Goal: Information Seeking & Learning: Check status

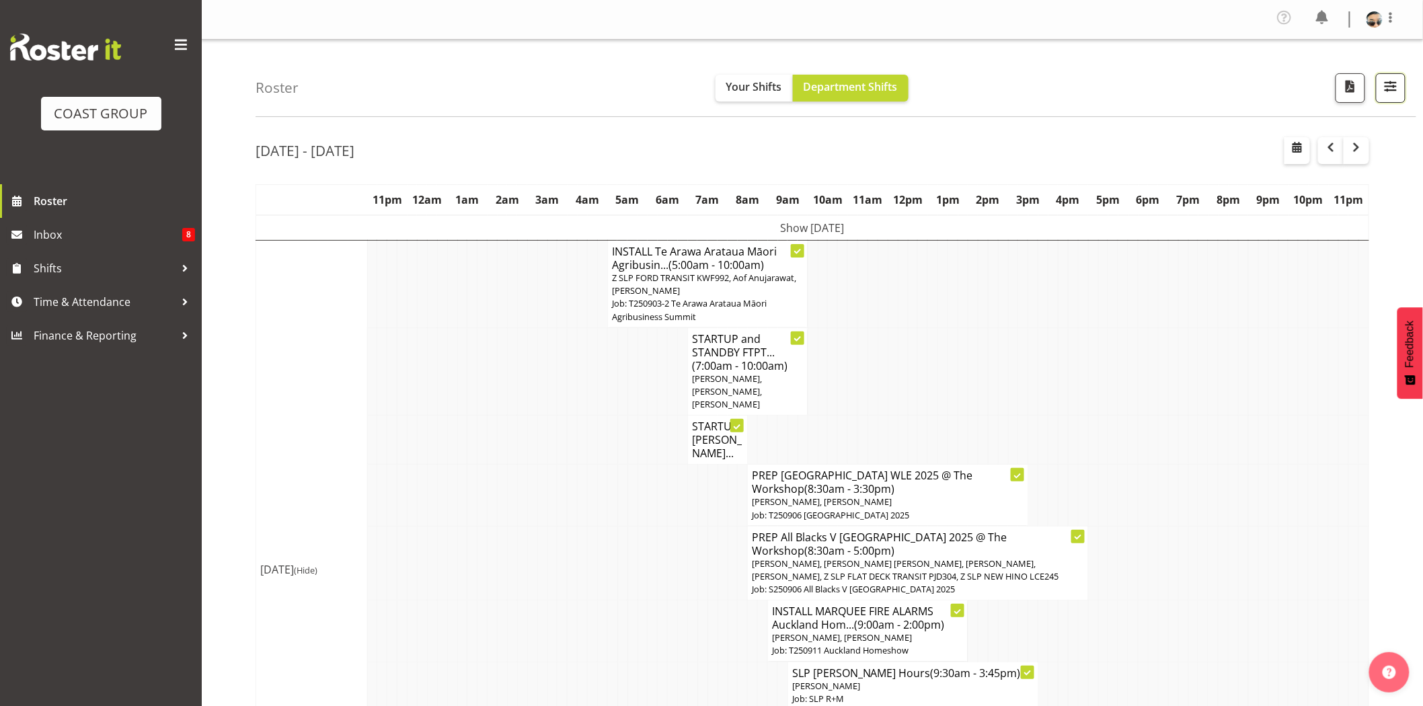
click at [1395, 86] on span "button" at bounding box center [1390, 85] width 17 height 17
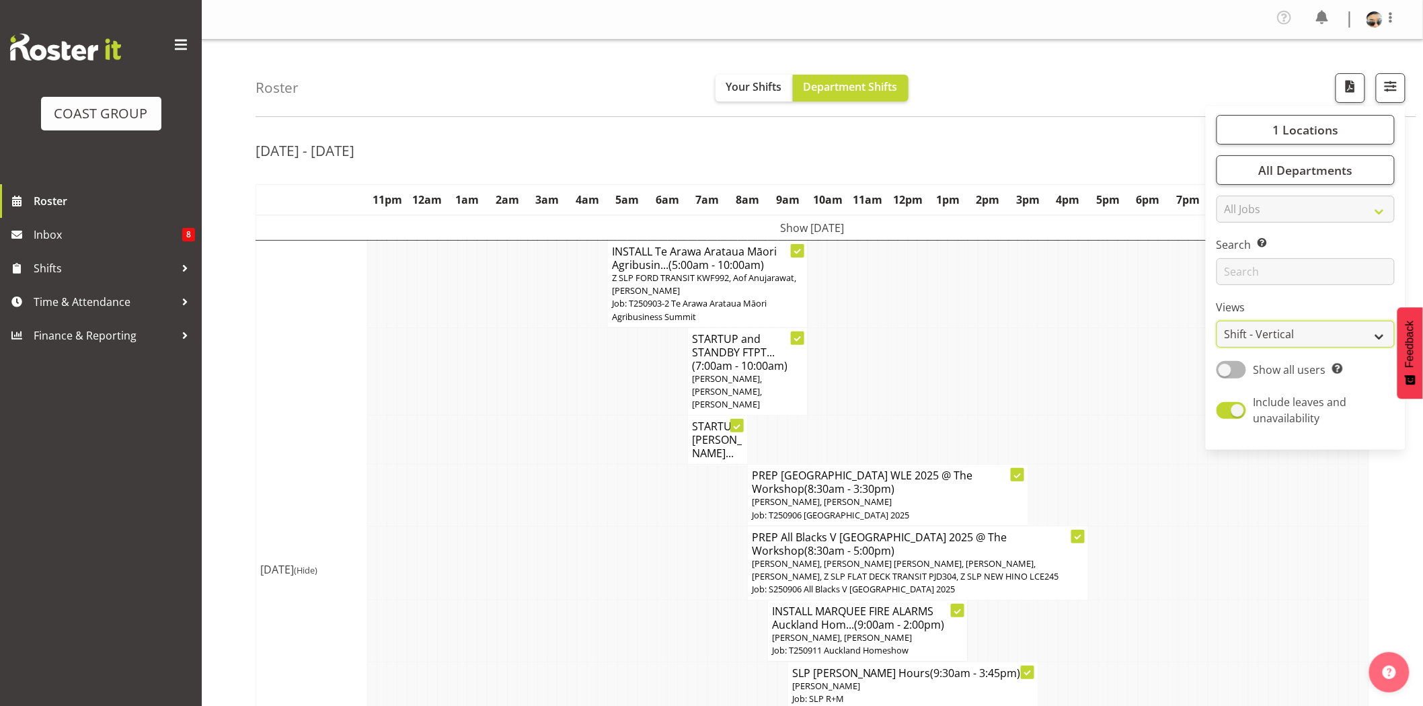
click at [1262, 346] on select "Staff Role Shift - Horizontal Shift - Vertical Staff - Location" at bounding box center [1306, 334] width 178 height 27
select select "staff"
click at [1217, 321] on select "Staff Role Shift - Horizontal Shift - Vertical Staff - Location" at bounding box center [1306, 334] width 178 height 27
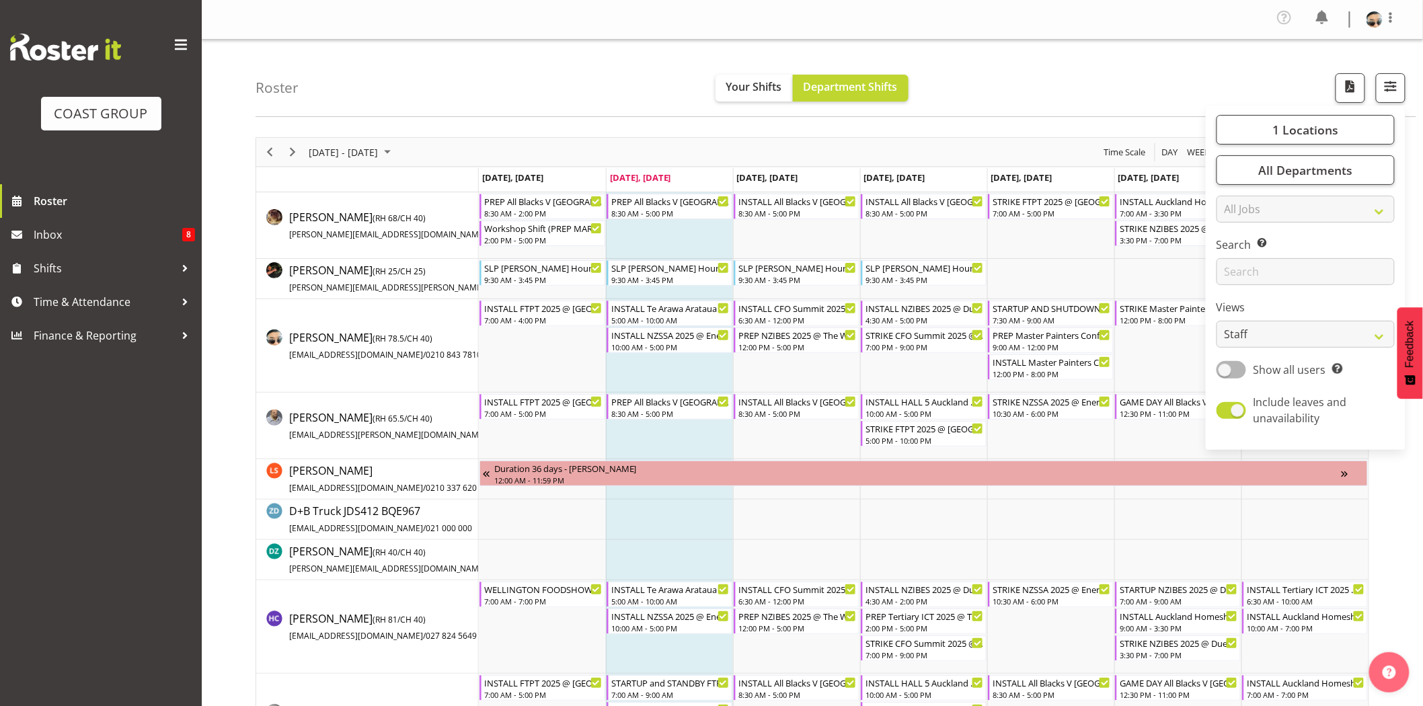
click at [689, 92] on div "Roster Your Shifts Department Shifts 1 Locations Clear CARLTON EVENTS Carlton H…" at bounding box center [836, 78] width 1161 height 77
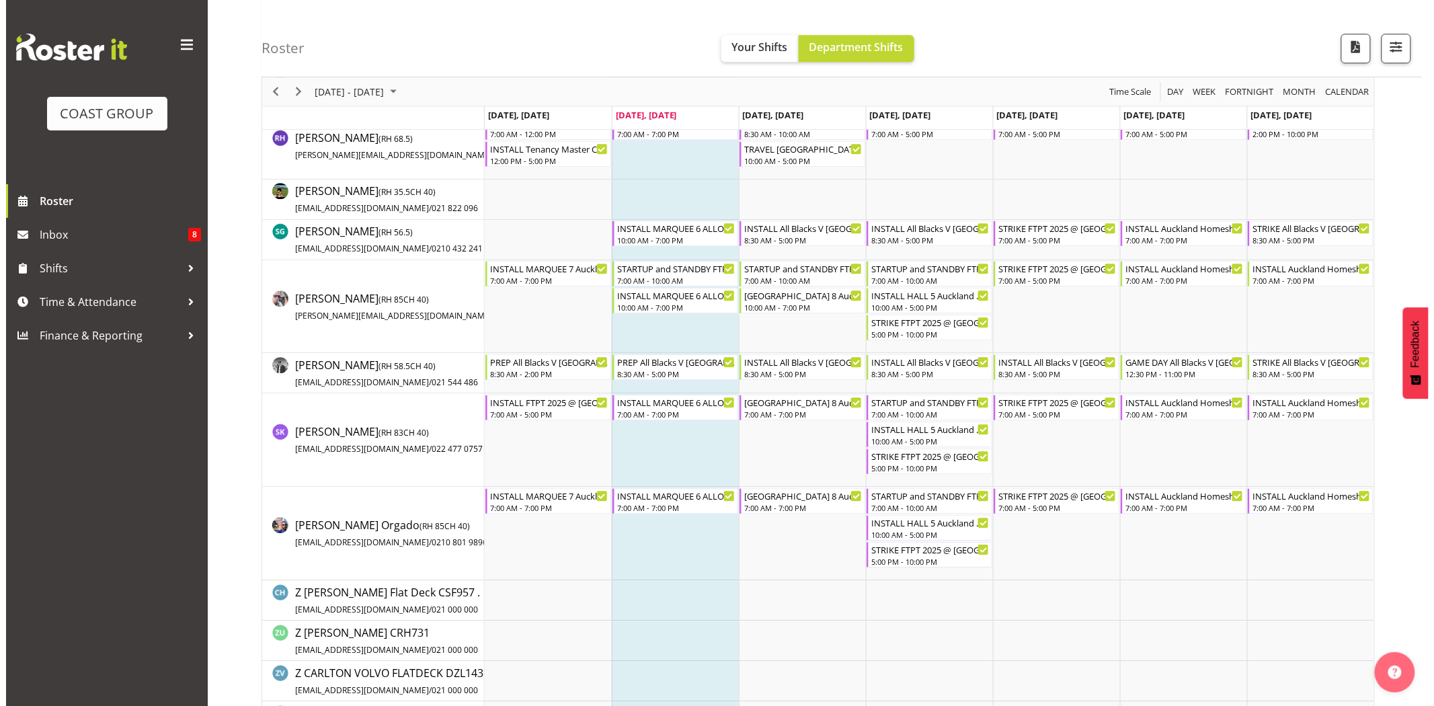
scroll to position [1364, 0]
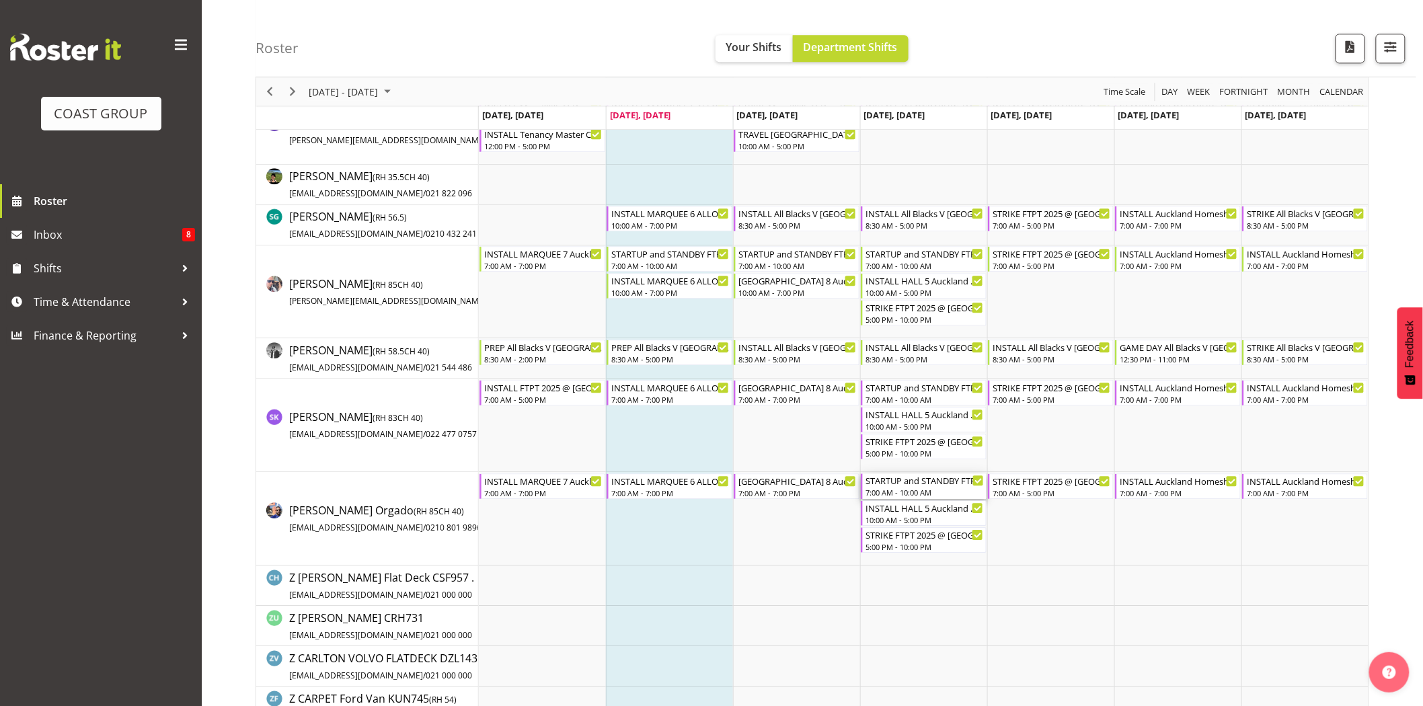
click at [956, 488] on div "7:00 AM - 10:00 AM" at bounding box center [924, 492] width 118 height 11
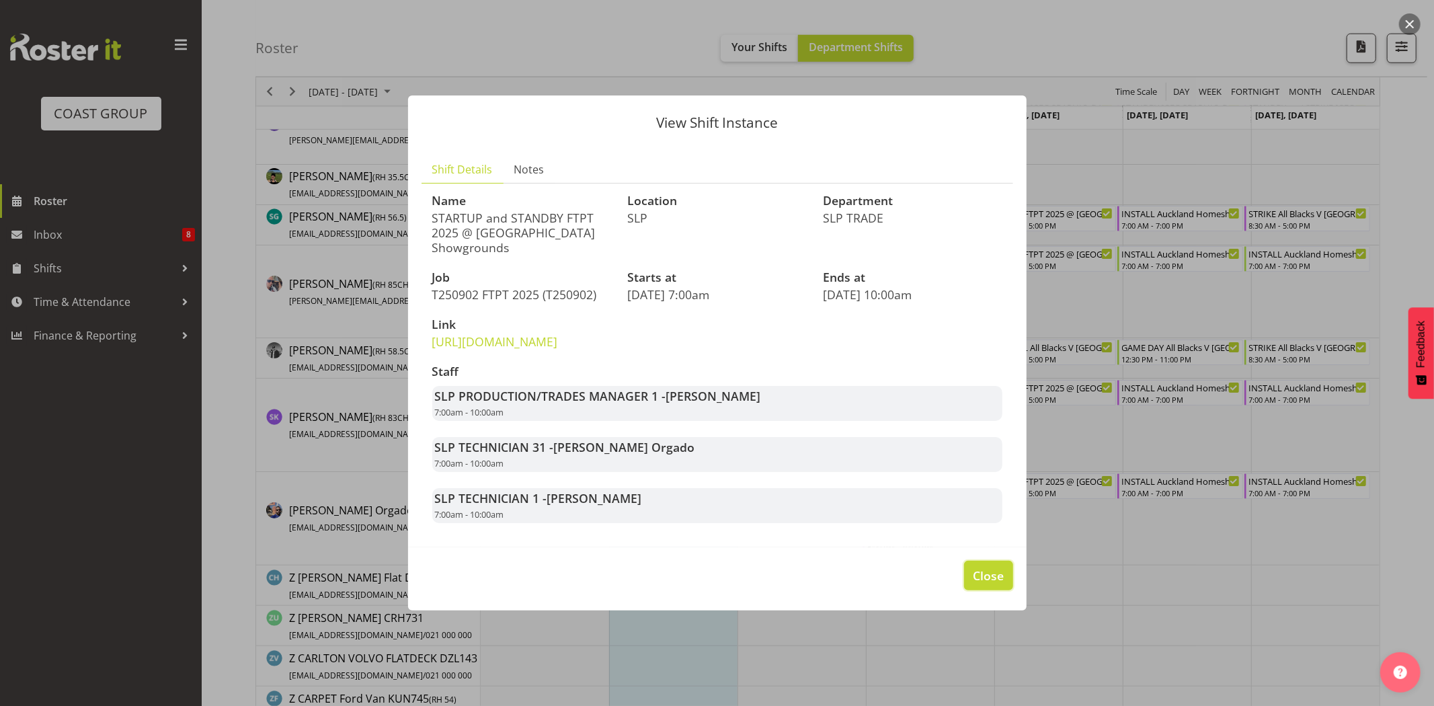
click at [979, 584] on span "Close" at bounding box center [988, 575] width 31 height 17
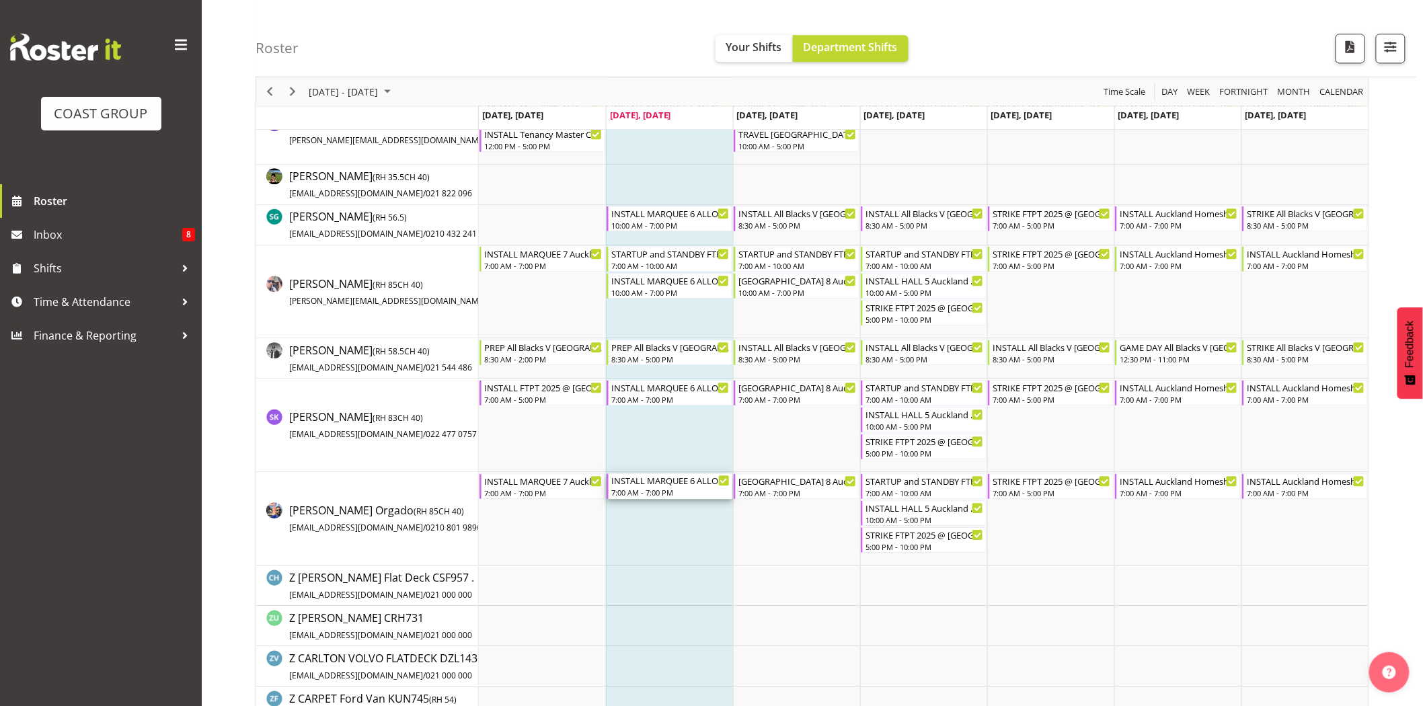
click at [639, 493] on div "7:00 AM - 7:00 PM" at bounding box center [670, 492] width 118 height 11
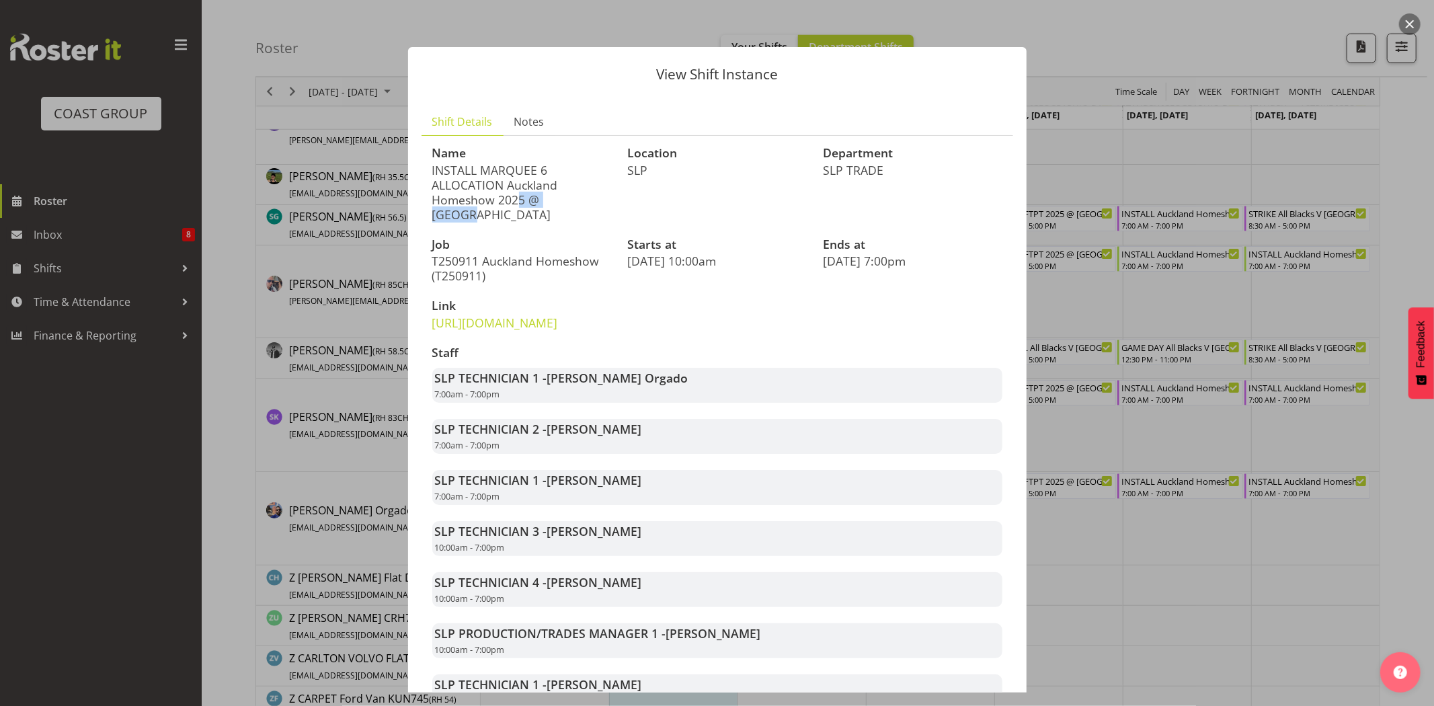
drag, startPoint x: 453, startPoint y: 179, endPoint x: 521, endPoint y: 187, distance: 68.4
click at [521, 187] on p "INSTALL MARQUEE 6 ALLOCATION Auckland Homeshow 2025 @ [GEOGRAPHIC_DATA]" at bounding box center [522, 192] width 180 height 59
drag, startPoint x: 441, startPoint y: 200, endPoint x: 574, endPoint y: 202, distance: 132.5
click at [574, 202] on p "INSTALL MARQUEE 6 ALLOCATION Auckland Homeshow 2025 @ [GEOGRAPHIC_DATA]" at bounding box center [522, 192] width 180 height 59
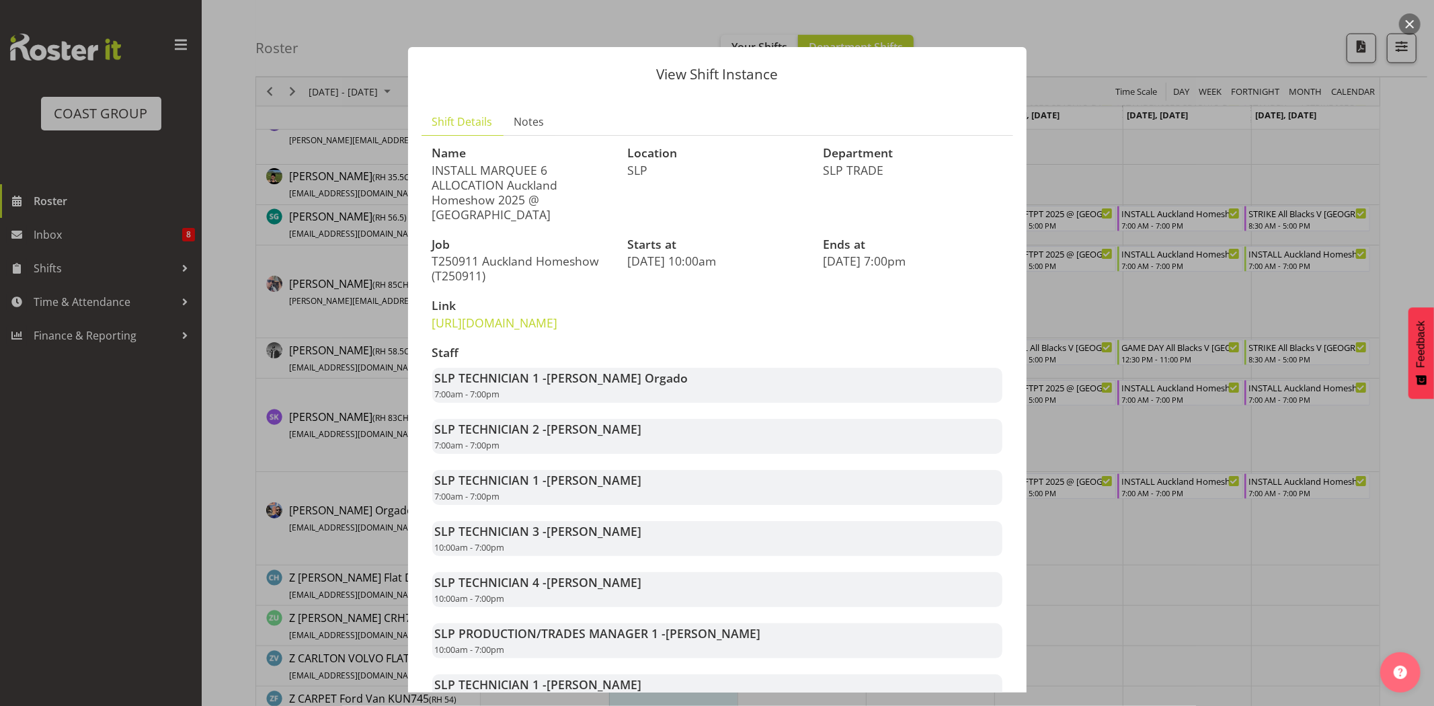
click at [574, 202] on p "INSTALL MARQUEE 6 ALLOCATION Auckland Homeshow 2025 @ [GEOGRAPHIC_DATA]" at bounding box center [522, 192] width 180 height 59
drag, startPoint x: 479, startPoint y: 202, endPoint x: 558, endPoint y: 202, distance: 78.7
click at [558, 202] on p "INSTALL MARQUEE 6 ALLOCATION Auckland Homeshow 2025 @ [GEOGRAPHIC_DATA]" at bounding box center [522, 192] width 180 height 59
drag, startPoint x: 487, startPoint y: 198, endPoint x: 608, endPoint y: 204, distance: 121.2
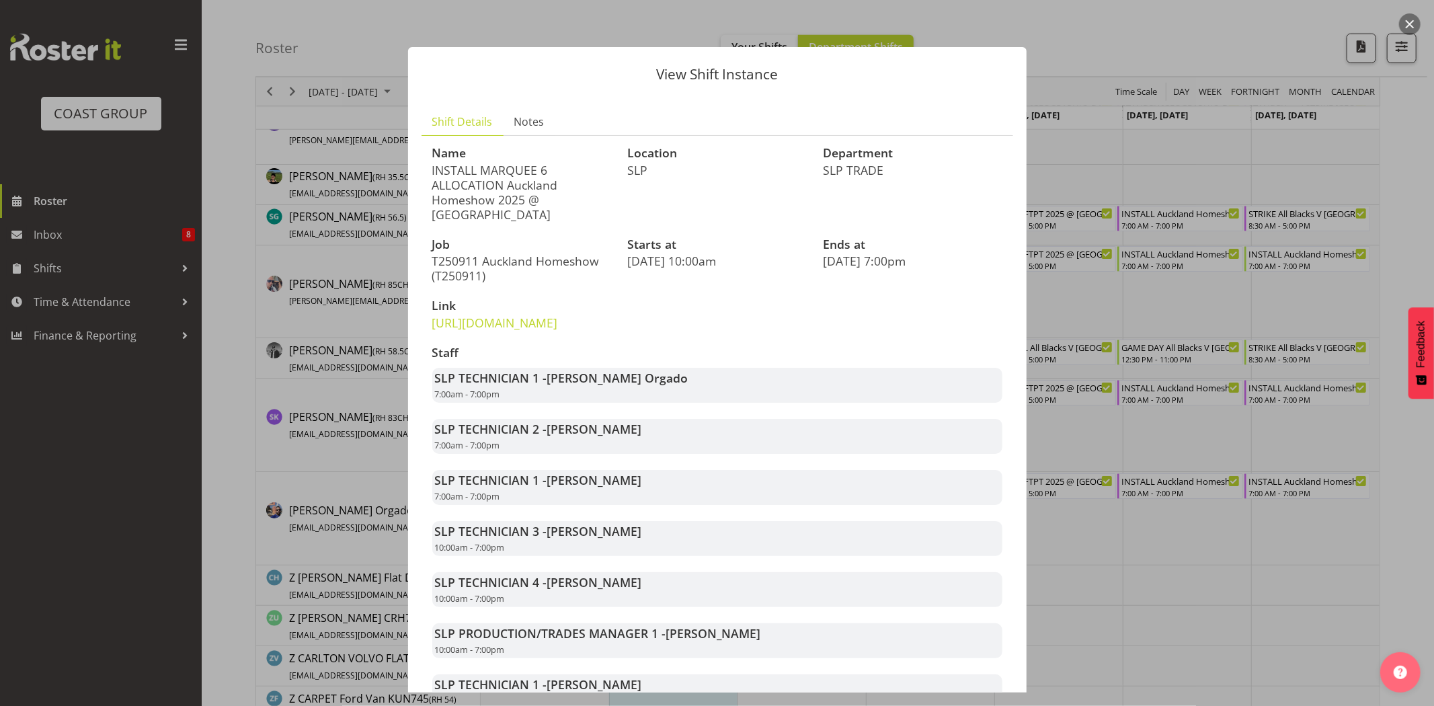
click at [608, 204] on div "Name INSTALL MARQUEE 6 ALLOCATION Auckland Homeshow 2025 @ Auckland SHowgrounds" at bounding box center [522, 184] width 196 height 91
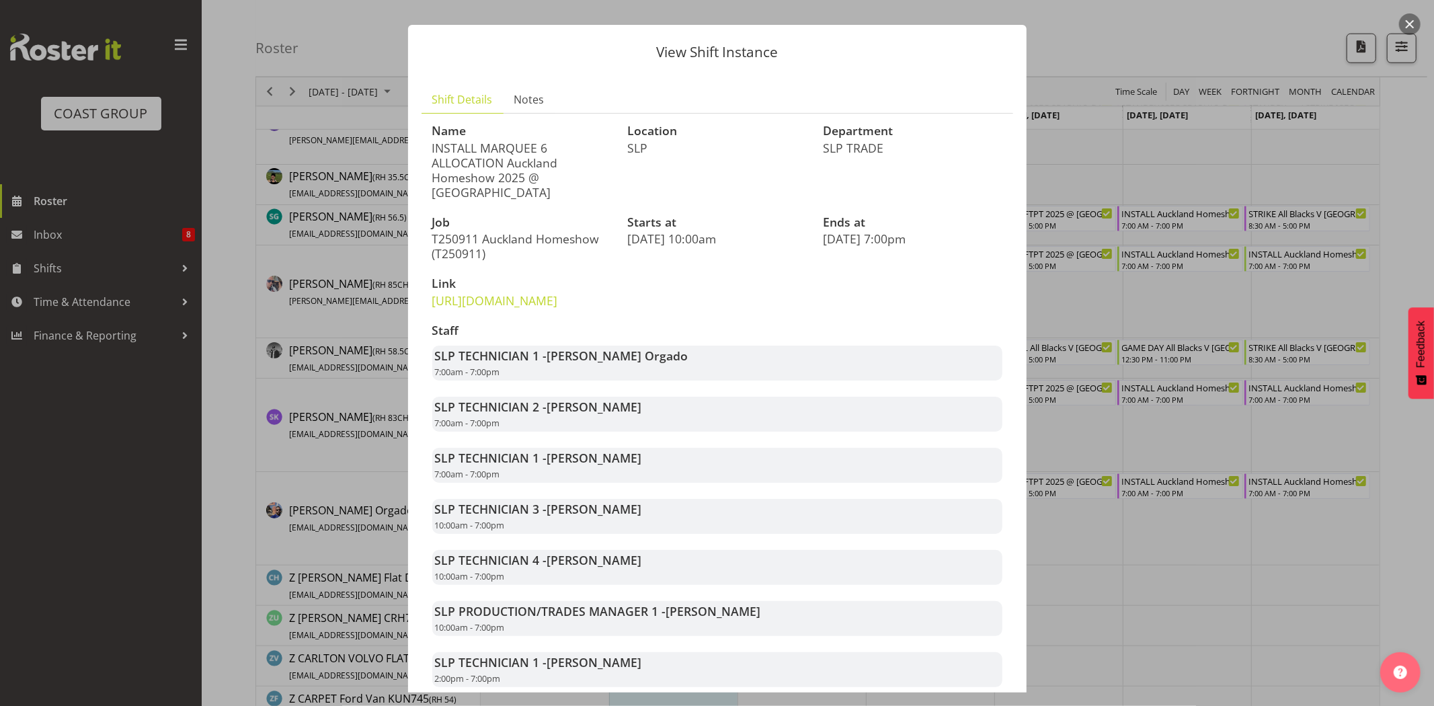
scroll to position [23, 0]
click at [1043, 379] on div at bounding box center [717, 353] width 1434 height 706
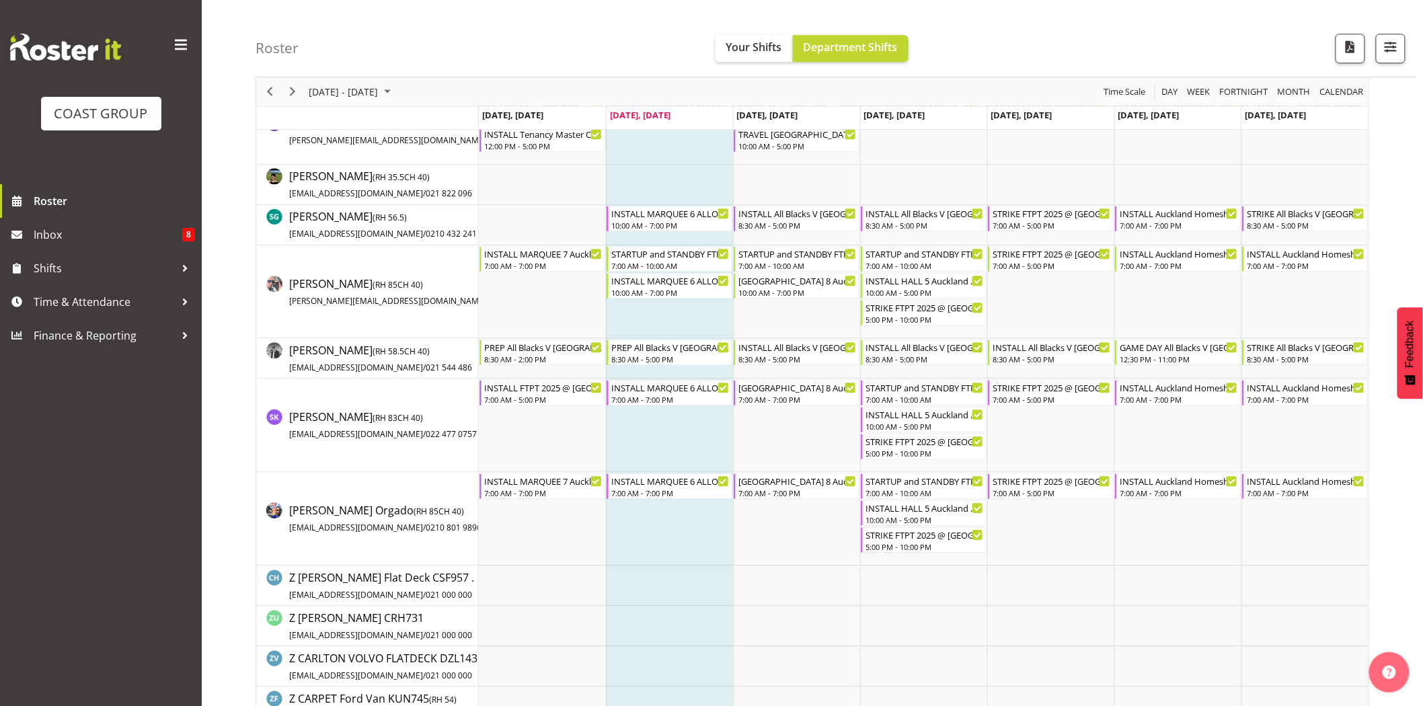
click at [662, 558] on td "Timeline Week of September 2, 2025" at bounding box center [669, 518] width 127 height 93
click at [767, 482] on div "[GEOGRAPHIC_DATA] 8 Auckland Homeshow 2025 @ [GEOGRAPHIC_DATA]" at bounding box center [797, 479] width 118 height 13
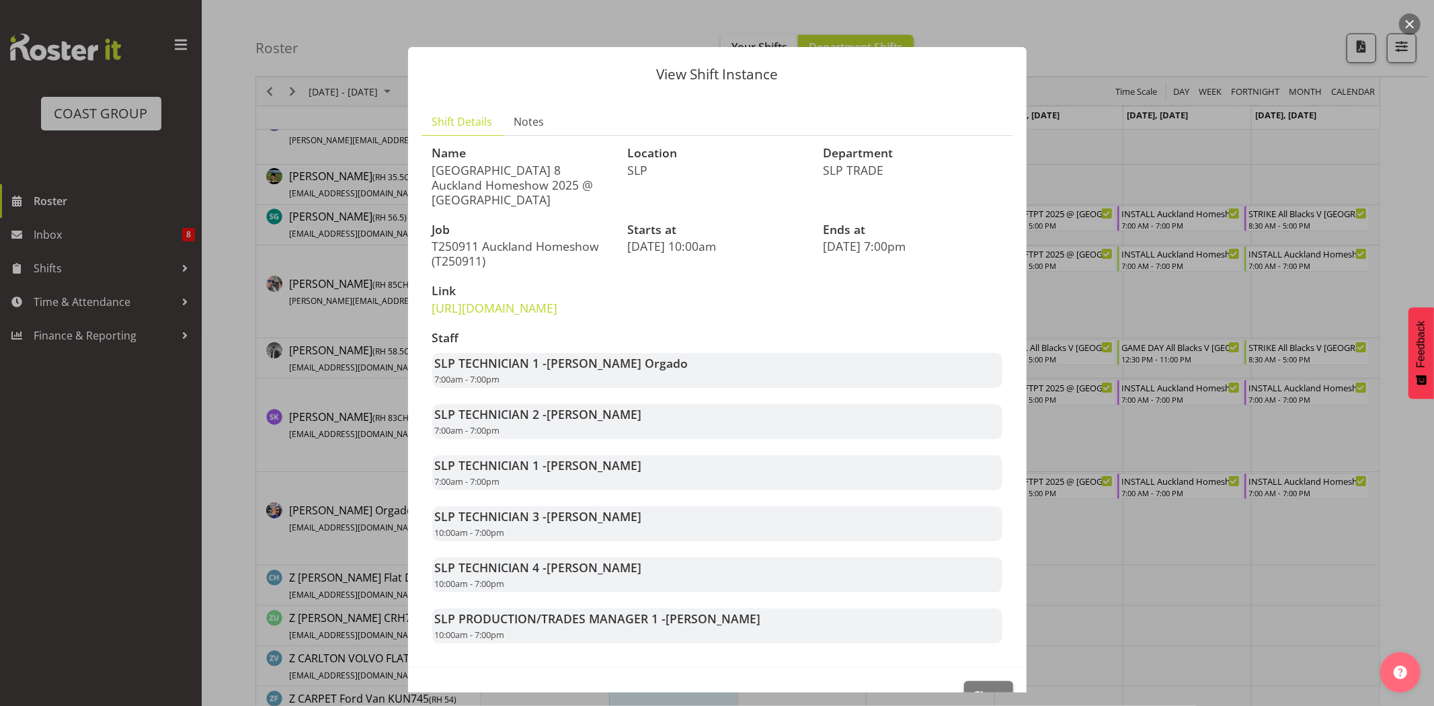
drag, startPoint x: 505, startPoint y: 176, endPoint x: 590, endPoint y: 192, distance: 86.3
click at [590, 192] on p "[GEOGRAPHIC_DATA] 8 Auckland Homeshow 2025 @ [GEOGRAPHIC_DATA]" at bounding box center [522, 185] width 180 height 44
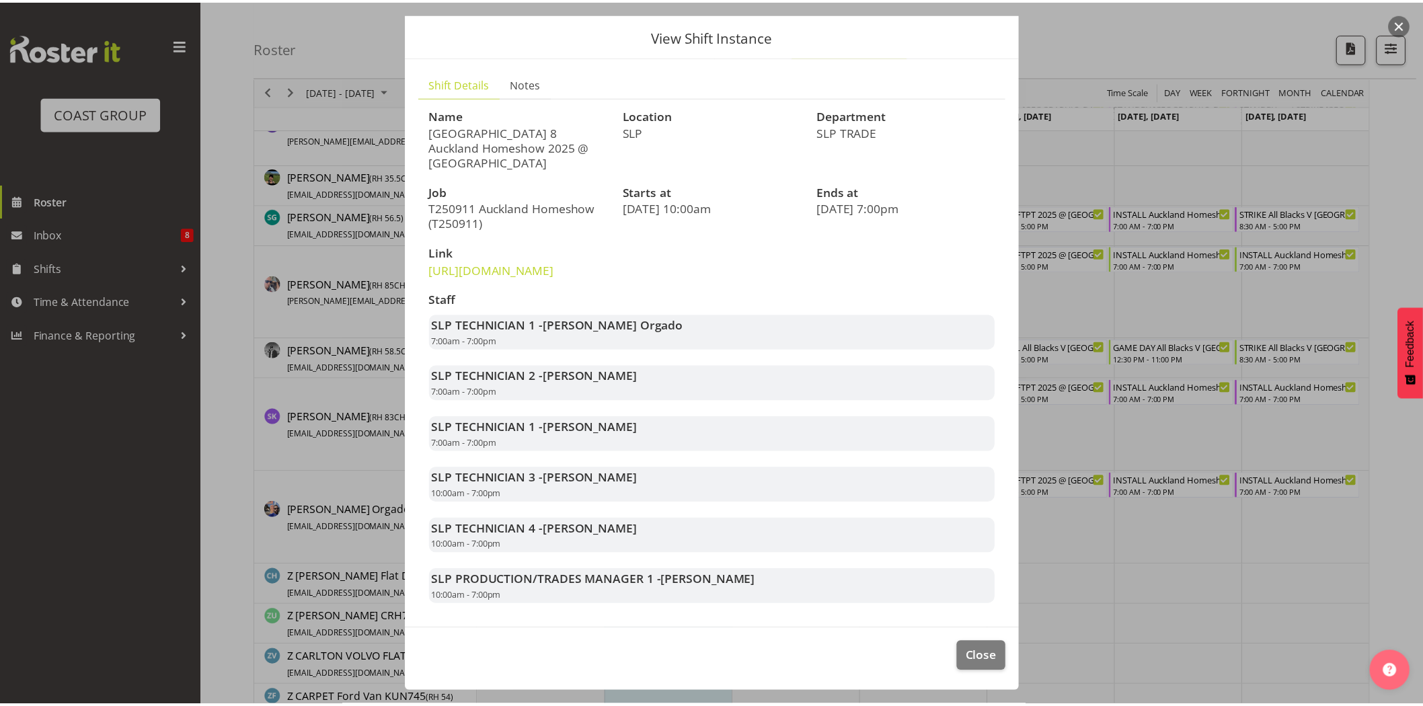
scroll to position [68, 0]
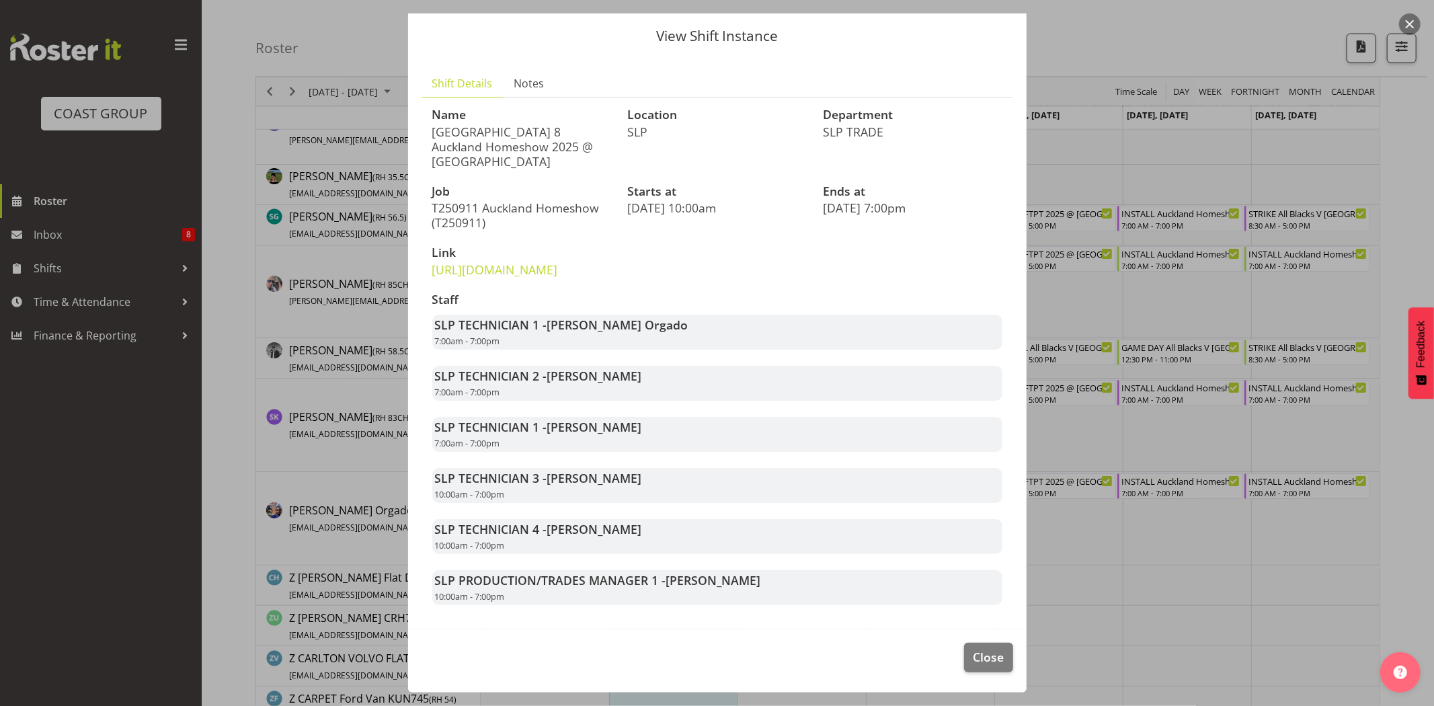
drag, startPoint x: 560, startPoint y: 428, endPoint x: 674, endPoint y: 424, distance: 115.1
click at [674, 424] on div "SLP TECHNICIAN 1 - Stuart Korunic 7:00am - 7:00pm" at bounding box center [717, 434] width 570 height 35
click at [973, 666] on button "Close" at bounding box center [988, 658] width 48 height 30
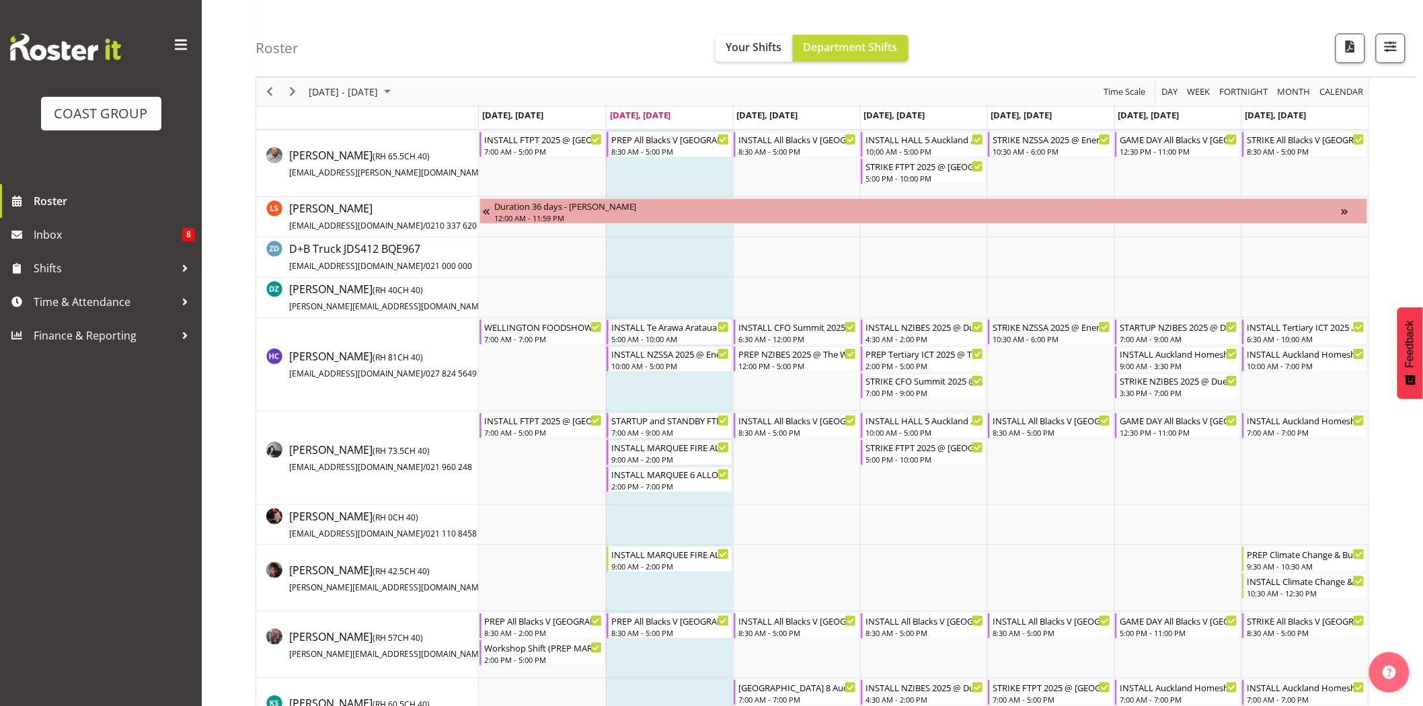
scroll to position [98, 0]
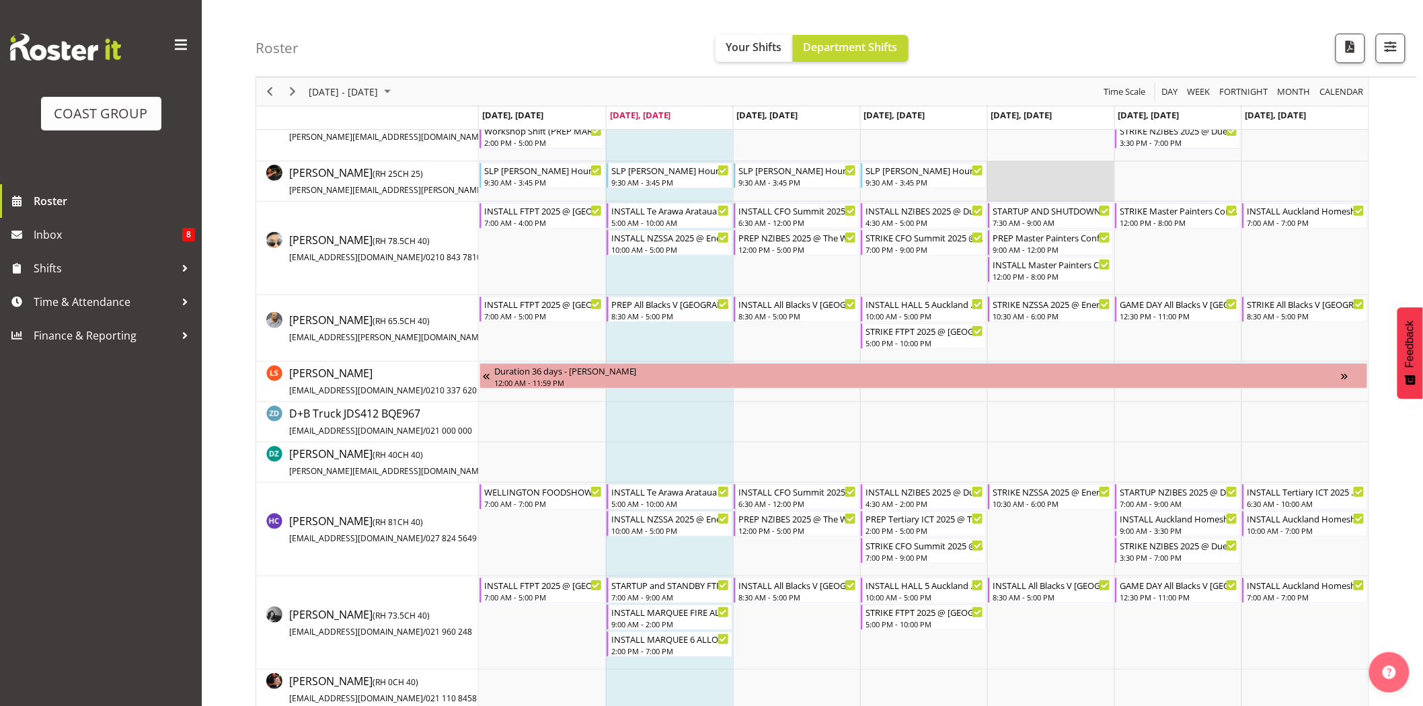
click at [1059, 172] on td "Timeline Week of September 2, 2025" at bounding box center [1050, 181] width 127 height 40
click at [1070, 184] on td "Timeline Week of September 2, 2025" at bounding box center [1050, 181] width 127 height 40
click at [927, 222] on div "4:30 AM - 5:00 PM" at bounding box center [924, 222] width 118 height 11
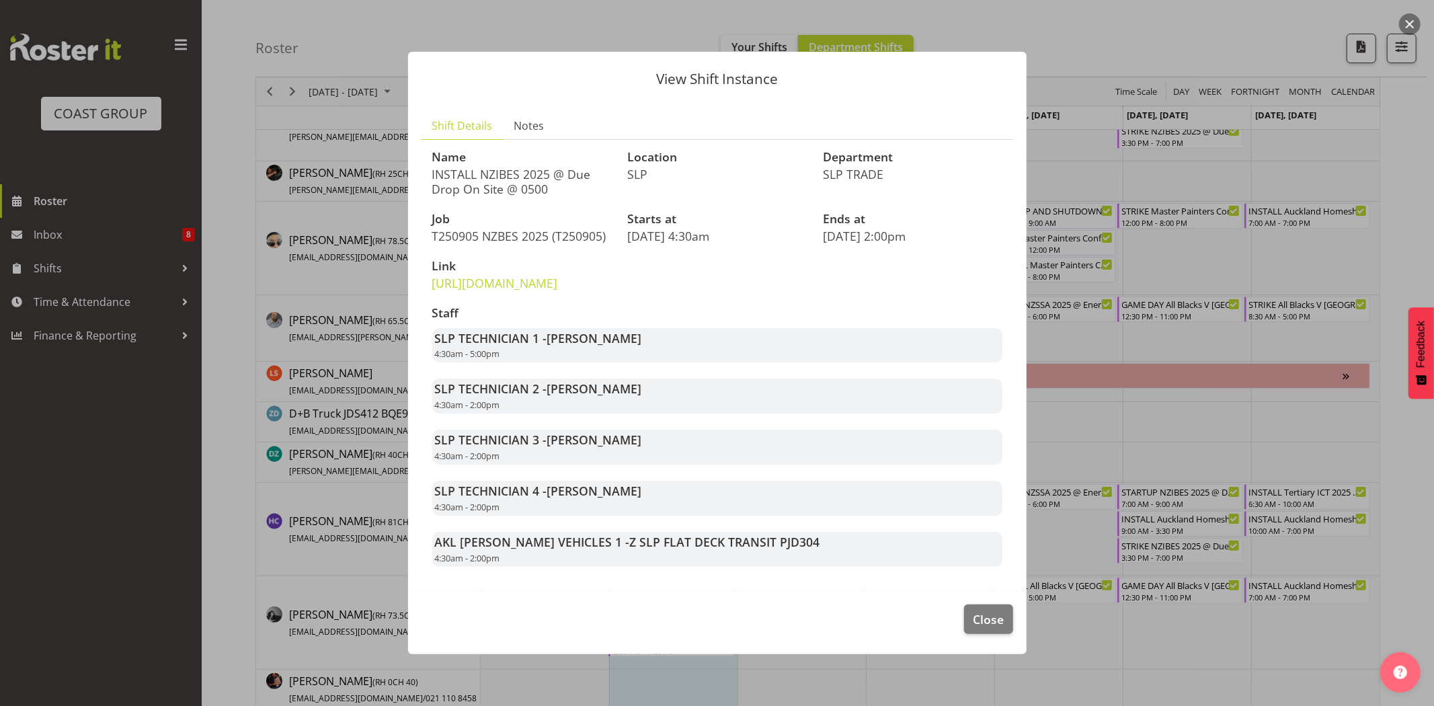
drag, startPoint x: 550, startPoint y: 366, endPoint x: 639, endPoint y: 366, distance: 88.8
click at [639, 363] on div "SLP TECHNICIAN 1 - Aof Anujarawat 4:30am - 5:00pm" at bounding box center [717, 345] width 570 height 35
drag, startPoint x: 549, startPoint y: 408, endPoint x: 652, endPoint y: 412, distance: 102.9
click at [652, 412] on div "SLP TECHNICIAN 2 - Michel Bonette 4:30am - 2:00pm" at bounding box center [717, 396] width 570 height 35
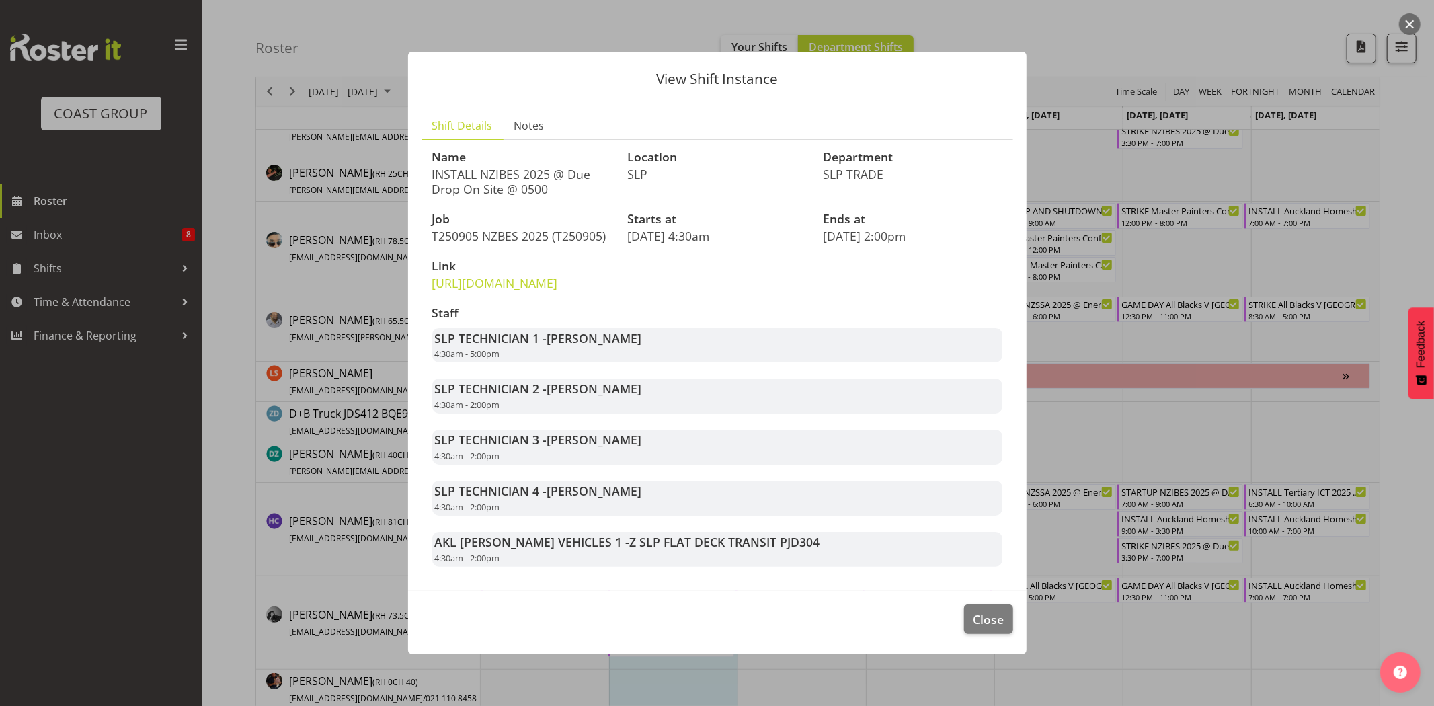
click at [652, 412] on div "SLP TECHNICIAN 2 - Michel Bonette 4:30am - 2:00pm" at bounding box center [717, 396] width 570 height 35
click at [1004, 628] on span "Close" at bounding box center [988, 619] width 31 height 17
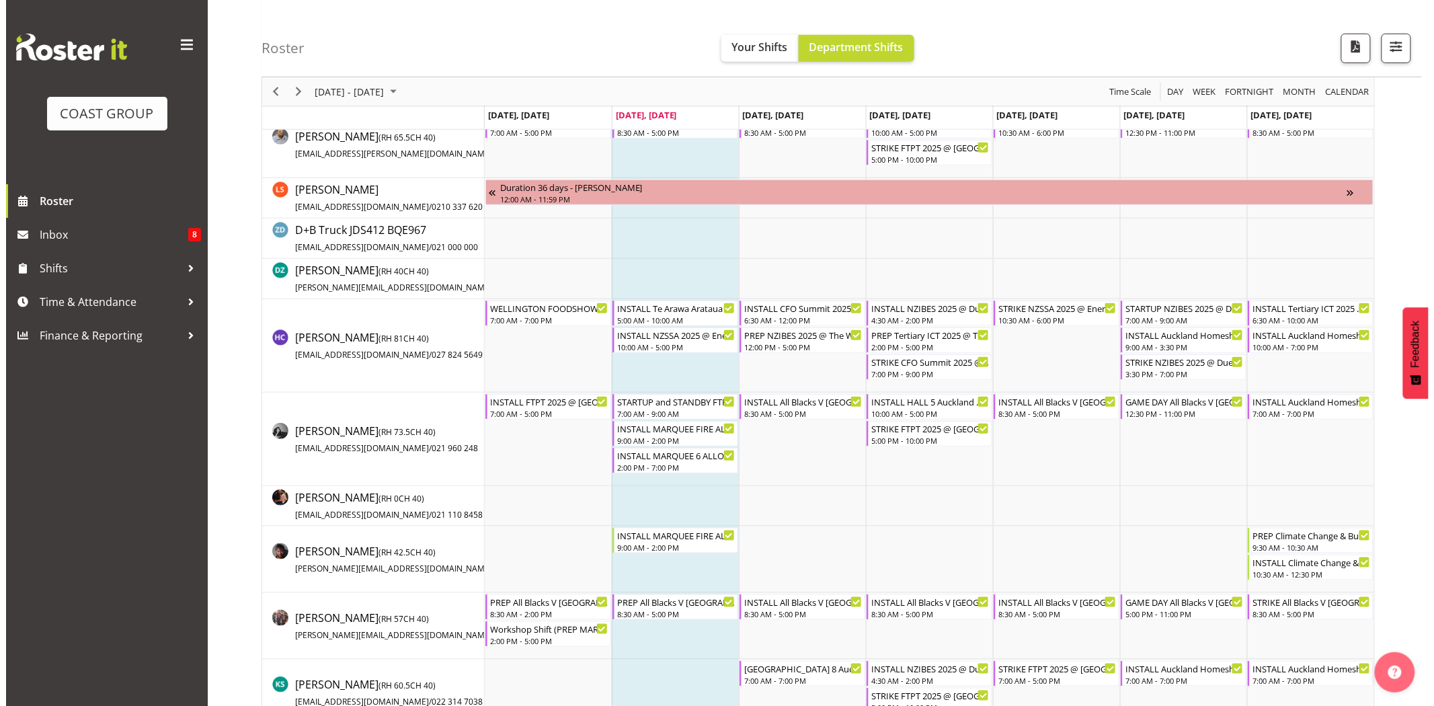
scroll to position [285, 0]
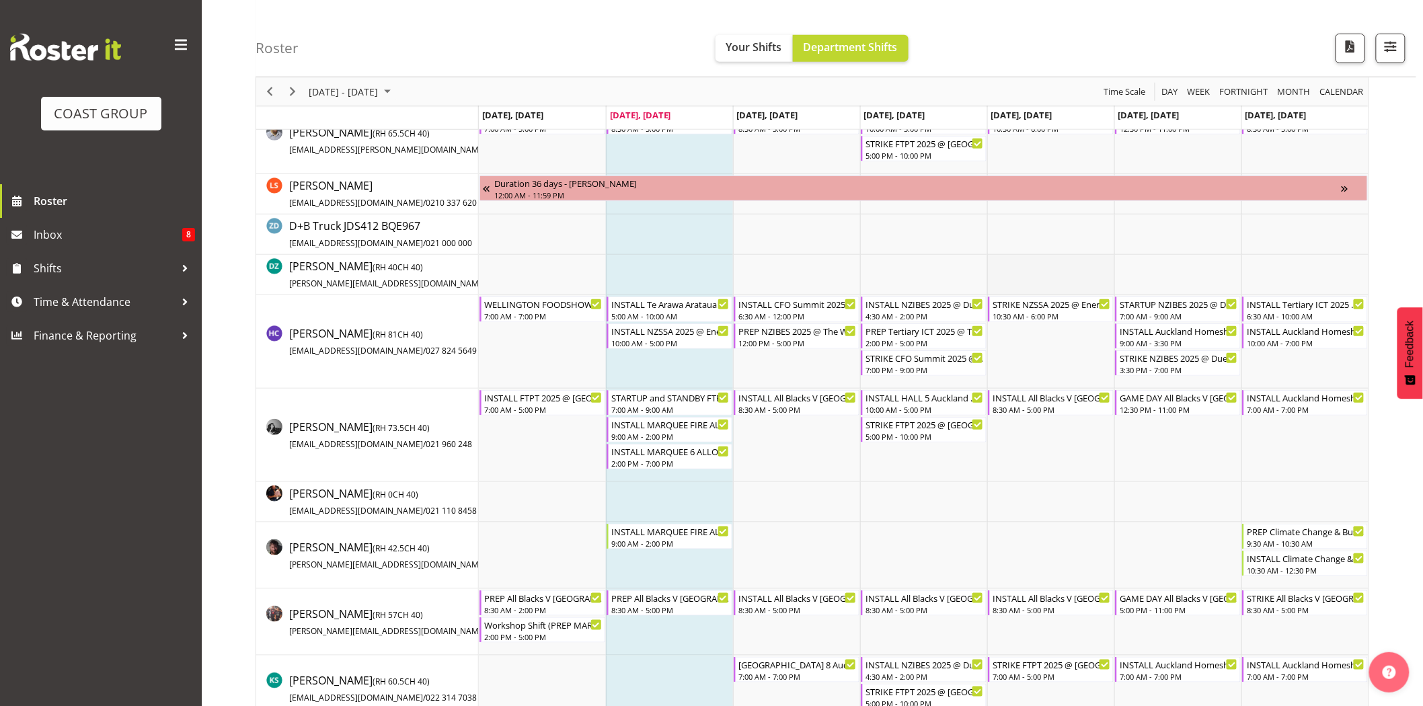
click at [1077, 274] on td "Timeline Week of September 2, 2025" at bounding box center [1050, 275] width 127 height 40
click at [1045, 313] on div "10:30 AM - 6:00 PM" at bounding box center [1052, 315] width 118 height 11
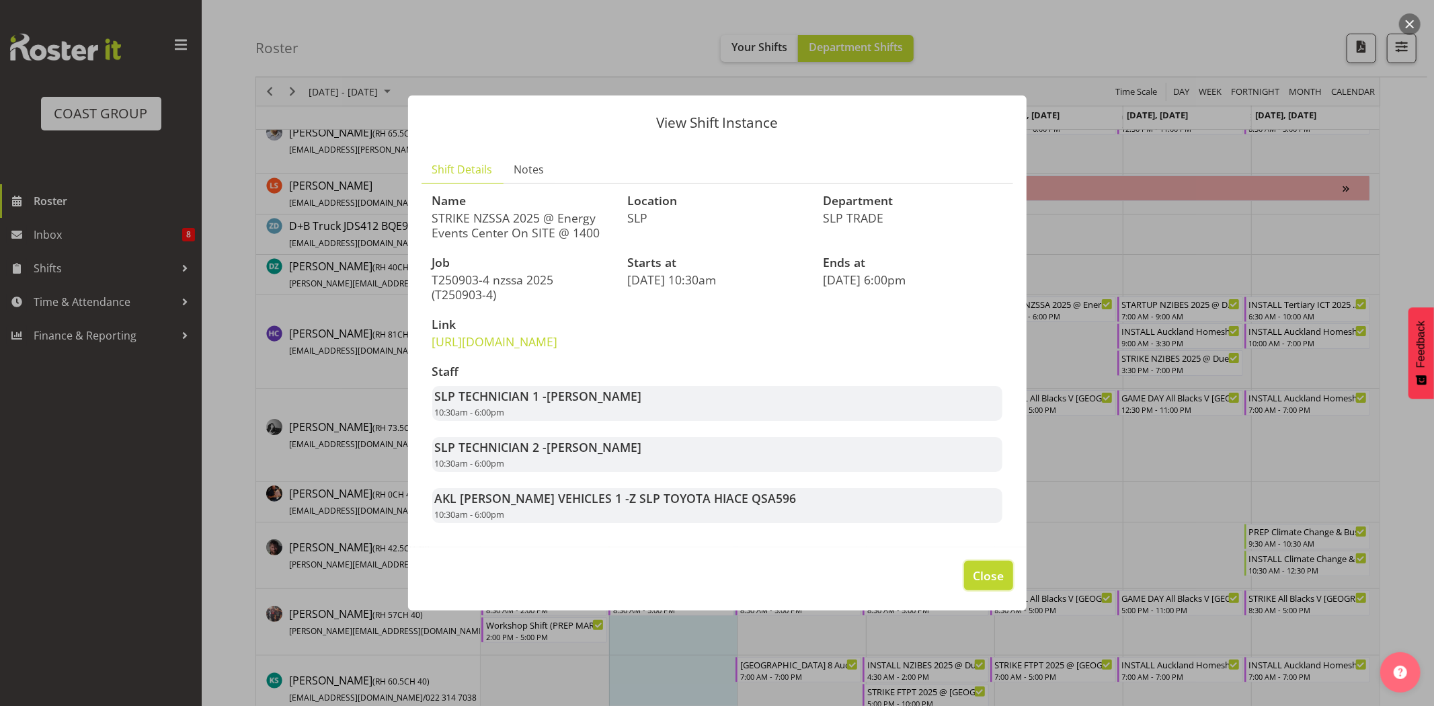
click at [985, 584] on span "Close" at bounding box center [988, 575] width 31 height 17
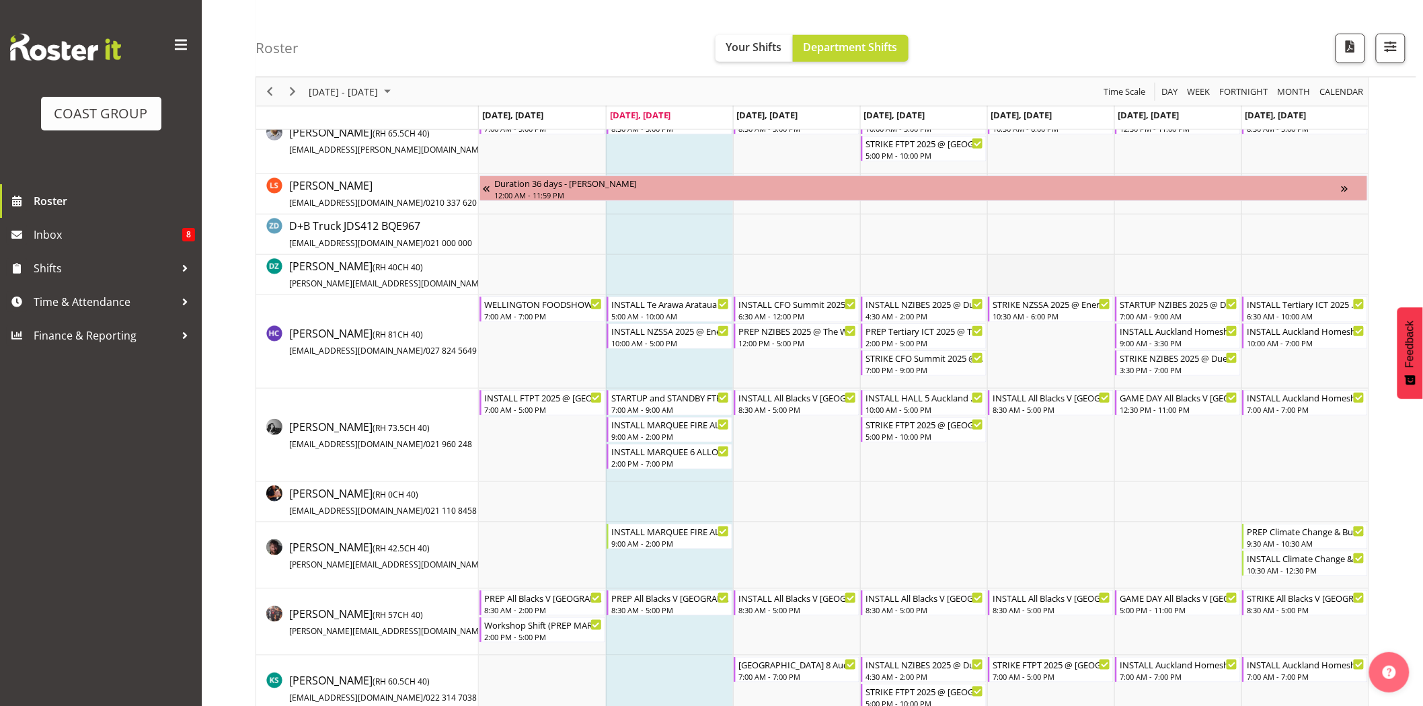
click at [1066, 264] on td "Timeline Week of September 2, 2025" at bounding box center [1050, 275] width 127 height 40
click at [1195, 393] on div "GAME DAY All Blacks V [GEOGRAPHIC_DATA] 2025 @ [GEOGRAPHIC_DATA] On Site @ TBC" at bounding box center [1179, 396] width 118 height 13
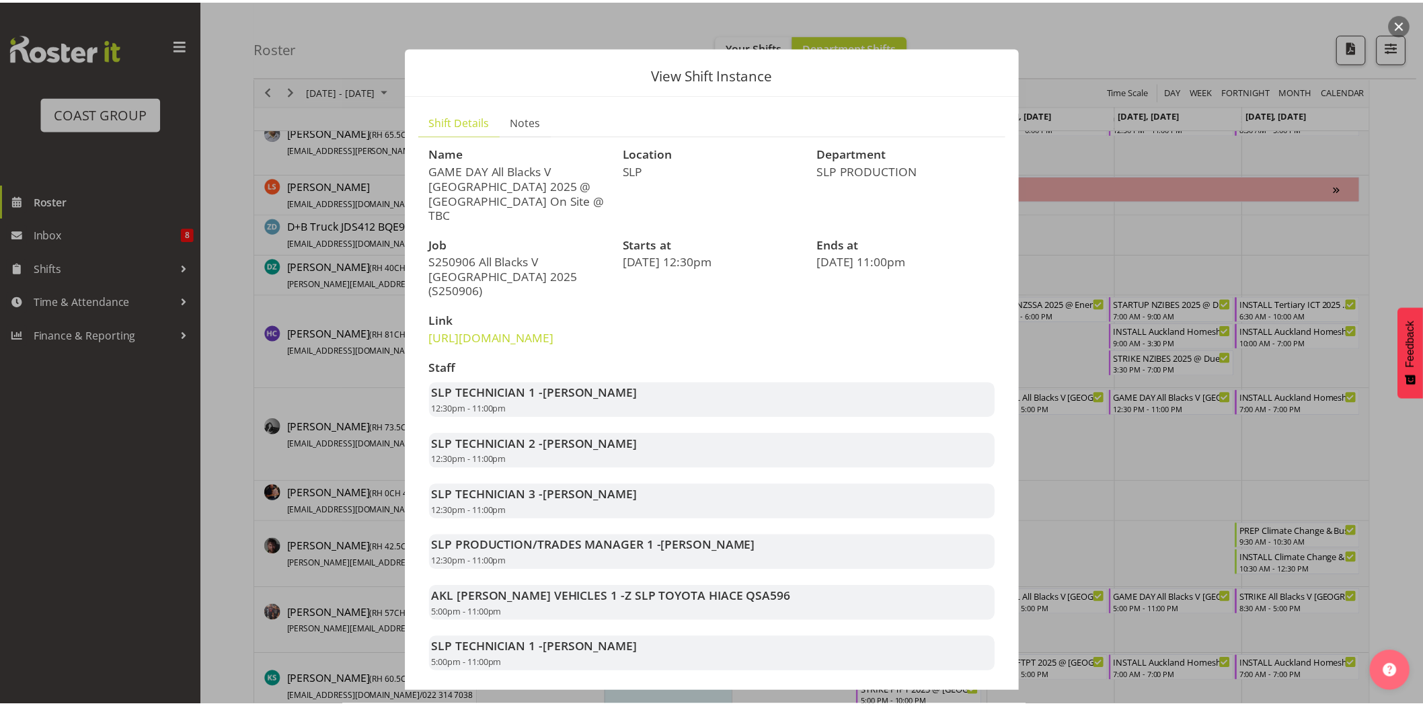
scroll to position [68, 0]
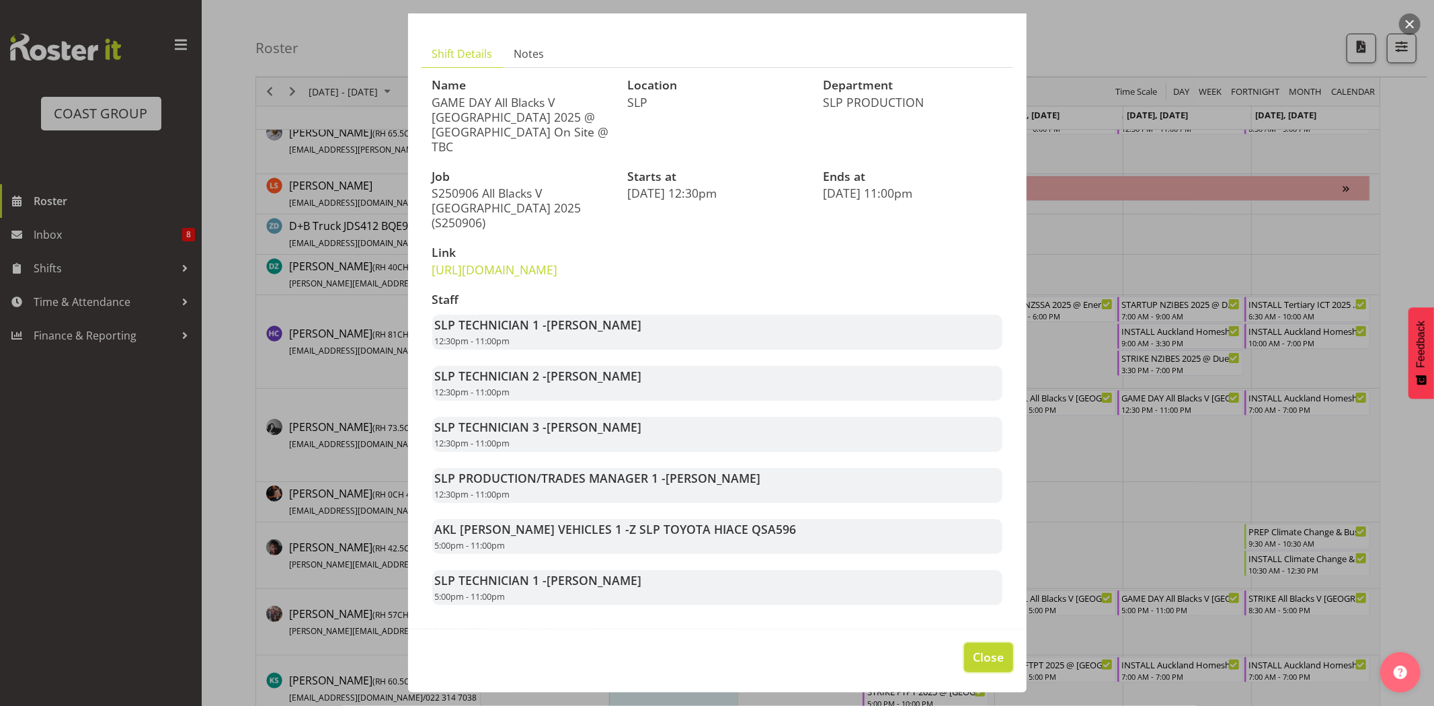
click at [982, 660] on span "Close" at bounding box center [988, 656] width 31 height 17
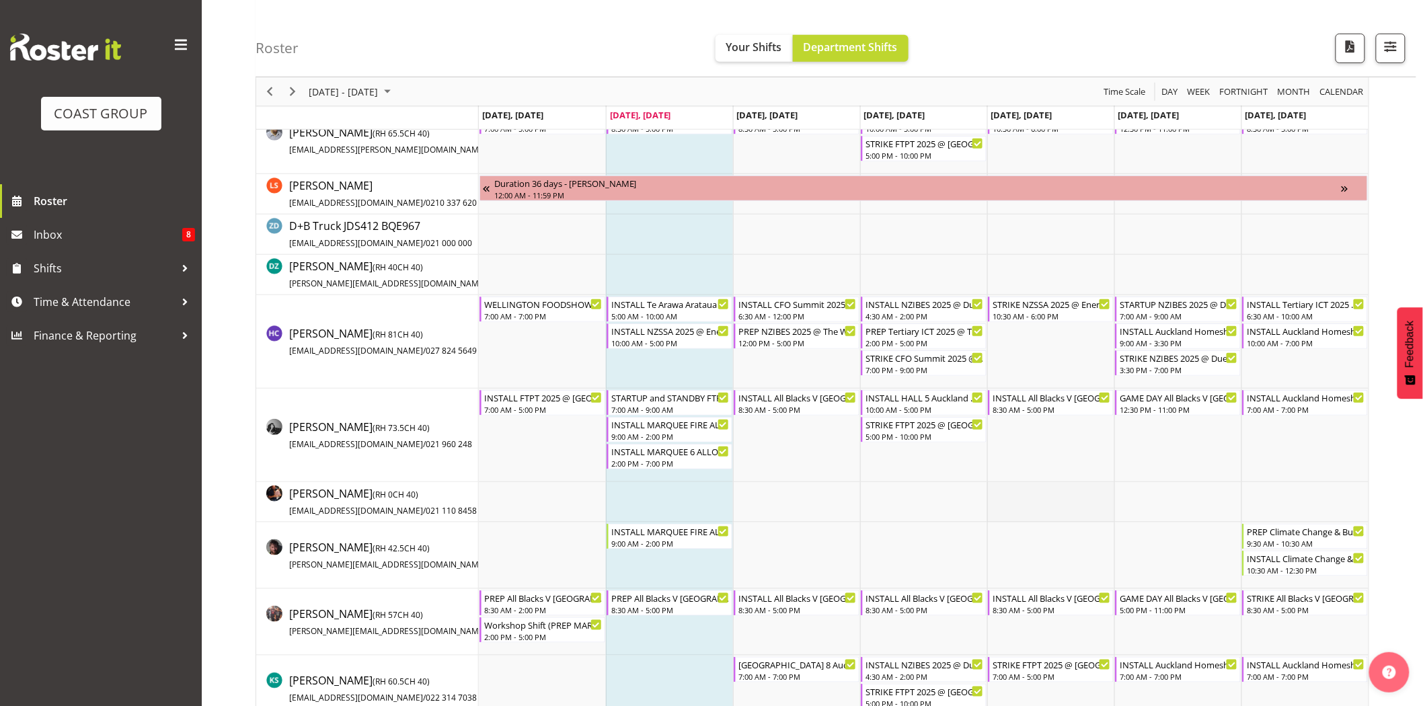
click at [1026, 520] on td "Timeline Week of September 2, 2025" at bounding box center [1050, 502] width 127 height 40
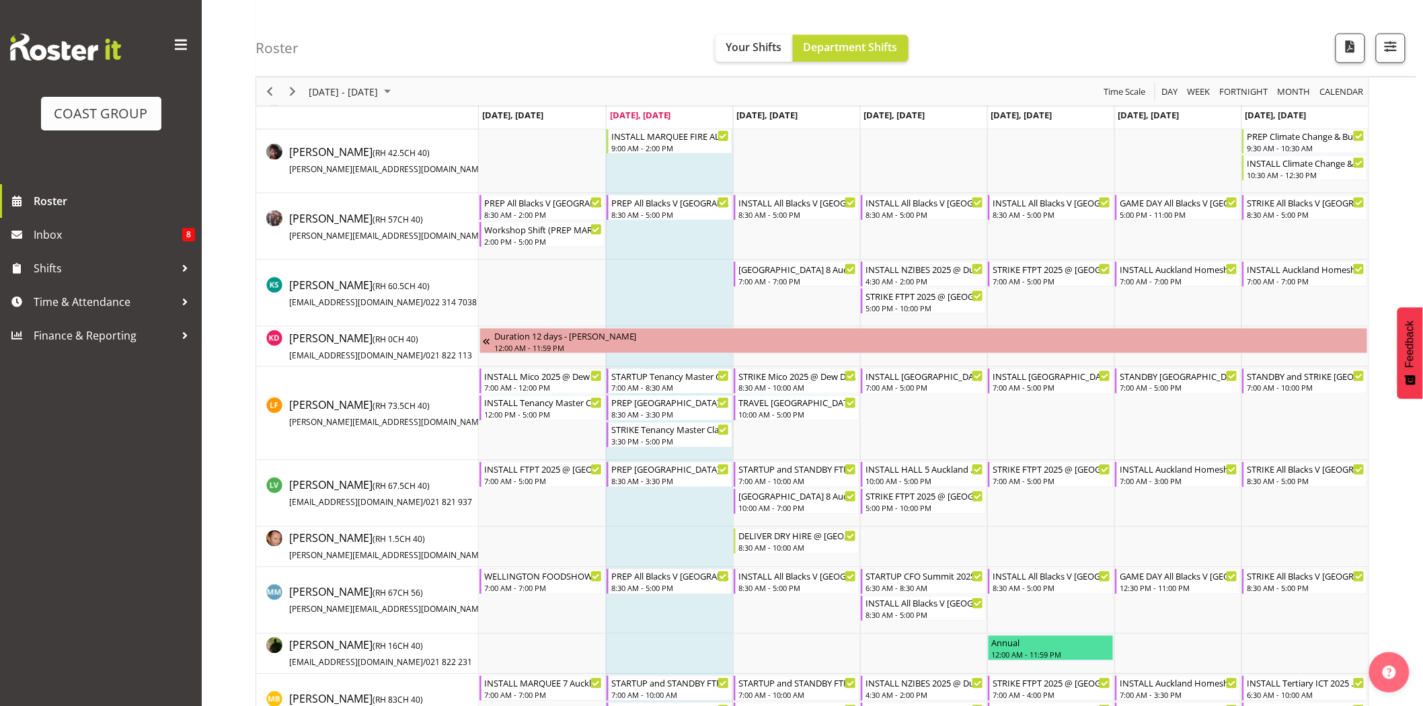
scroll to position [755, 0]
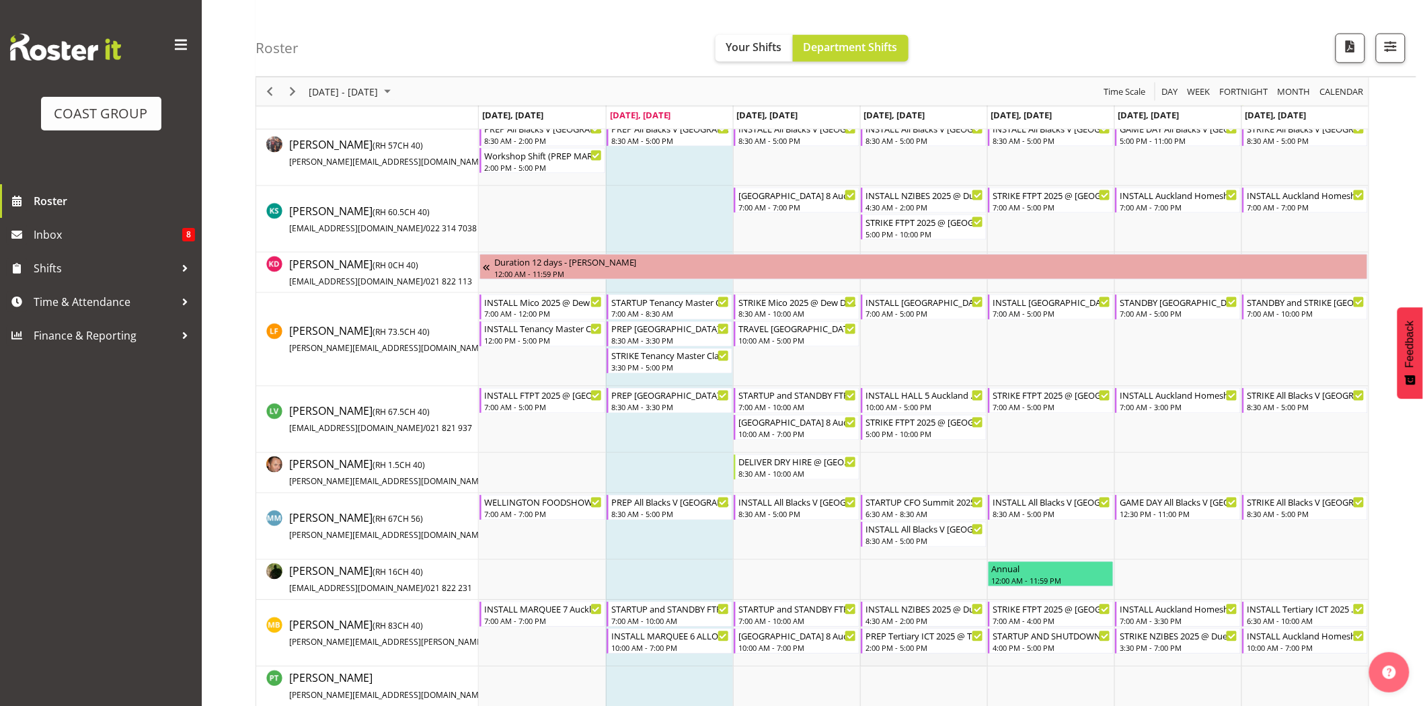
click at [909, 601] on td "Timeline Week of September 2, 2025" at bounding box center [923, 634] width 127 height 67
click at [718, 577] on td "Timeline Week of September 2, 2025" at bounding box center [669, 580] width 127 height 40
click at [931, 642] on div "PREP Tertiary ICT 2025 @ The Workshop" at bounding box center [924, 635] width 118 height 13
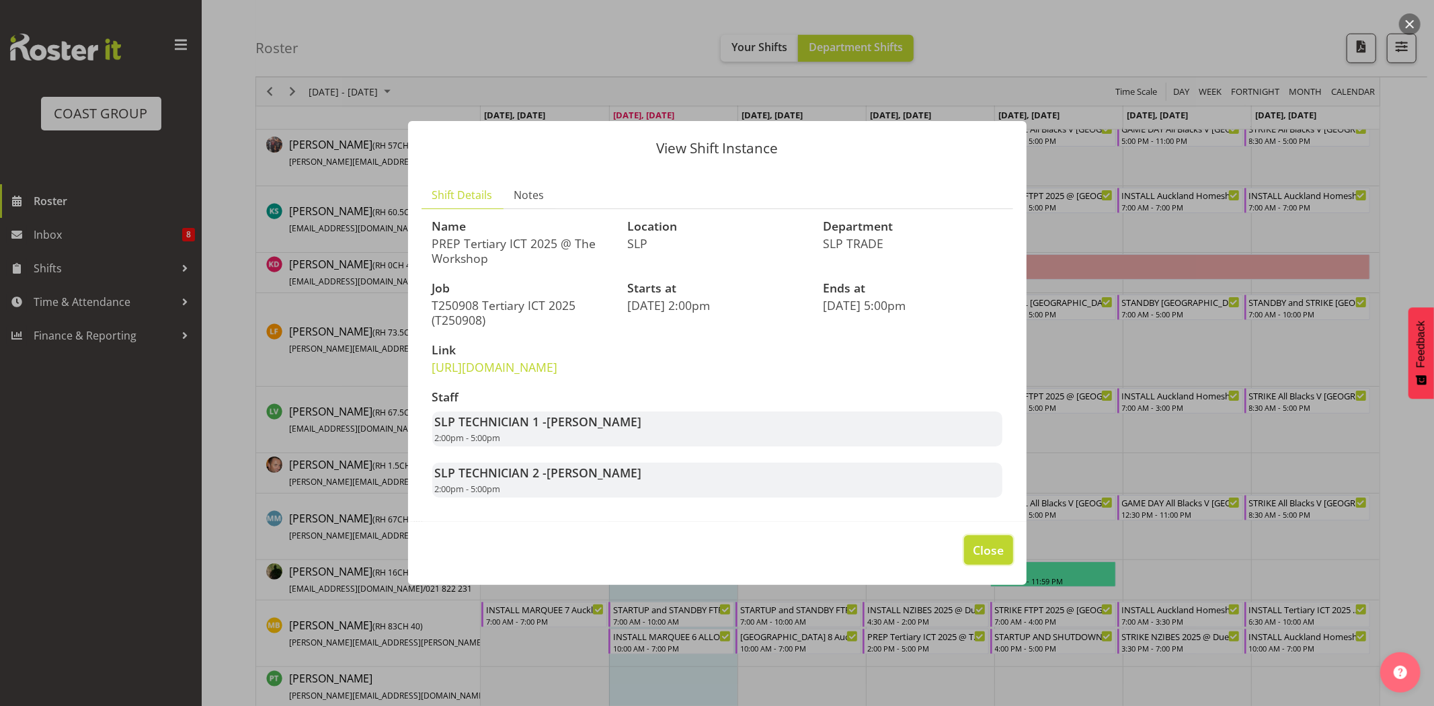
click at [1002, 559] on span "Close" at bounding box center [988, 549] width 31 height 17
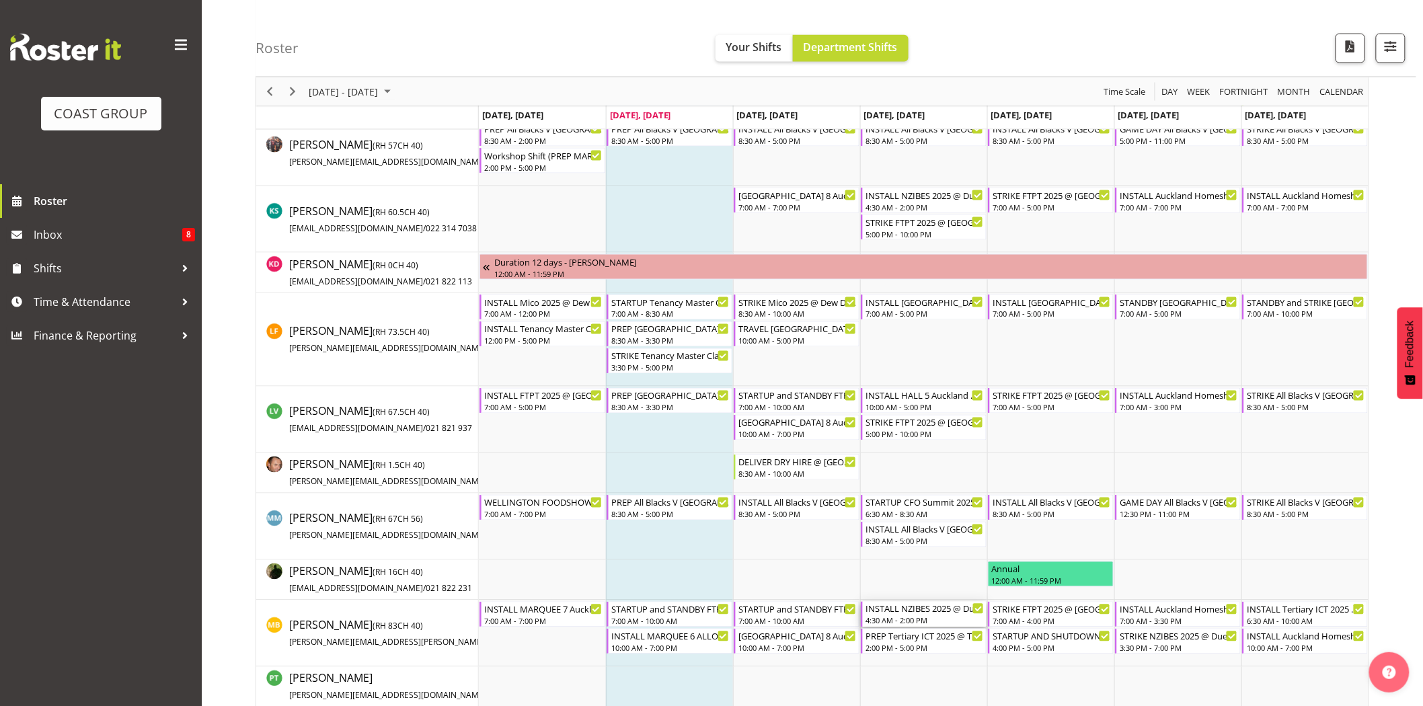
click at [936, 610] on div "INSTALL NZIBES 2025 @ Due Drop On Site @ 0500" at bounding box center [924, 608] width 118 height 13
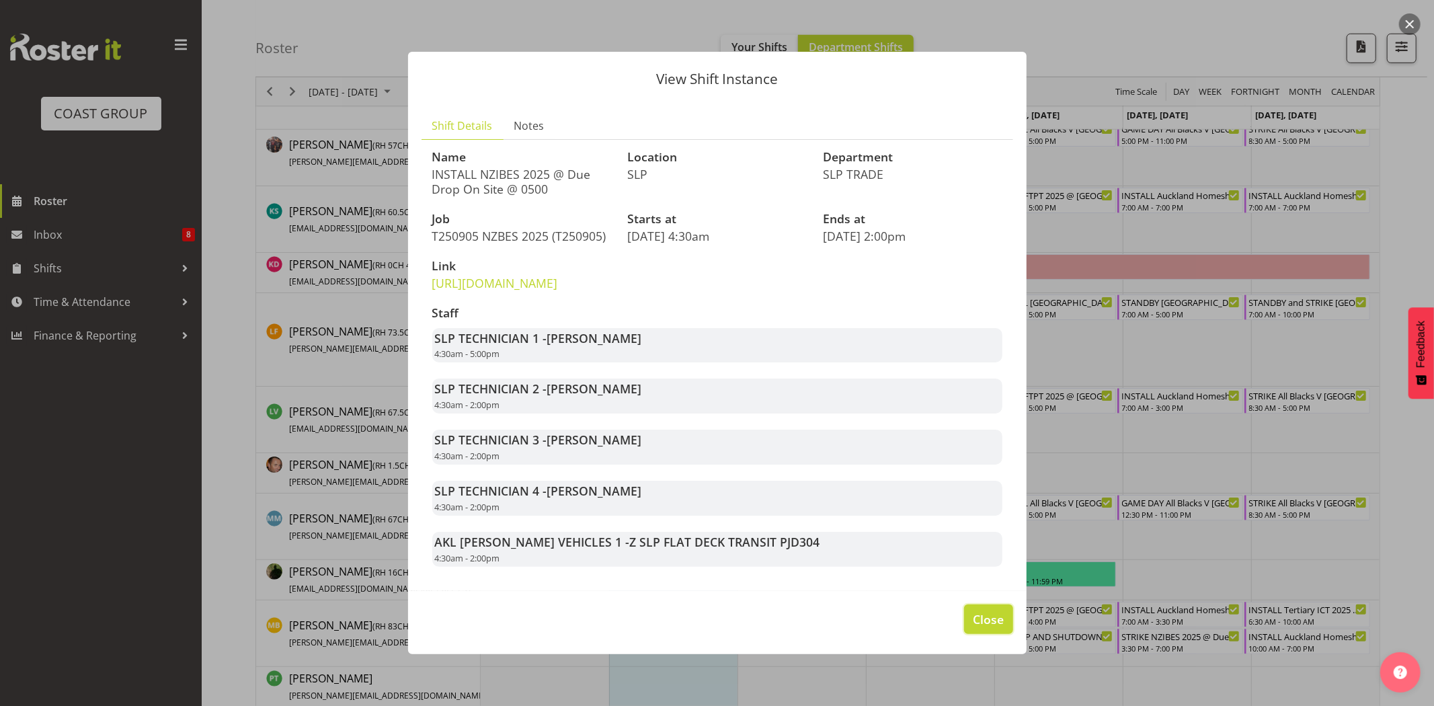
click at [985, 628] on span "Close" at bounding box center [988, 619] width 31 height 17
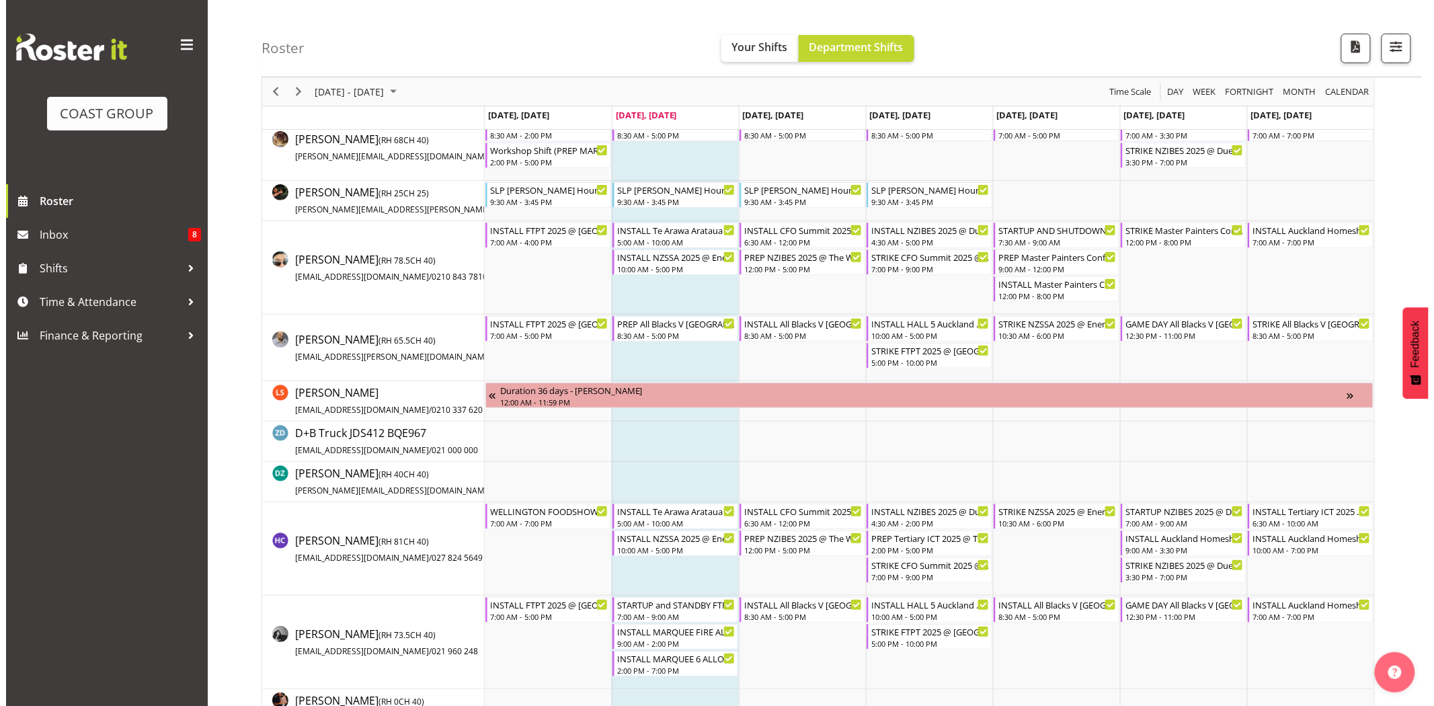
scroll to position [3, 0]
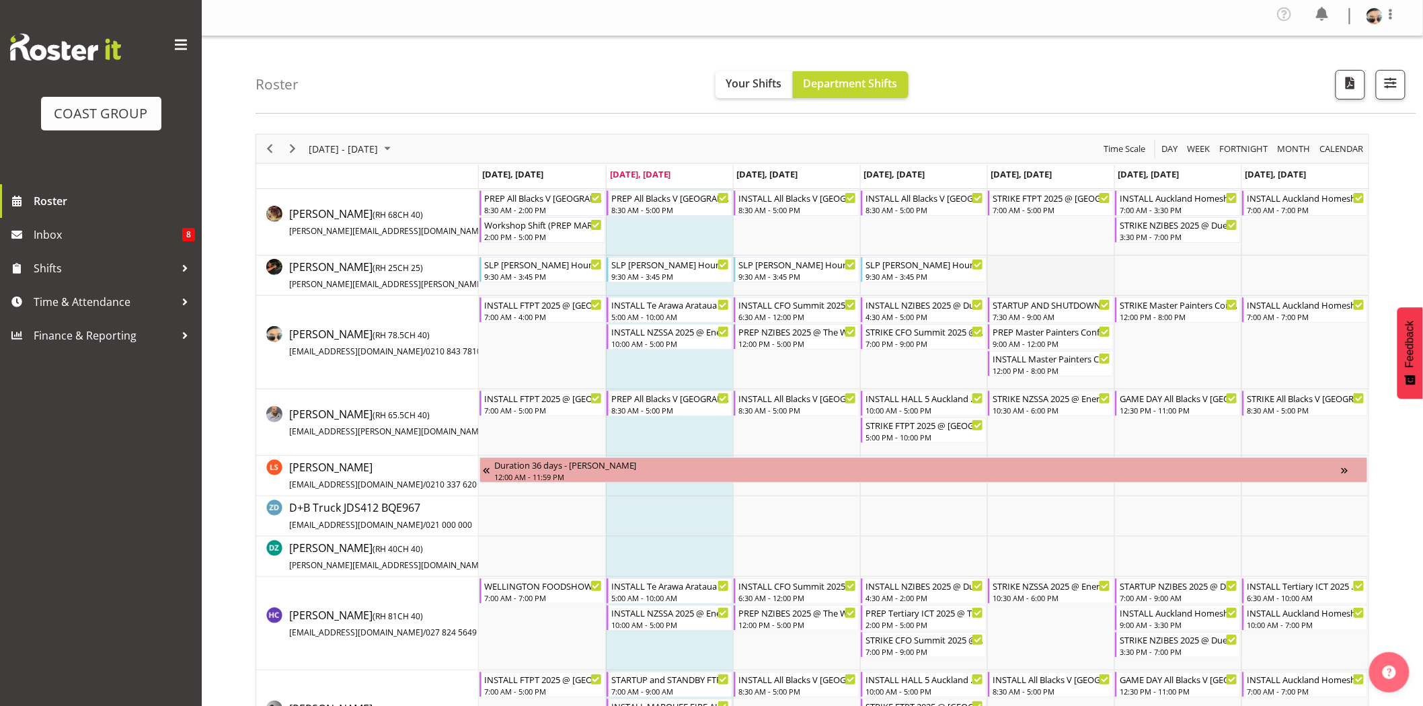
click at [1009, 284] on td "Timeline Week of September 2, 2025" at bounding box center [1050, 276] width 127 height 40
click at [946, 303] on div "INSTALL NZIBES 2025 @ Due Drop On Site @ 0500" at bounding box center [924, 303] width 118 height 13
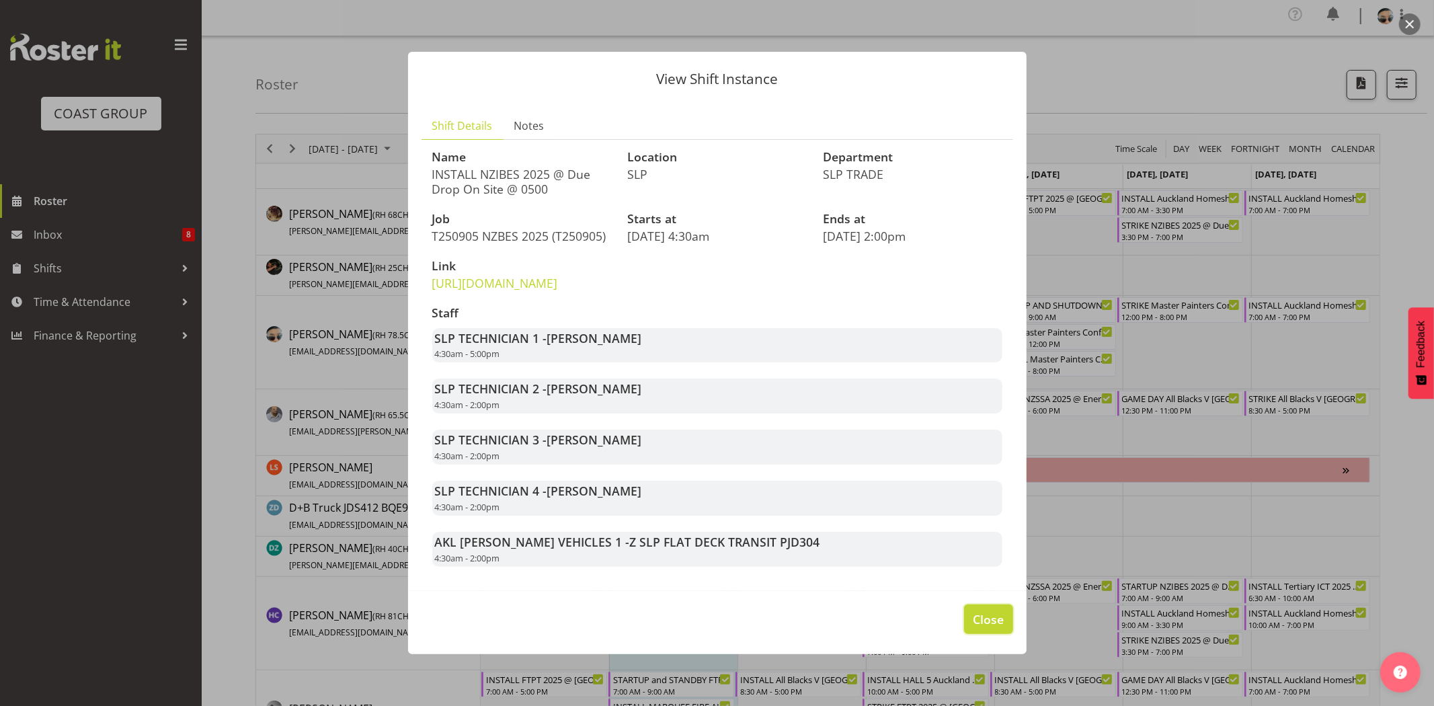
click at [978, 628] on span "Close" at bounding box center [988, 619] width 31 height 17
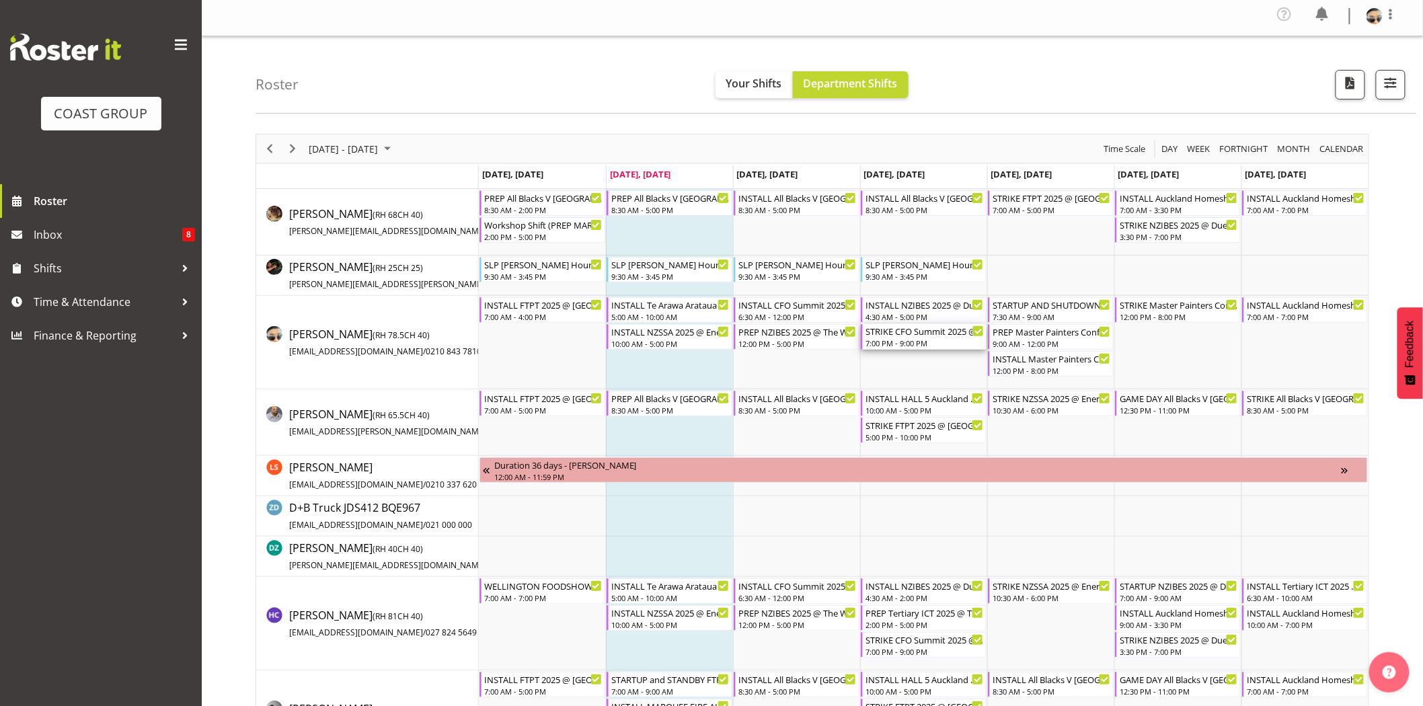
click at [930, 334] on div "STRIKE CFO Summit 2025 @ [GEOGRAPHIC_DATA] On SIte @ 1930" at bounding box center [924, 330] width 118 height 13
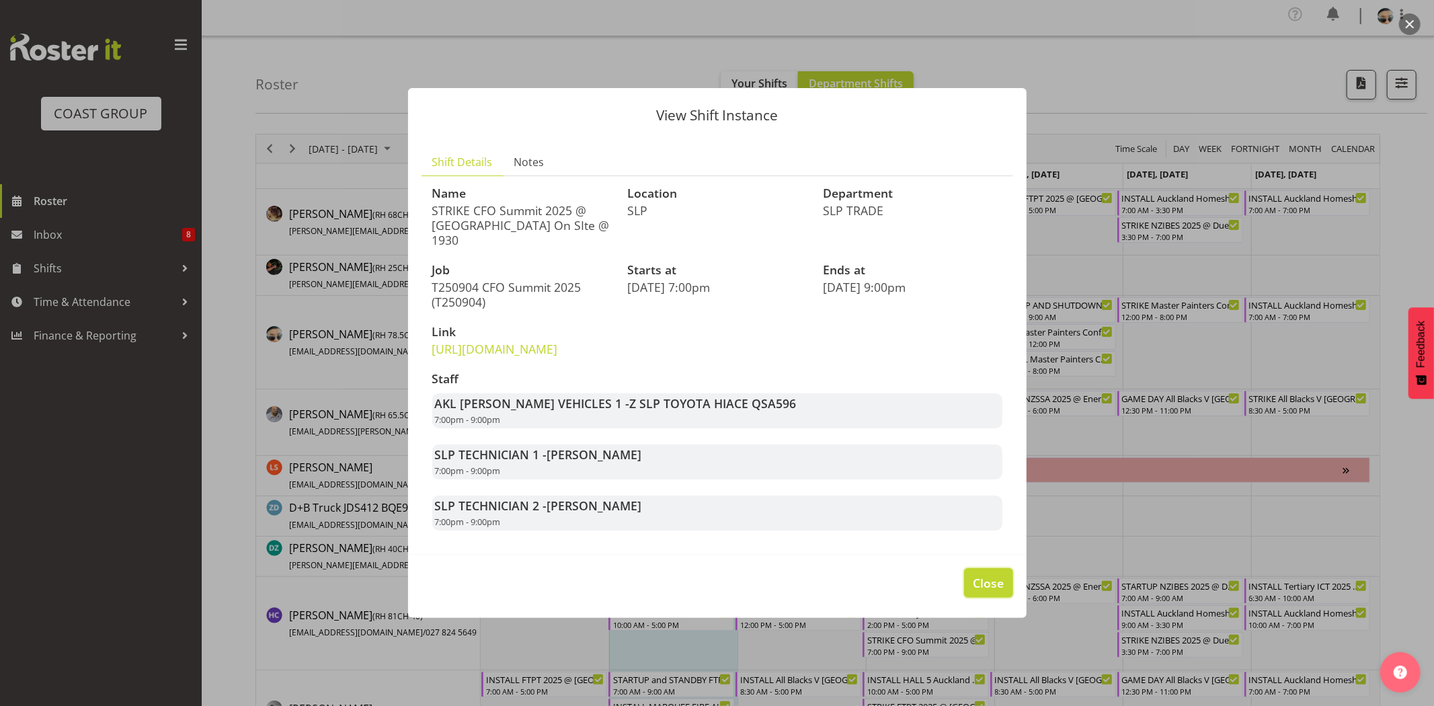
click at [982, 588] on span "Close" at bounding box center [988, 582] width 31 height 17
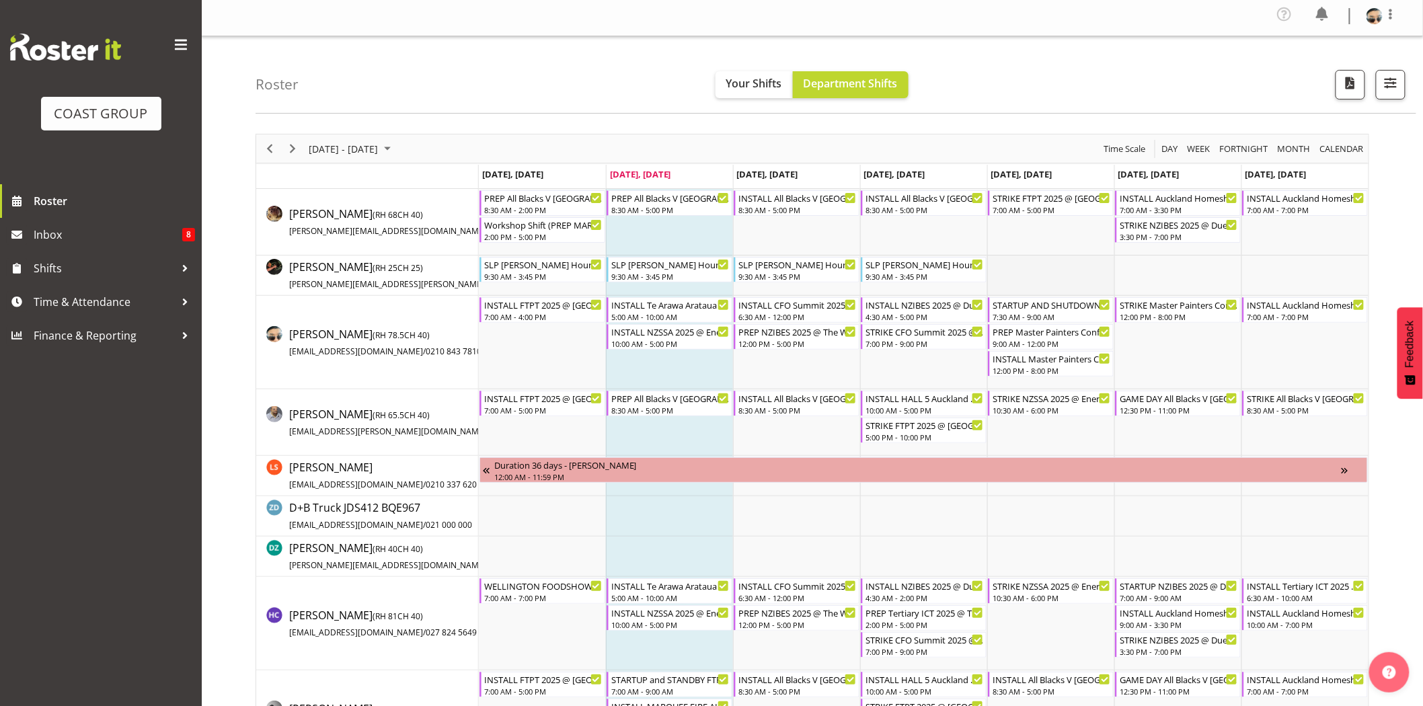
click at [1038, 264] on td "Timeline Week of September 2, 2025" at bounding box center [1050, 276] width 127 height 40
click at [1048, 340] on div "9:00 AM - 12:00 PM" at bounding box center [1052, 343] width 118 height 11
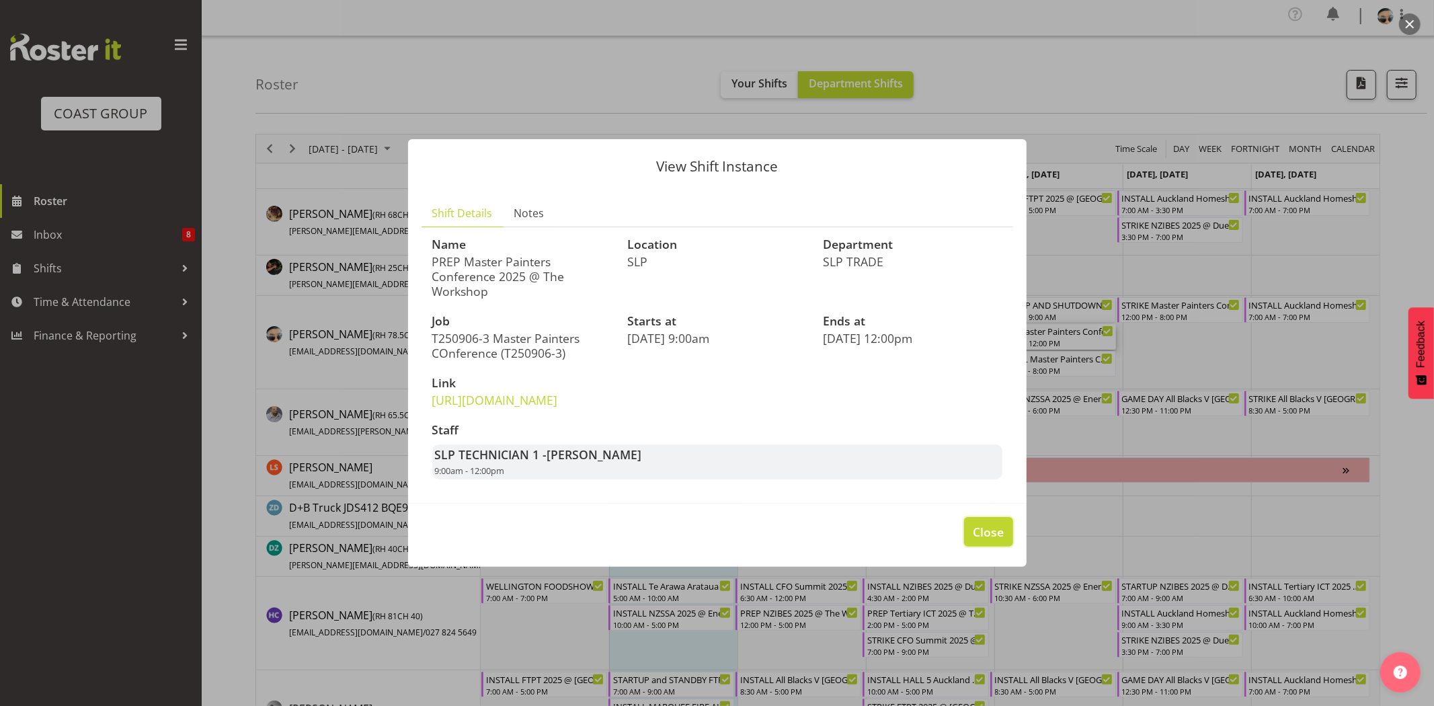
click at [1003, 541] on span "Close" at bounding box center [988, 531] width 31 height 17
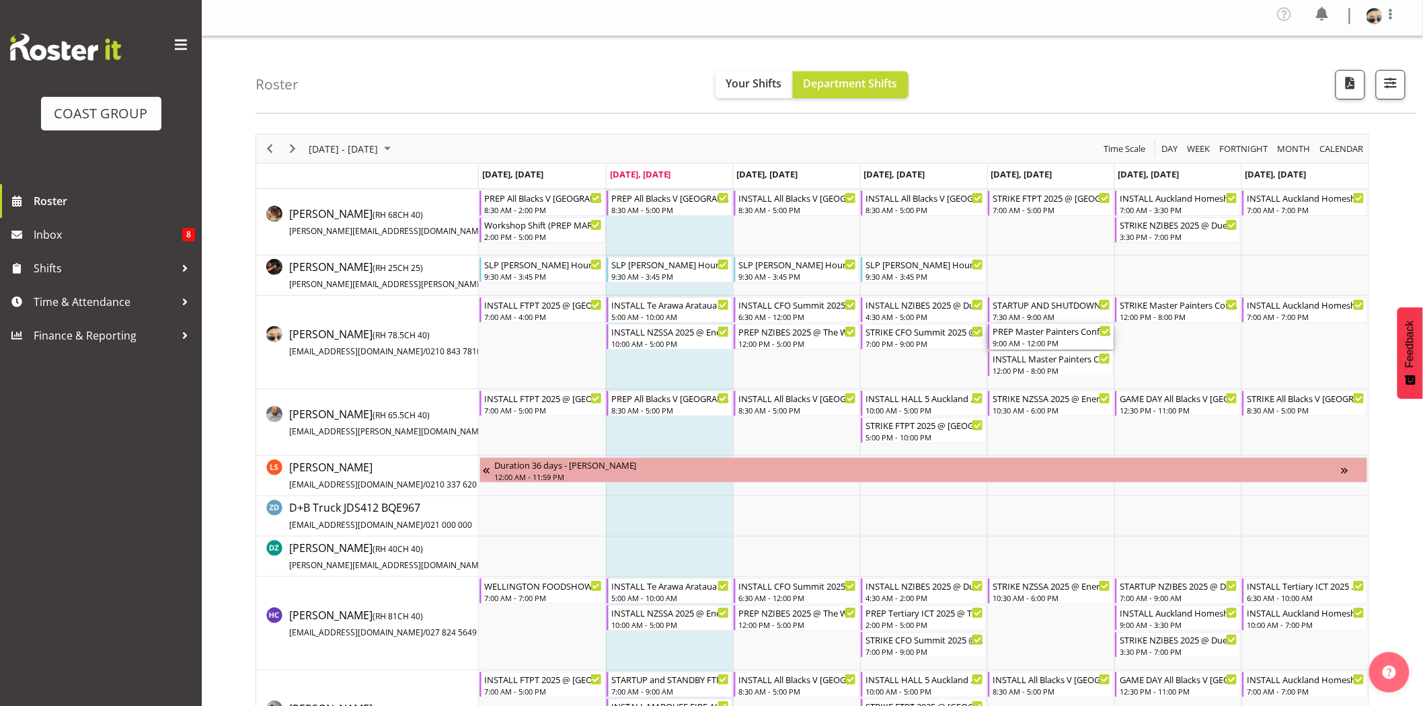
click at [1034, 330] on div "PREP Master Painters Conference 2025 @ The Workshop" at bounding box center [1052, 330] width 118 height 13
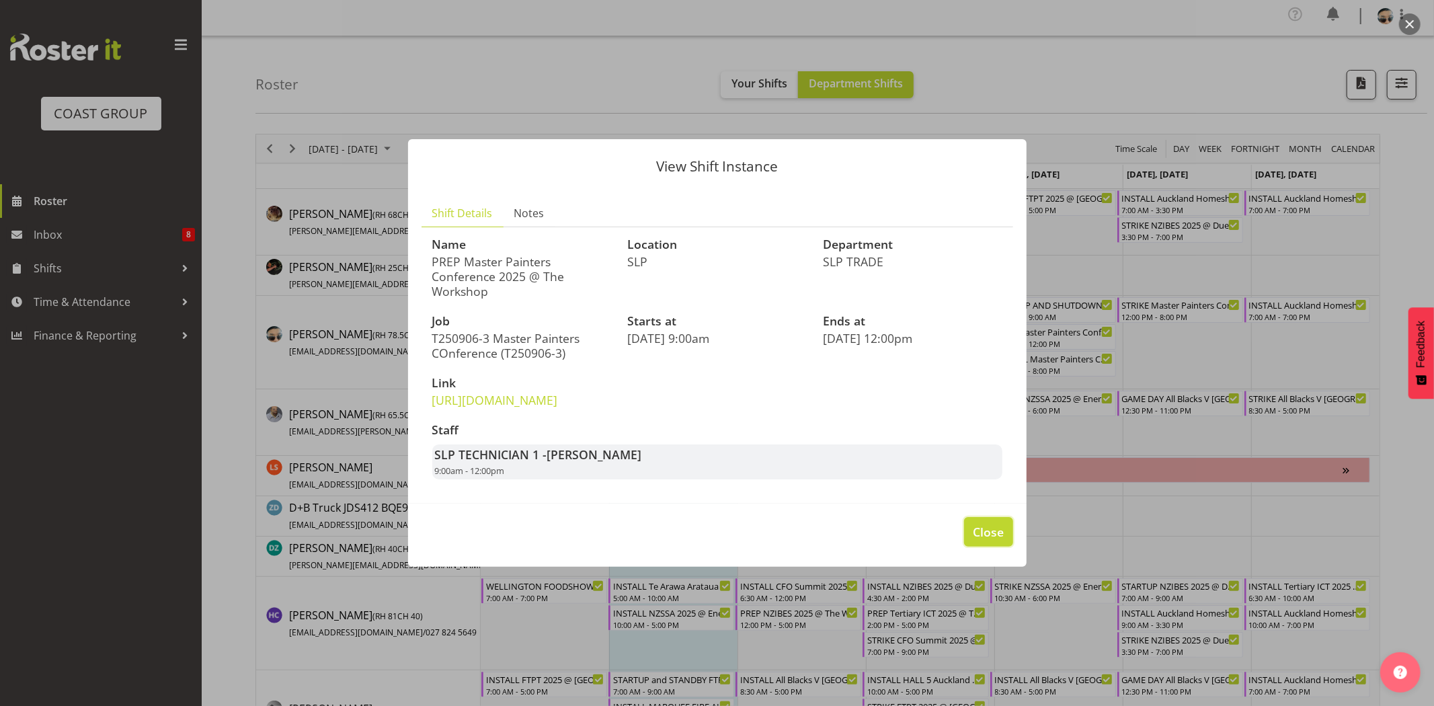
click at [992, 538] on span "Close" at bounding box center [988, 531] width 31 height 17
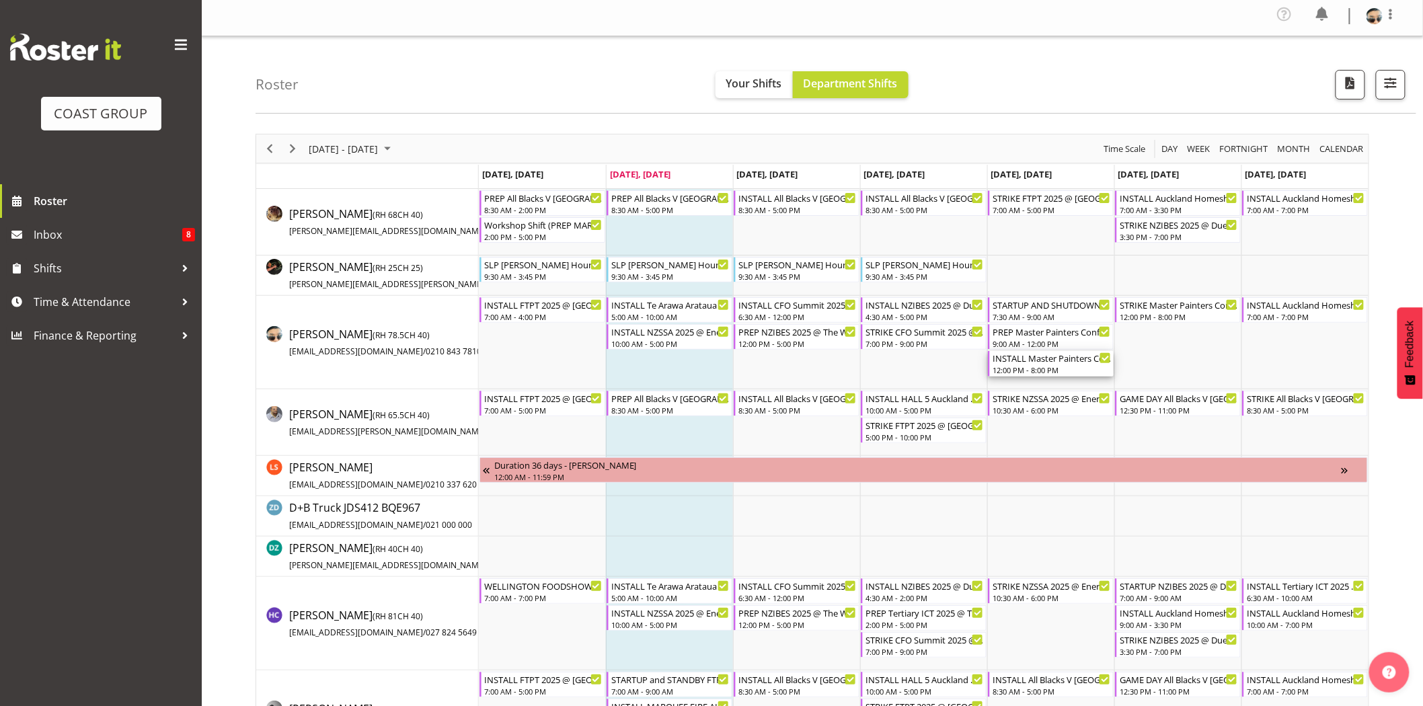
click at [1067, 364] on div "INSTALL Master Painters Conference 2025 TRAVEL WITH PANELS AND ASSIST @ The Cop…" at bounding box center [1052, 364] width 118 height 26
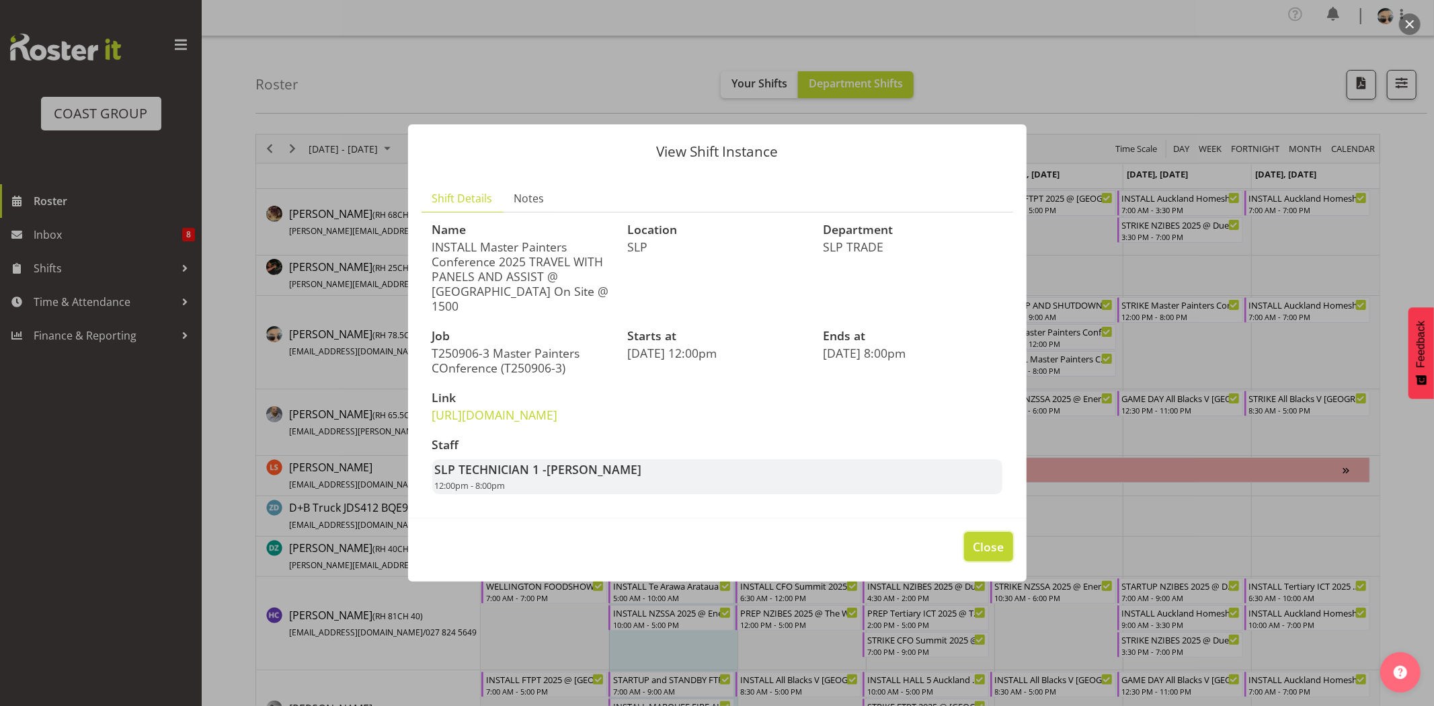
click at [985, 555] on span "Close" at bounding box center [988, 546] width 31 height 17
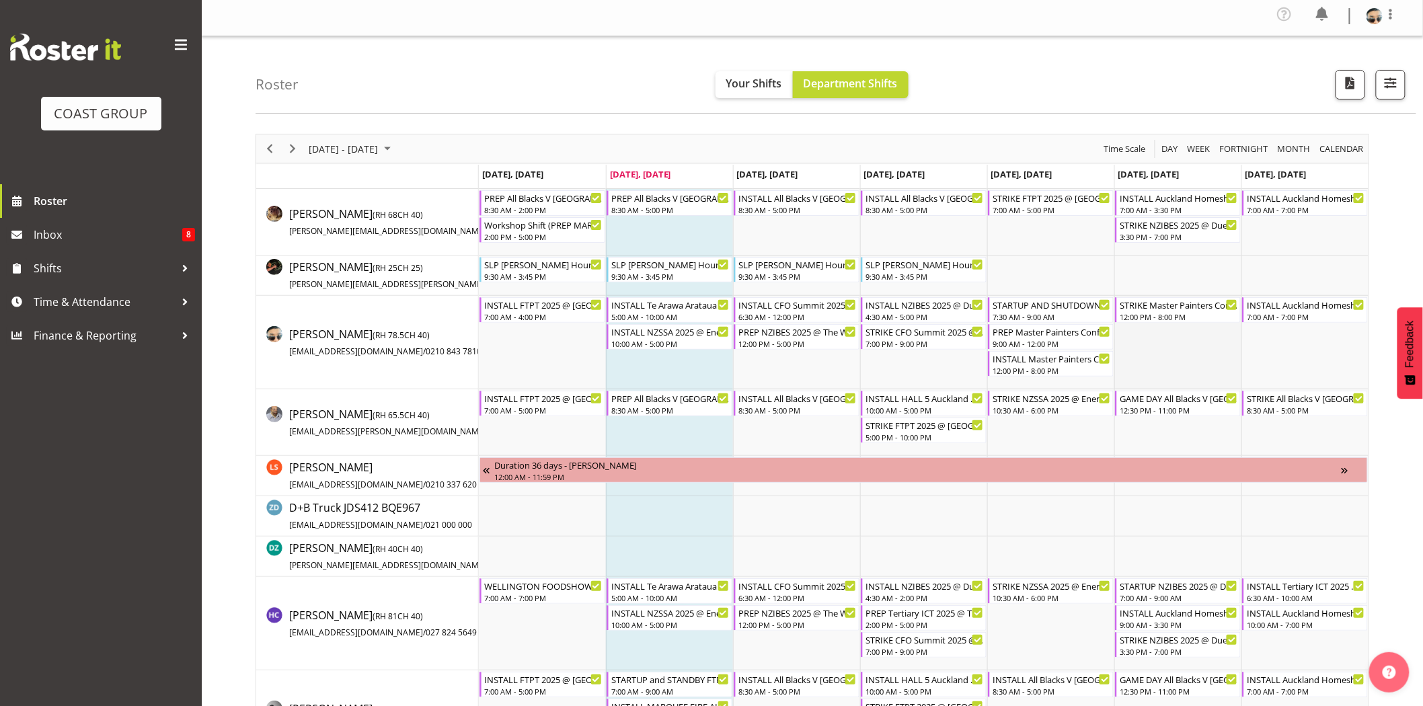
click at [1153, 382] on td "Timeline Week of September 2, 2025" at bounding box center [1177, 342] width 127 height 93
click at [1181, 310] on div "STRIKE Master Painters Conference 2025 @ 1430The Copthorne Bay of Islands On Si…" at bounding box center [1179, 310] width 118 height 26
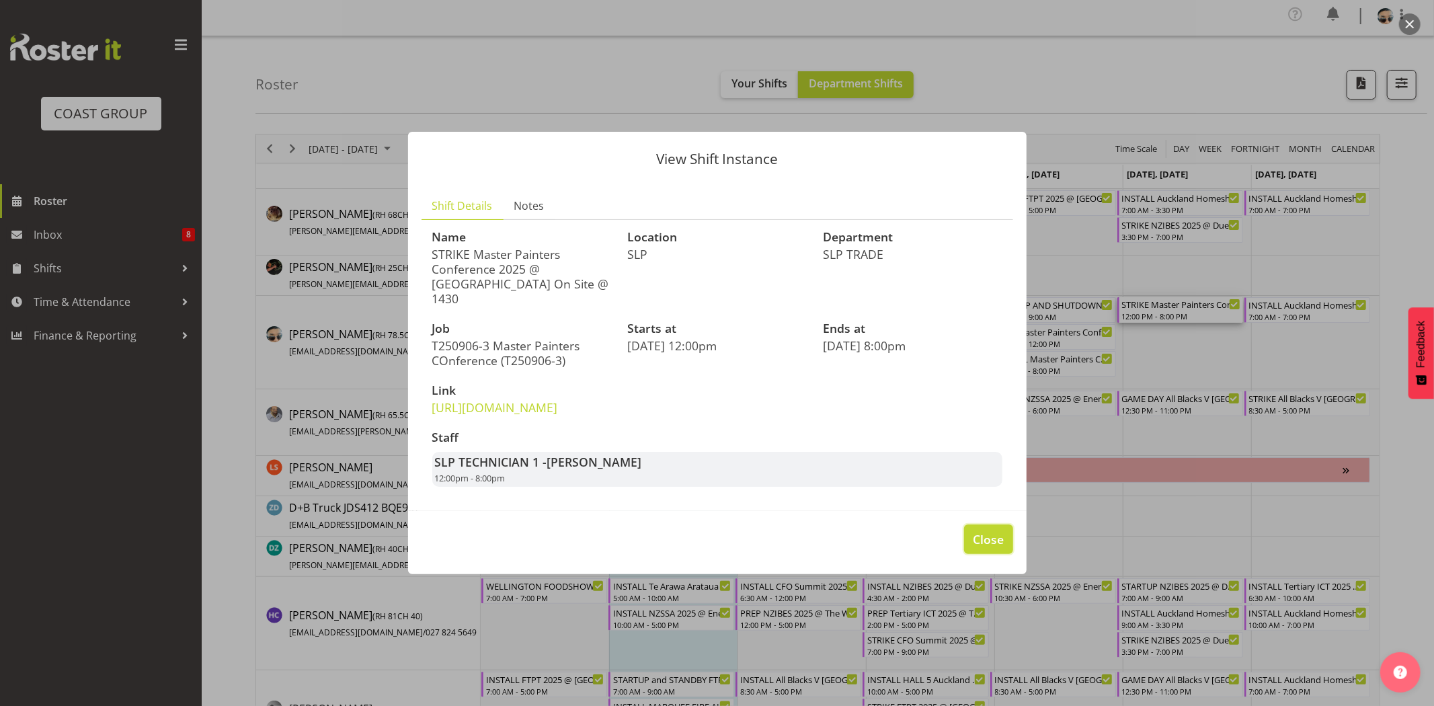
click at [974, 548] on span "Close" at bounding box center [988, 539] width 31 height 17
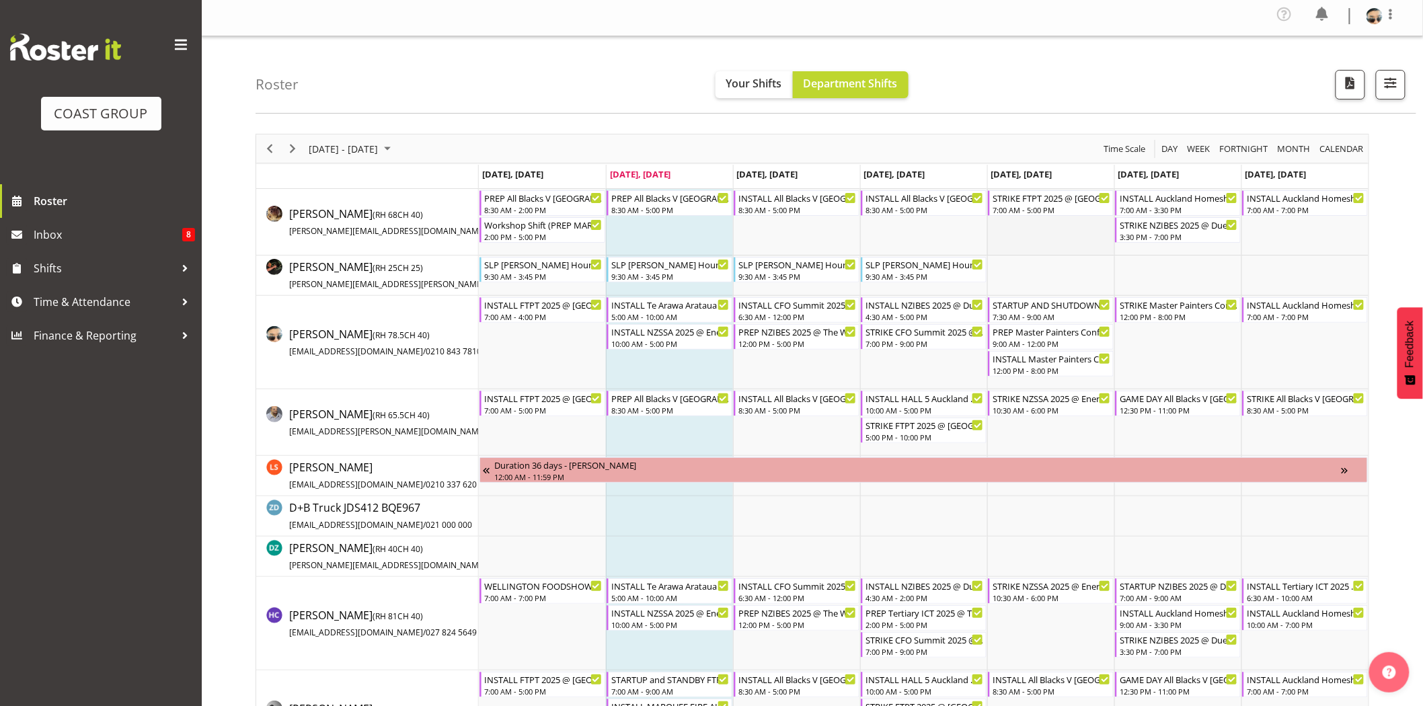
click at [1056, 253] on td "Timeline Week of September 2, 2025" at bounding box center [1050, 222] width 127 height 67
click at [1295, 317] on div "7:00 AM - 7:00 PM" at bounding box center [1306, 316] width 118 height 11
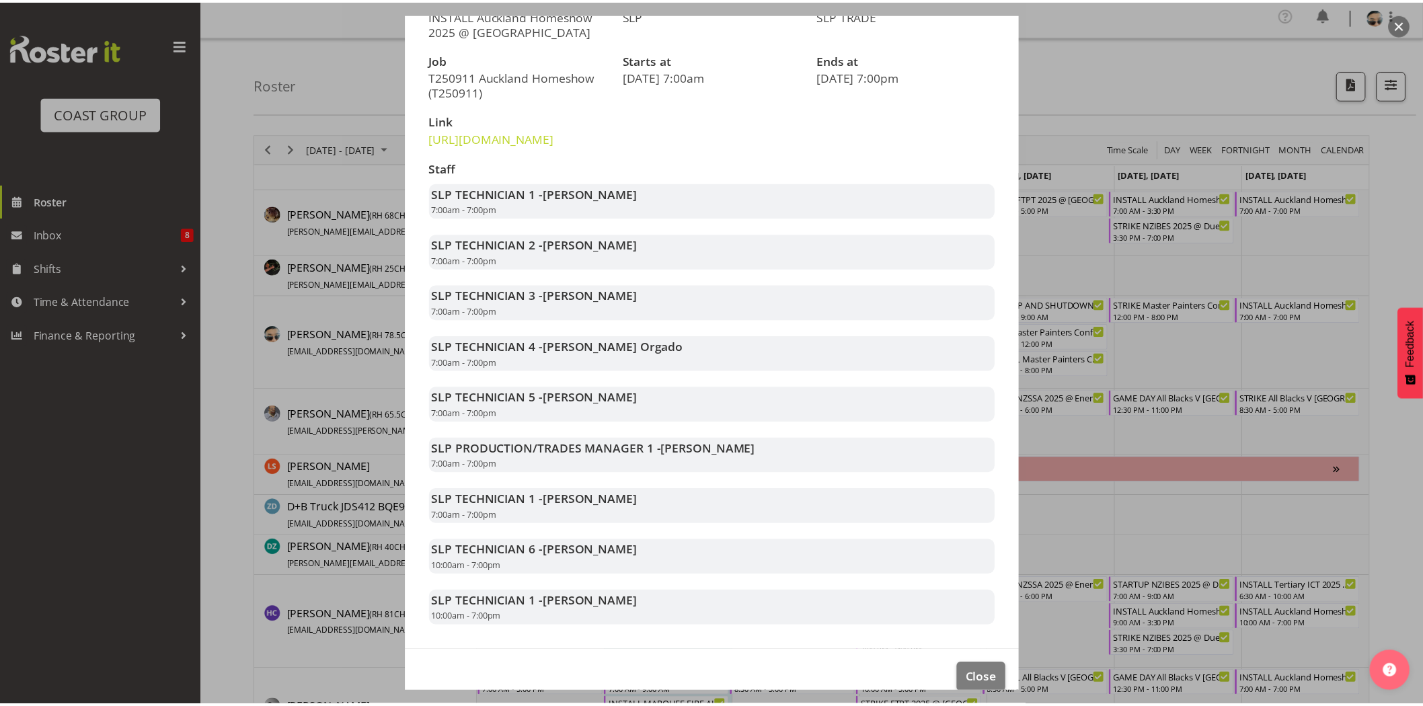
scroll to position [172, 0]
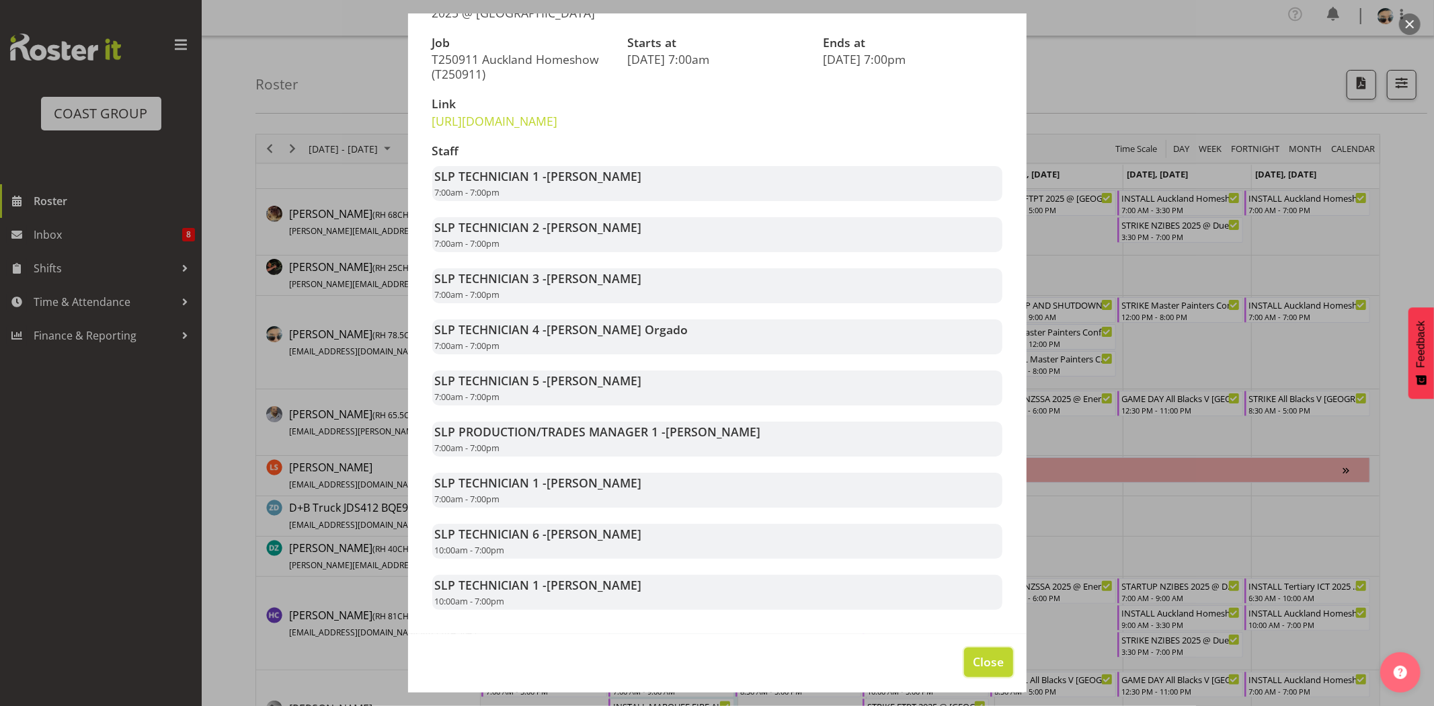
click at [975, 670] on span "Close" at bounding box center [988, 661] width 31 height 17
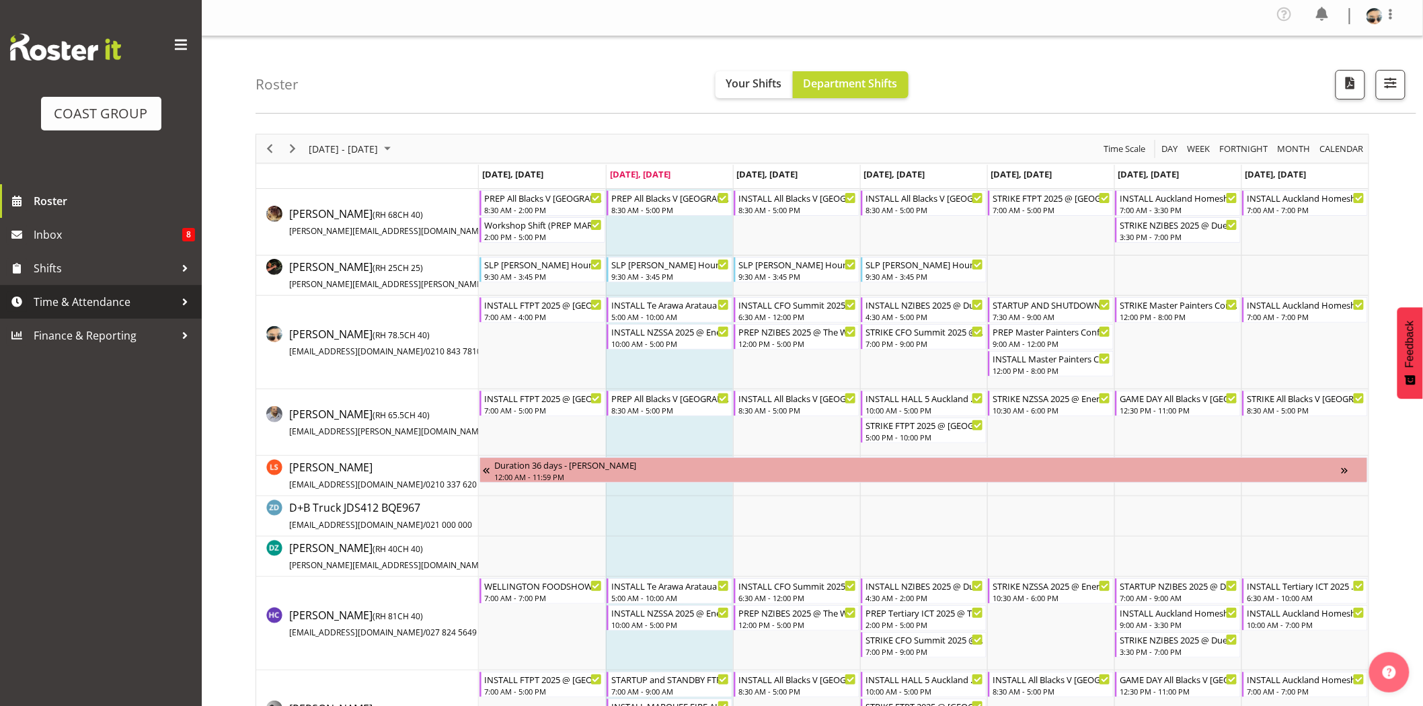
click at [97, 317] on link "Time & Attendance" at bounding box center [101, 302] width 202 height 34
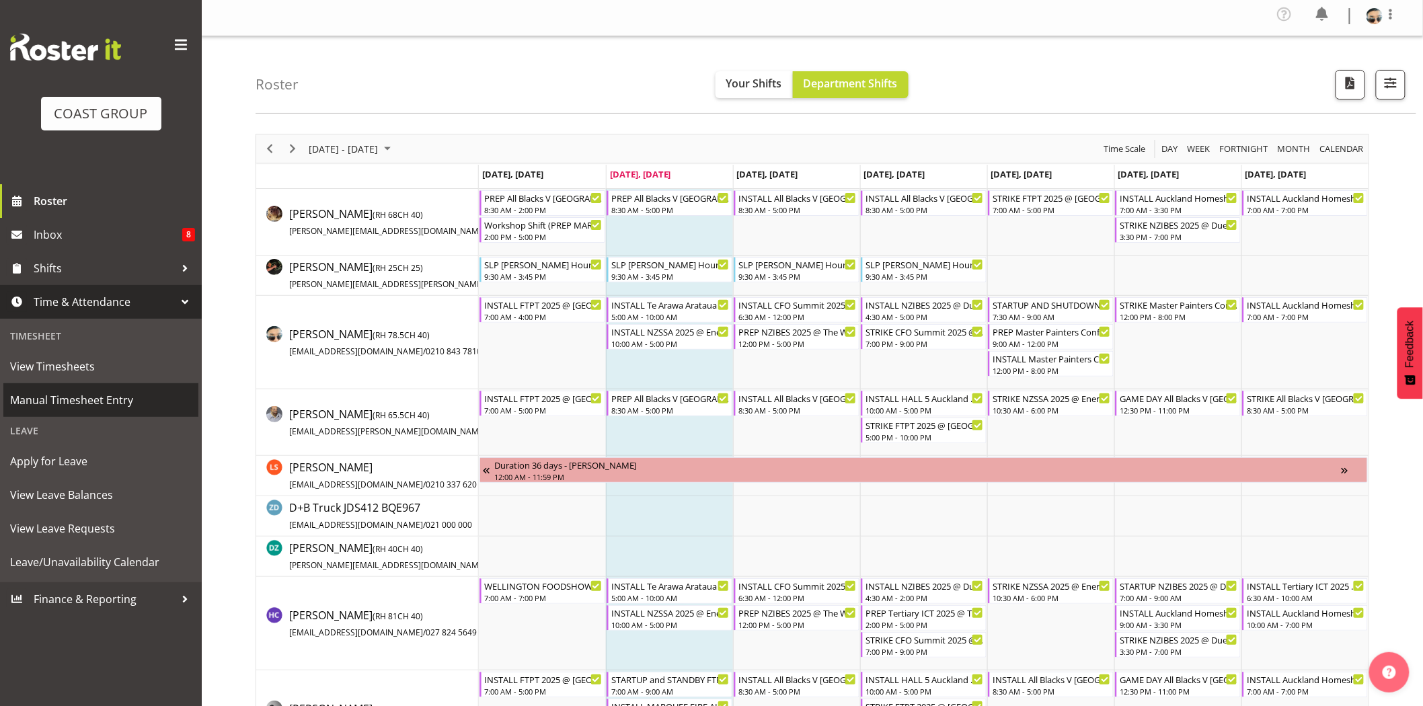
click at [111, 401] on span "Manual Timesheet Entry" at bounding box center [101, 400] width 182 height 20
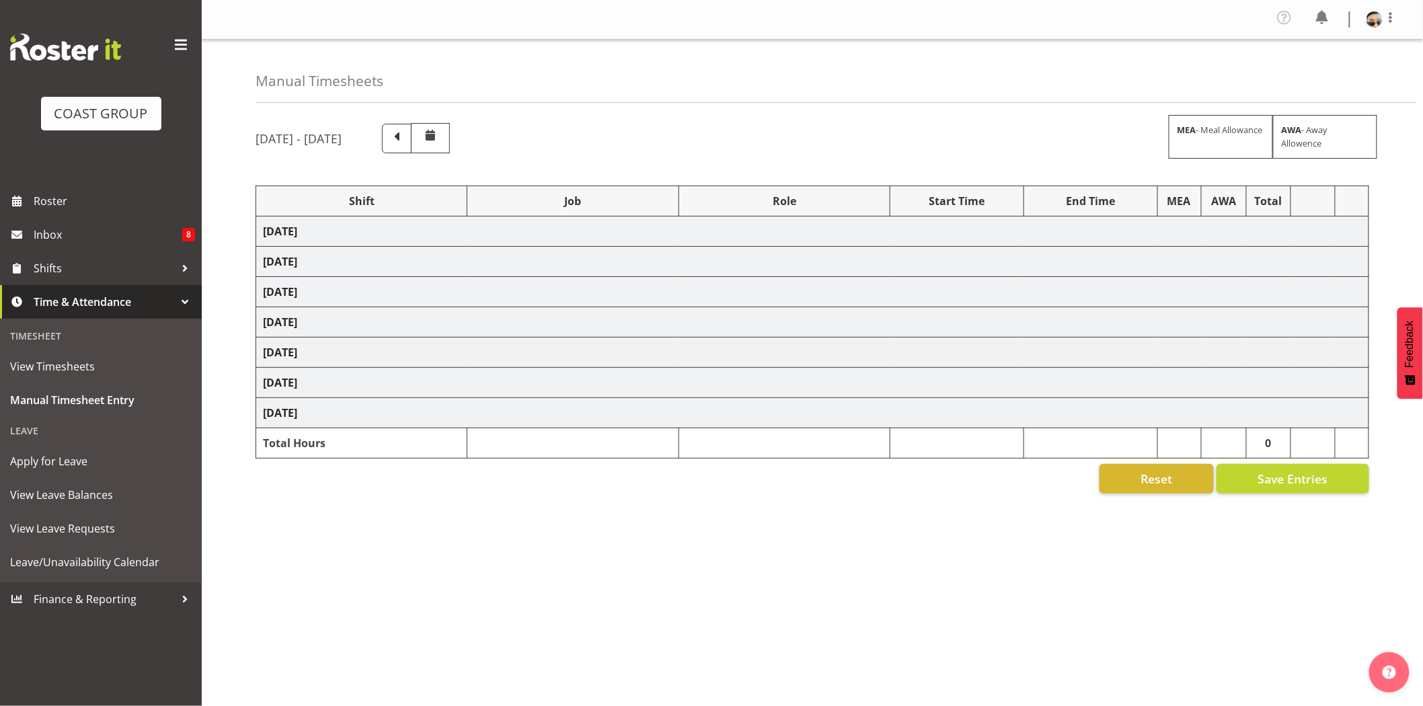
select select "68305"
select select "9353"
select select "78200"
select select "10259"
select select "81159"
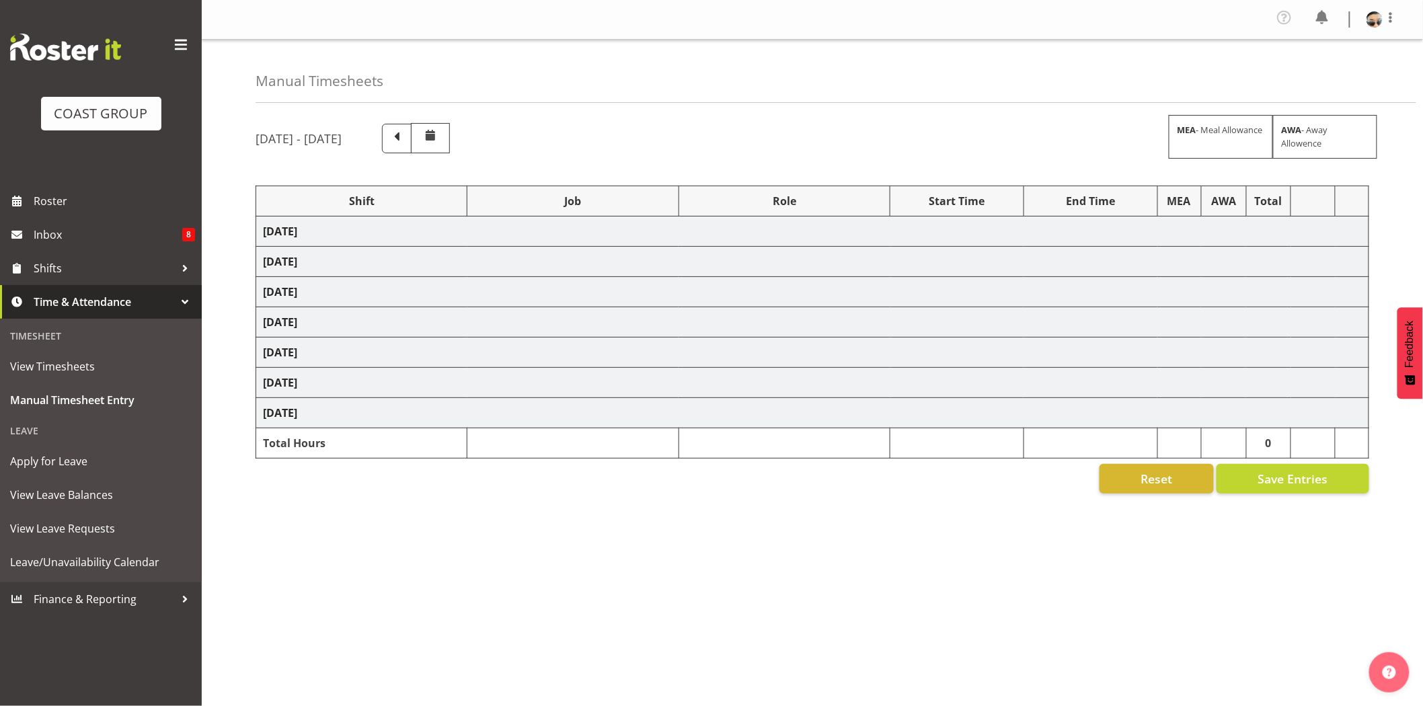
select select "10577"
select select "68305"
select select "9353"
select select "78200"
select select "10259"
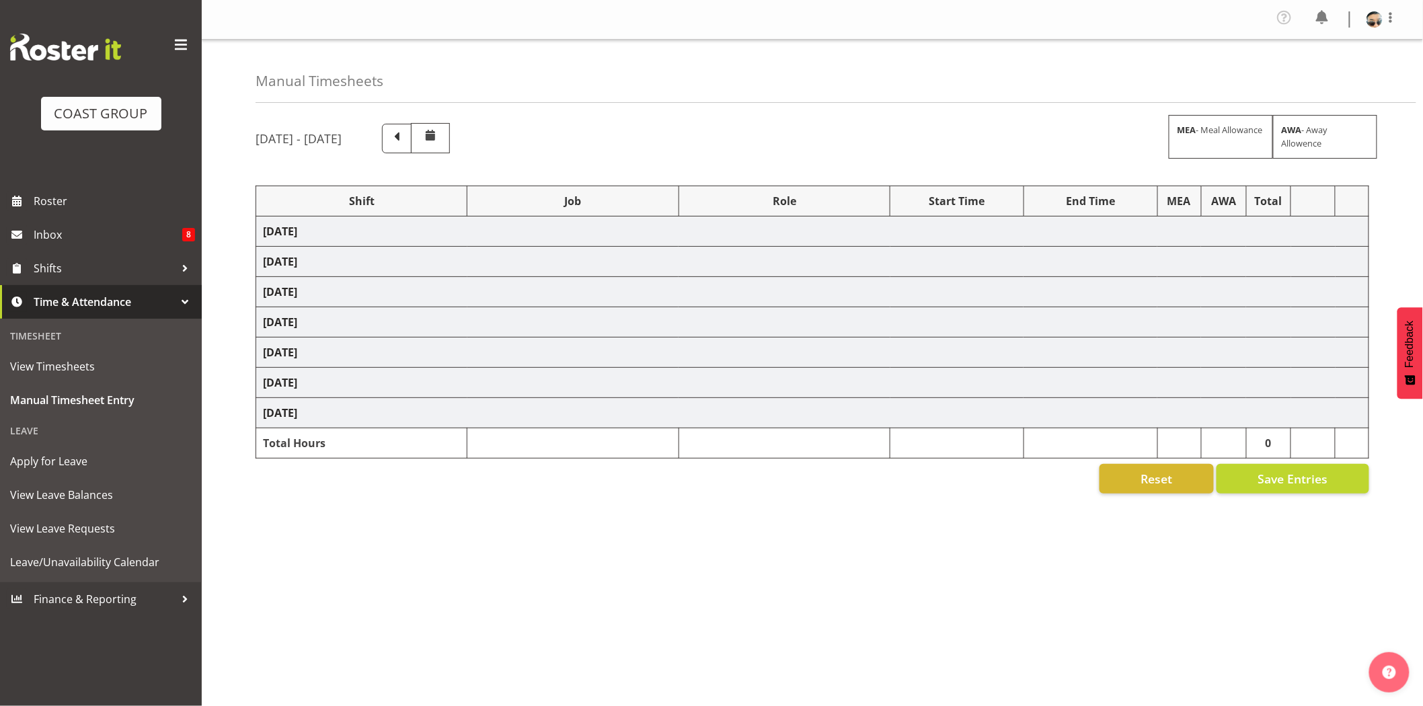
select select "79164"
select select "10391"
select select "80262"
select select "10495"
select select "78451"
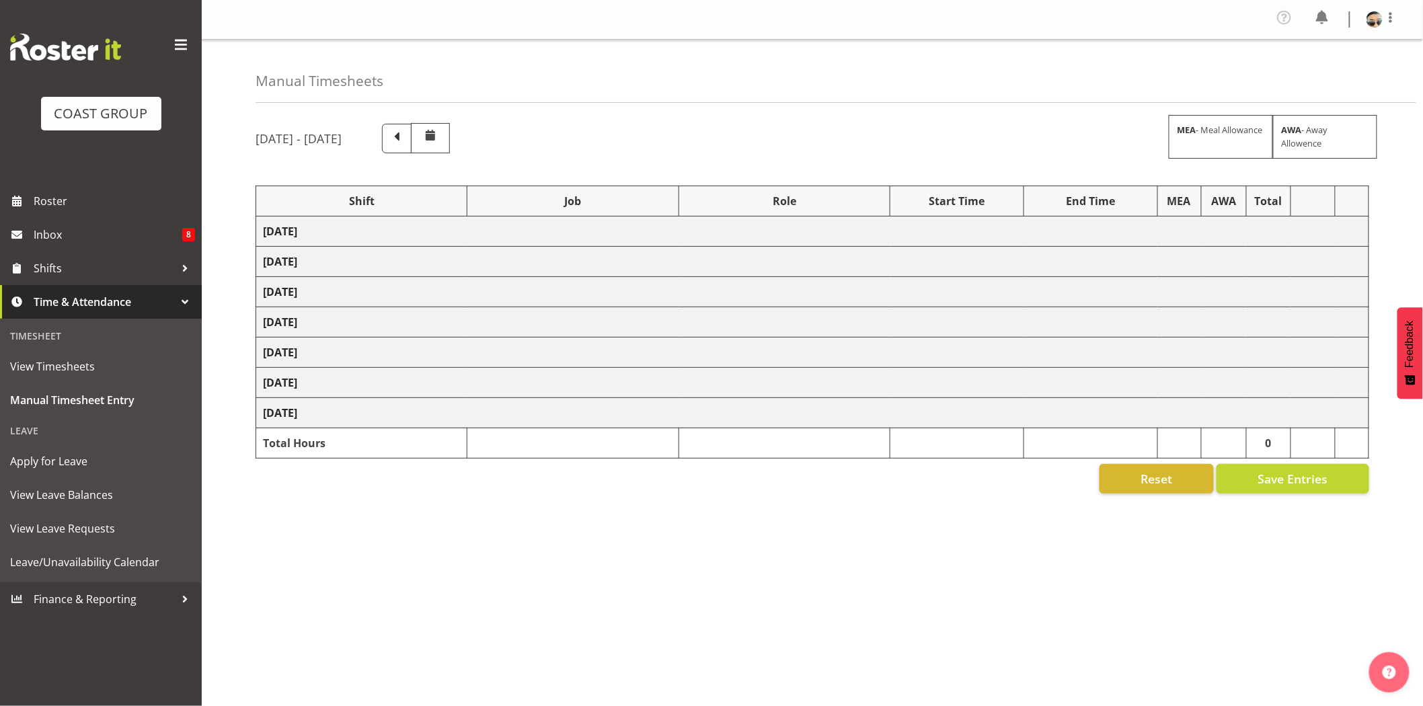
select select "10277"
select select "68305"
select select "9353"
select select "78200"
select select "10259"
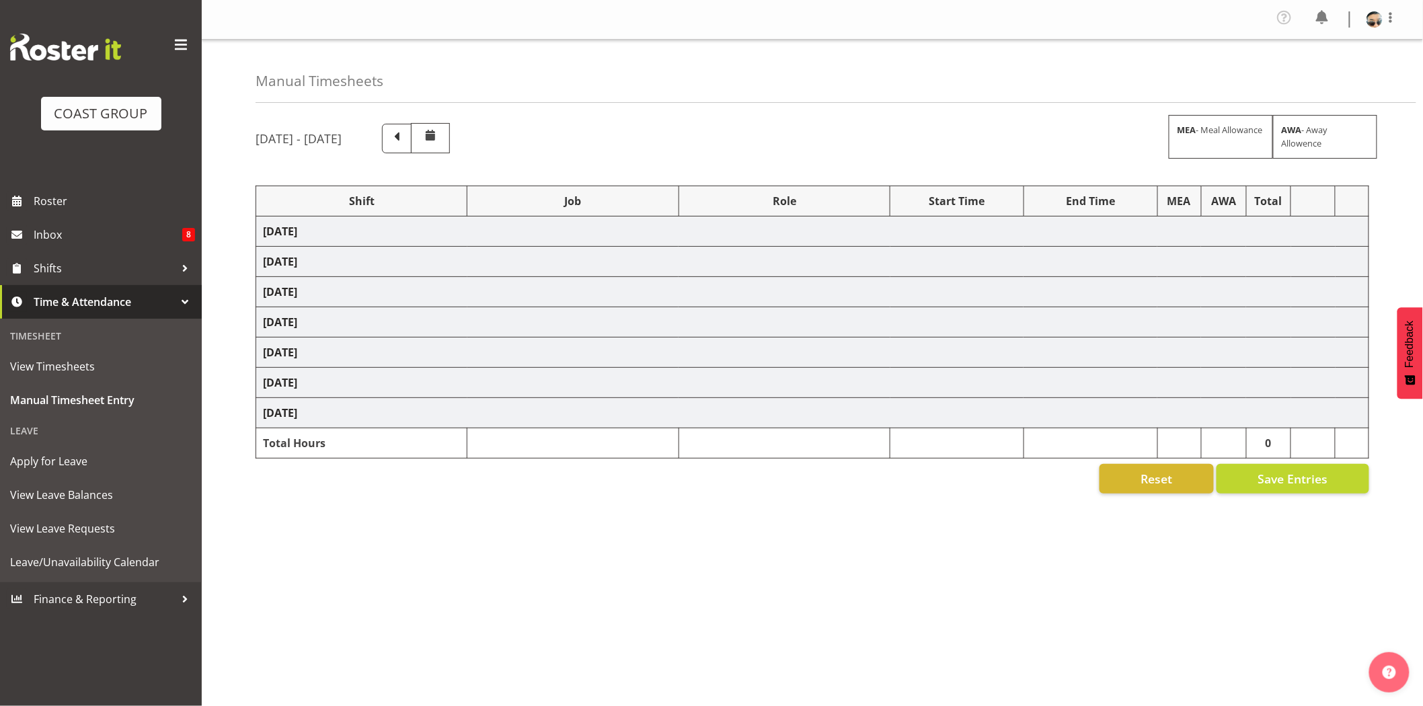
select select "78200"
select select "10259"
select select "73746"
select select "9869"
select select "66167"
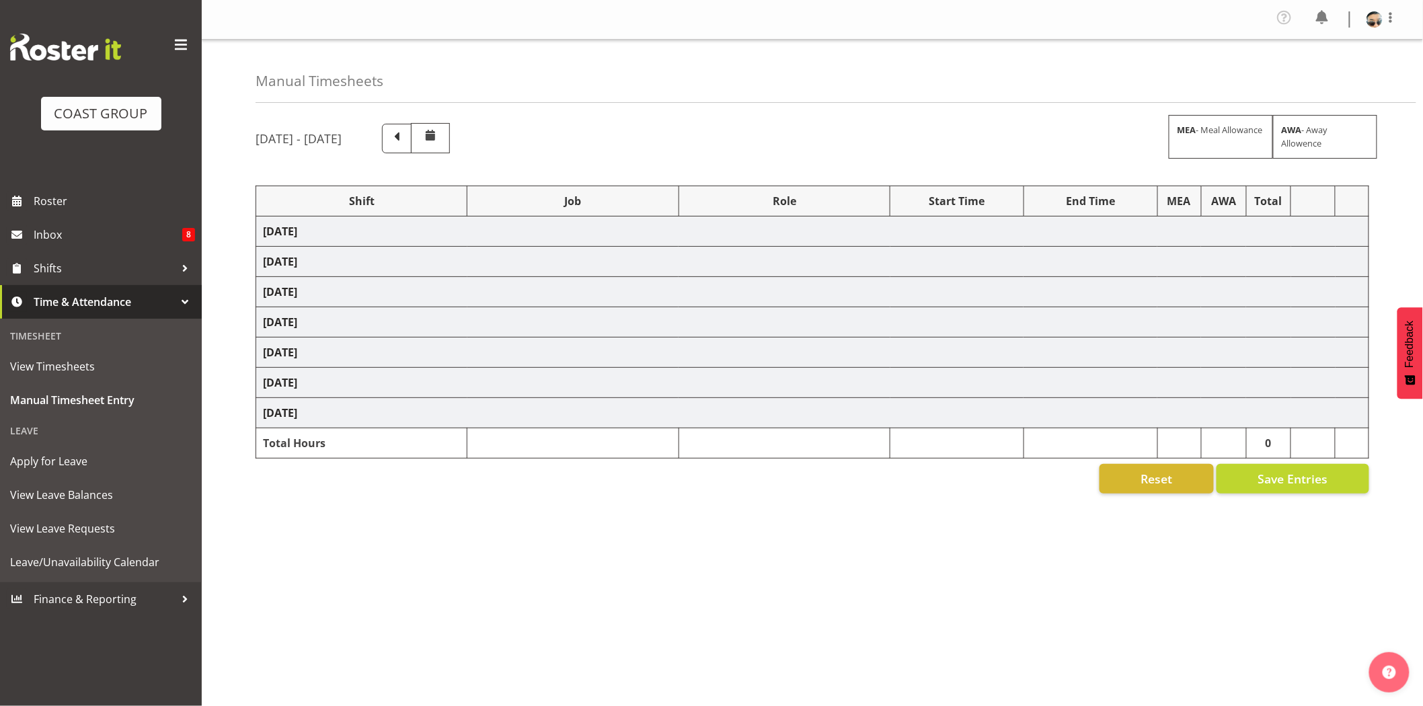
select select "9154"
select select "66167"
select select "9154"
select select "66167"
select select "9154"
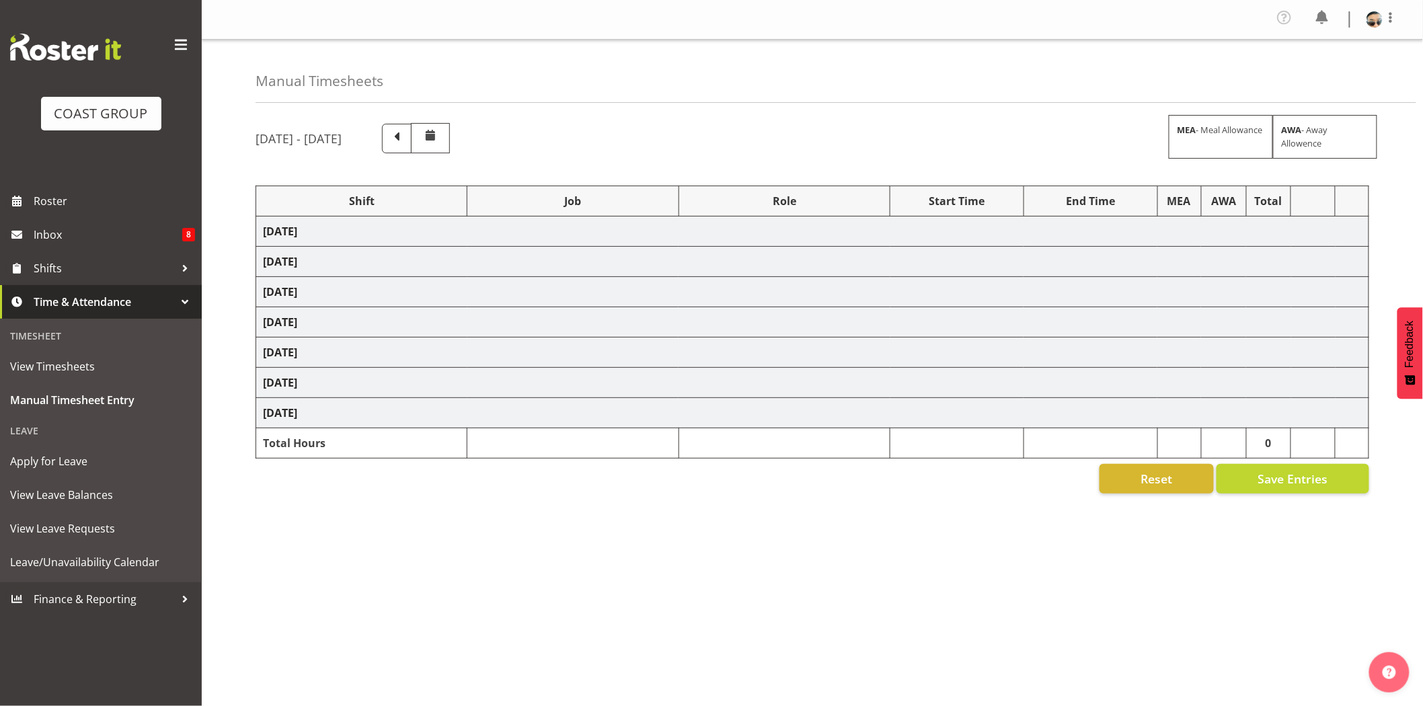
select select "79164"
select select "10391"
select select "80262"
select select "10495"
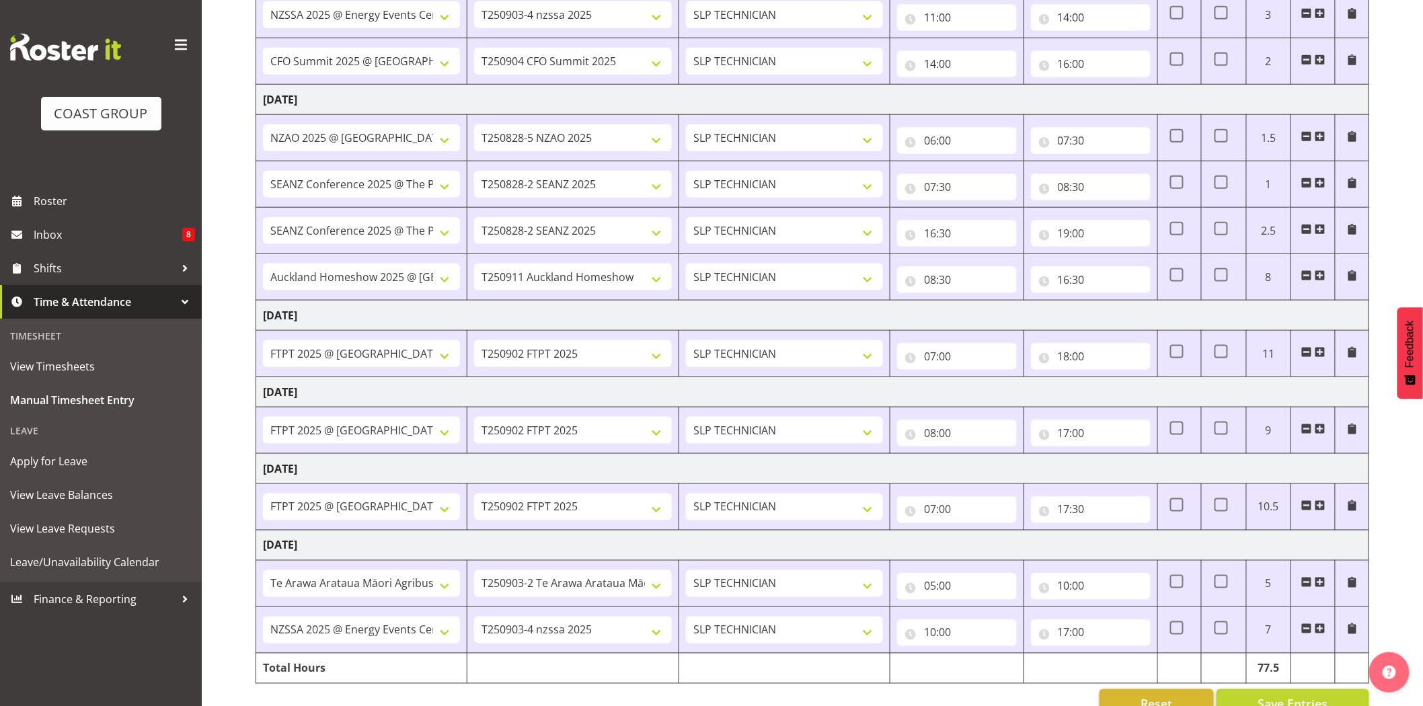
scroll to position [600, 0]
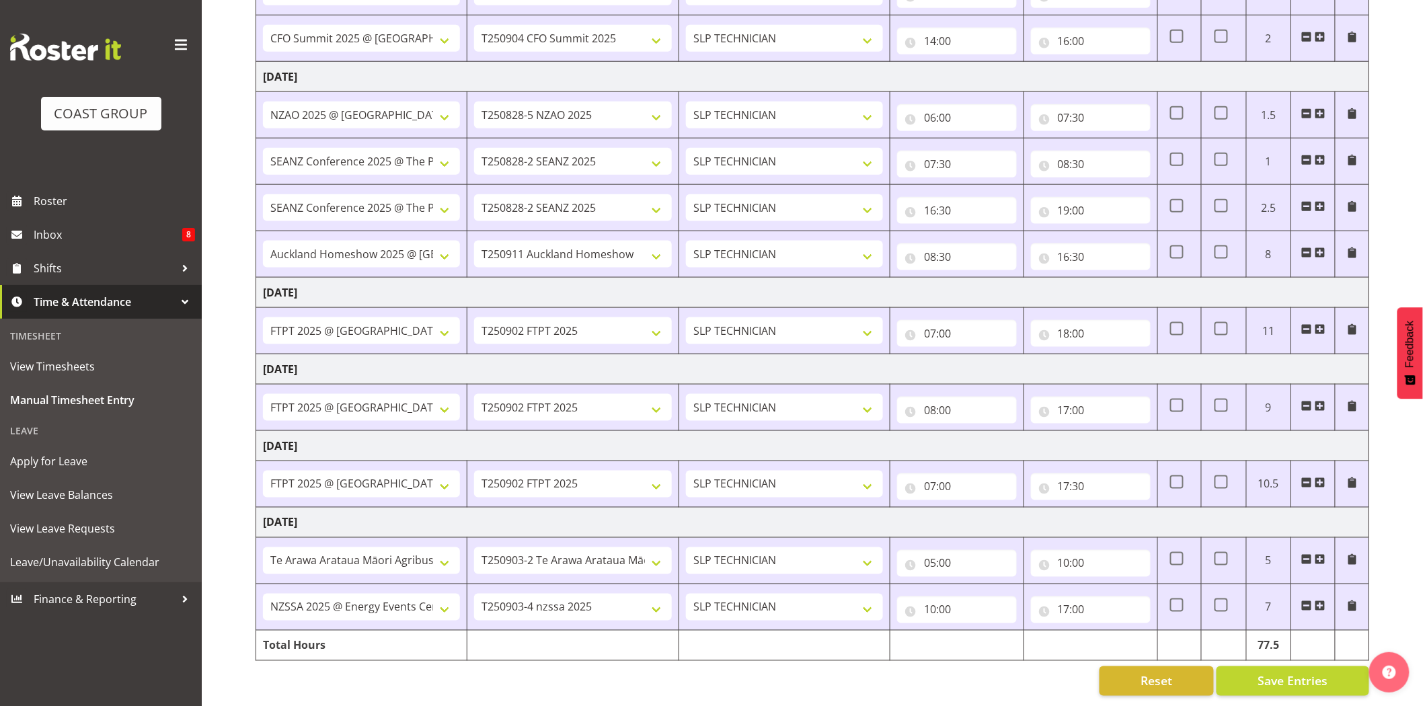
click at [1042, 520] on td "Tuesday 2nd September 2025" at bounding box center [812, 523] width 1113 height 30
click at [1069, 597] on input "17:00" at bounding box center [1091, 609] width 120 height 27
click at [1126, 631] on select "00 01 02 03 04 05 06 07 08 09 10 11 12 13 14 15 16 17 18 19 20 21 22 23" at bounding box center [1123, 644] width 30 height 27
select select "18"
click at [1108, 631] on select "00 01 02 03 04 05 06 07 08 09 10 11 12 13 14 15 16 17 18 19 20 21 22 23" at bounding box center [1123, 644] width 30 height 27
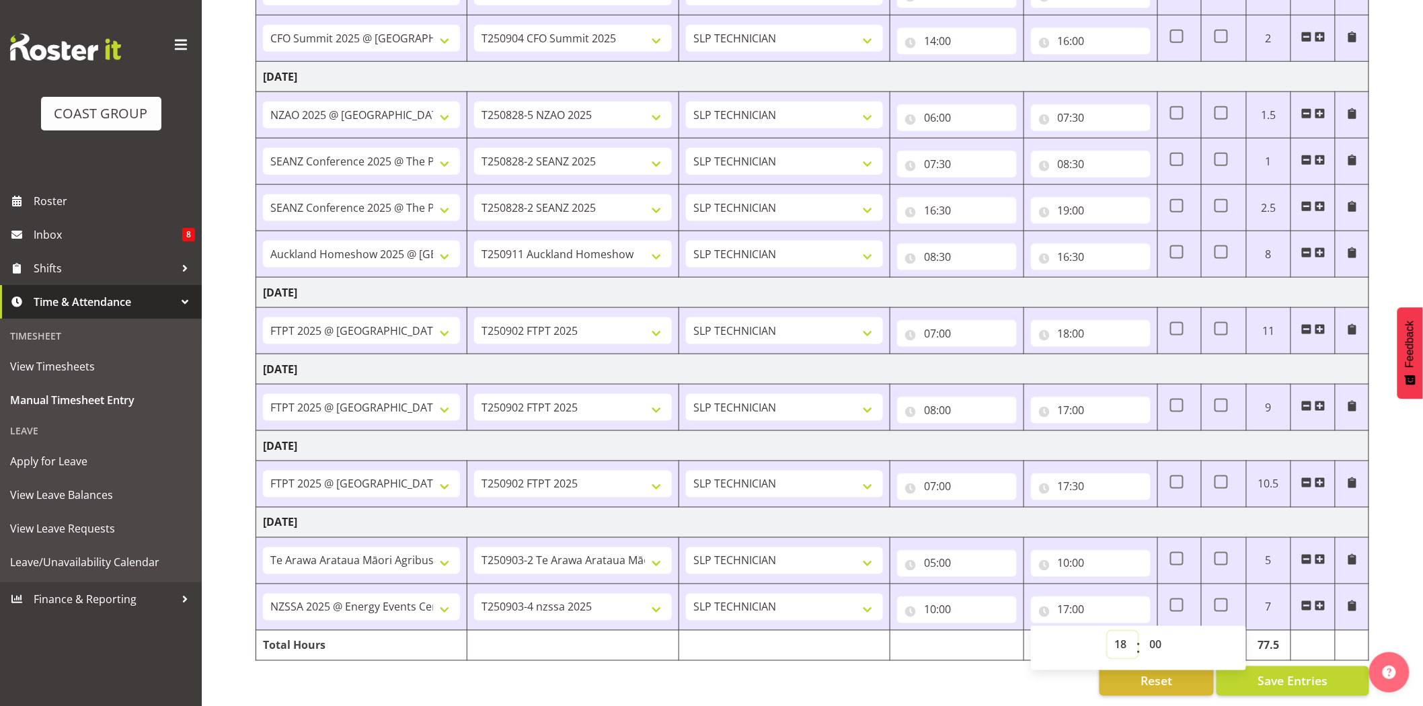
type input "18:00"
drag, startPoint x: 1167, startPoint y: 637, endPoint x: 1167, endPoint y: 629, distance: 7.4
click at [1167, 637] on select "00 01 02 03 04 05 06 07 08 09 10 11 12 13 14 15 16 17 18 19 20 21 22 23 24 25 2…" at bounding box center [1158, 644] width 30 height 27
select select "30"
click at [1143, 631] on select "00 01 02 03 04 05 06 07 08 09 10 11 12 13 14 15 16 17 18 19 20 21 22 23 24 25 2…" at bounding box center [1158, 644] width 30 height 27
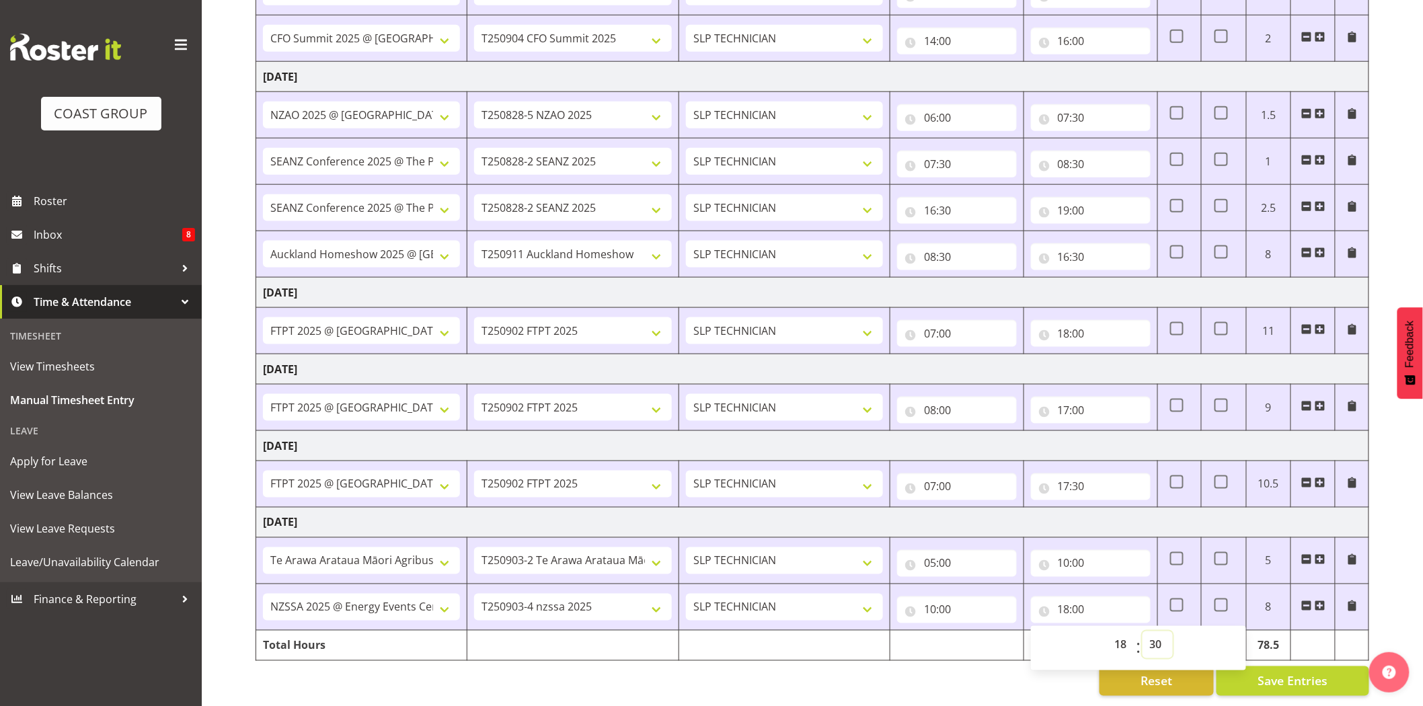
type input "18:30"
click at [1124, 508] on td "Tuesday 2nd September 2025" at bounding box center [812, 523] width 1113 height 30
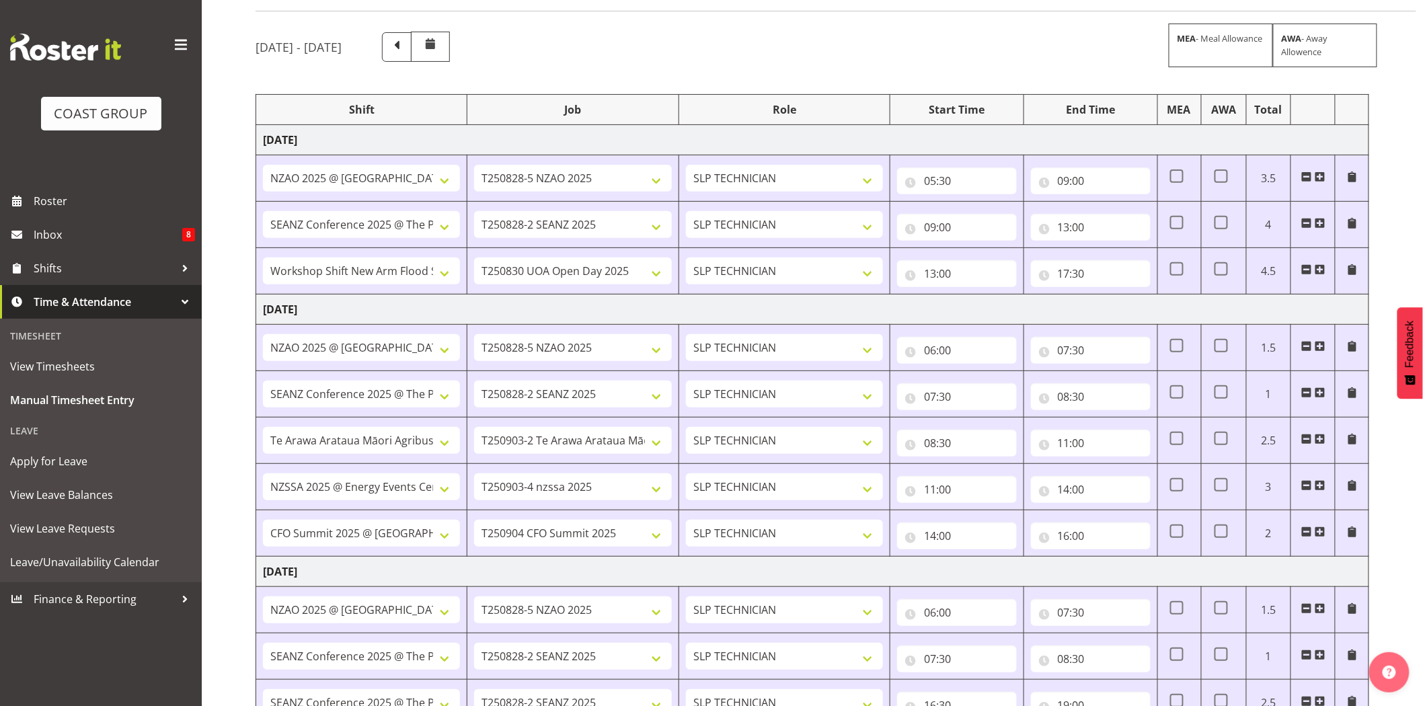
scroll to position [98, 0]
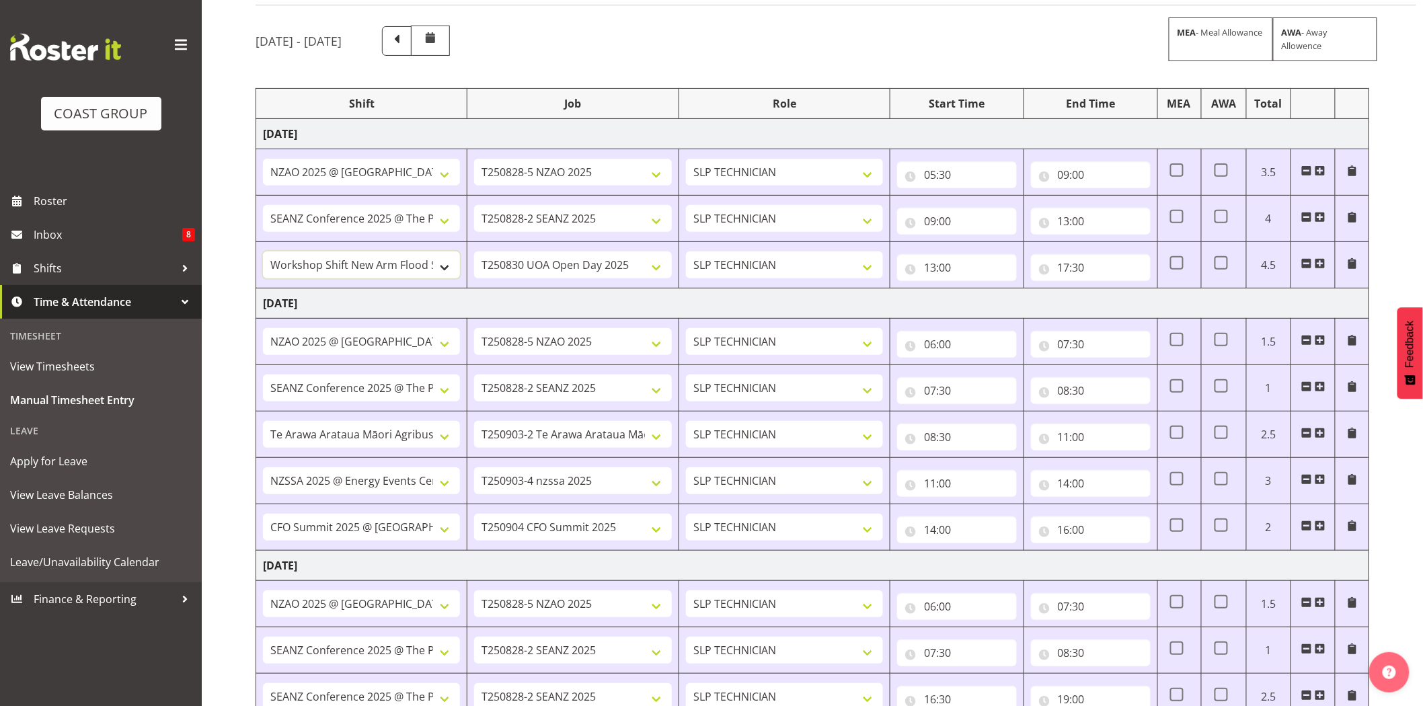
click at [438, 272] on select ""Baradene Art Show 2025 @ Baradene School on site @ TBC 1 SLP PRODUCTION 1 SLP …" at bounding box center [361, 265] width 197 height 27
click at [438, 274] on select ""Baradene Art Show 2025 @ Baradene School on site @ TBC 1 SLP PRODUCTION 1 SLP …" at bounding box center [361, 265] width 197 height 27
click at [555, 303] on td "Thursday 28th August 2025" at bounding box center [812, 303] width 1113 height 30
click at [436, 272] on select ""Baradene Art Show 2025 @ Baradene School on site @ TBC 1 SLP PRODUCTION 1 SLP …" at bounding box center [361, 265] width 197 height 27
click at [446, 264] on select ""Baradene Art Show 2025 @ Baradene School on site @ TBC 1 SLP PRODUCTION 1 SLP …" at bounding box center [361, 265] width 197 height 27
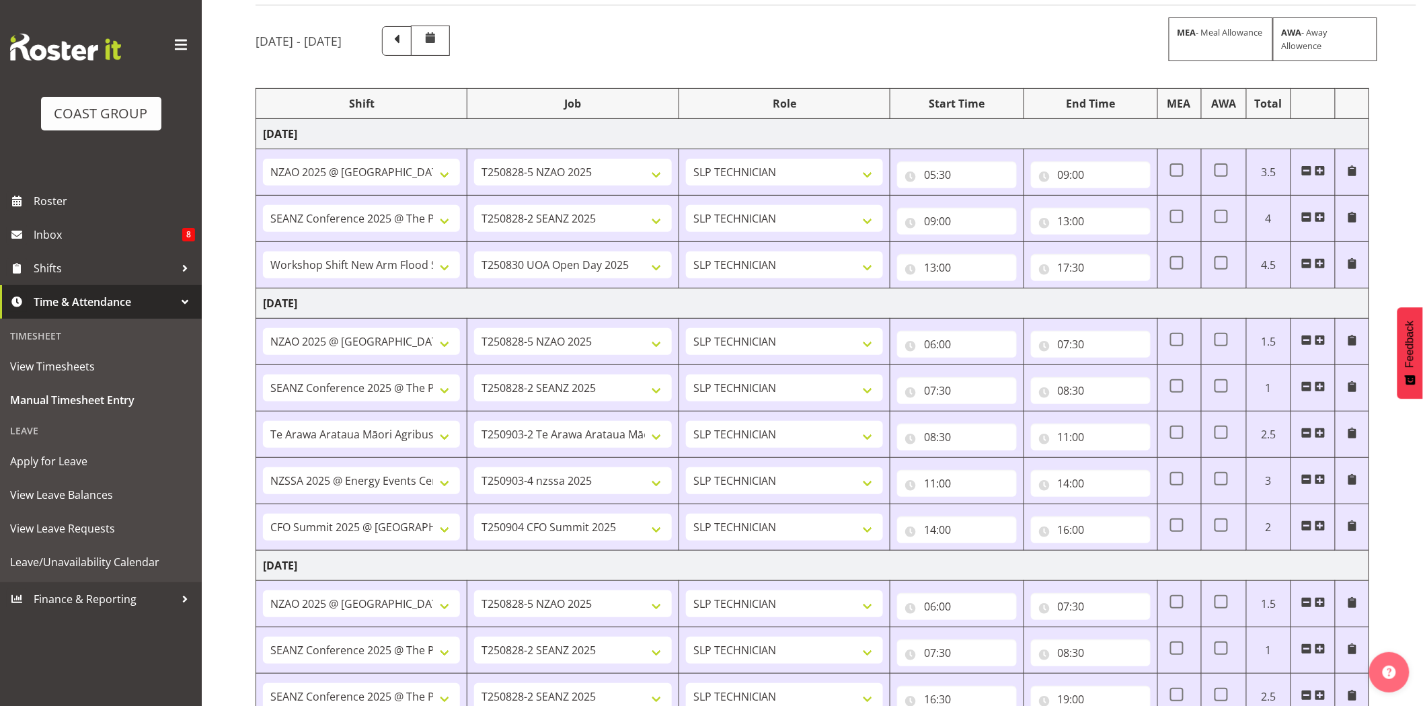
click at [704, 305] on td "Thursday 28th August 2025" at bounding box center [812, 303] width 1113 height 30
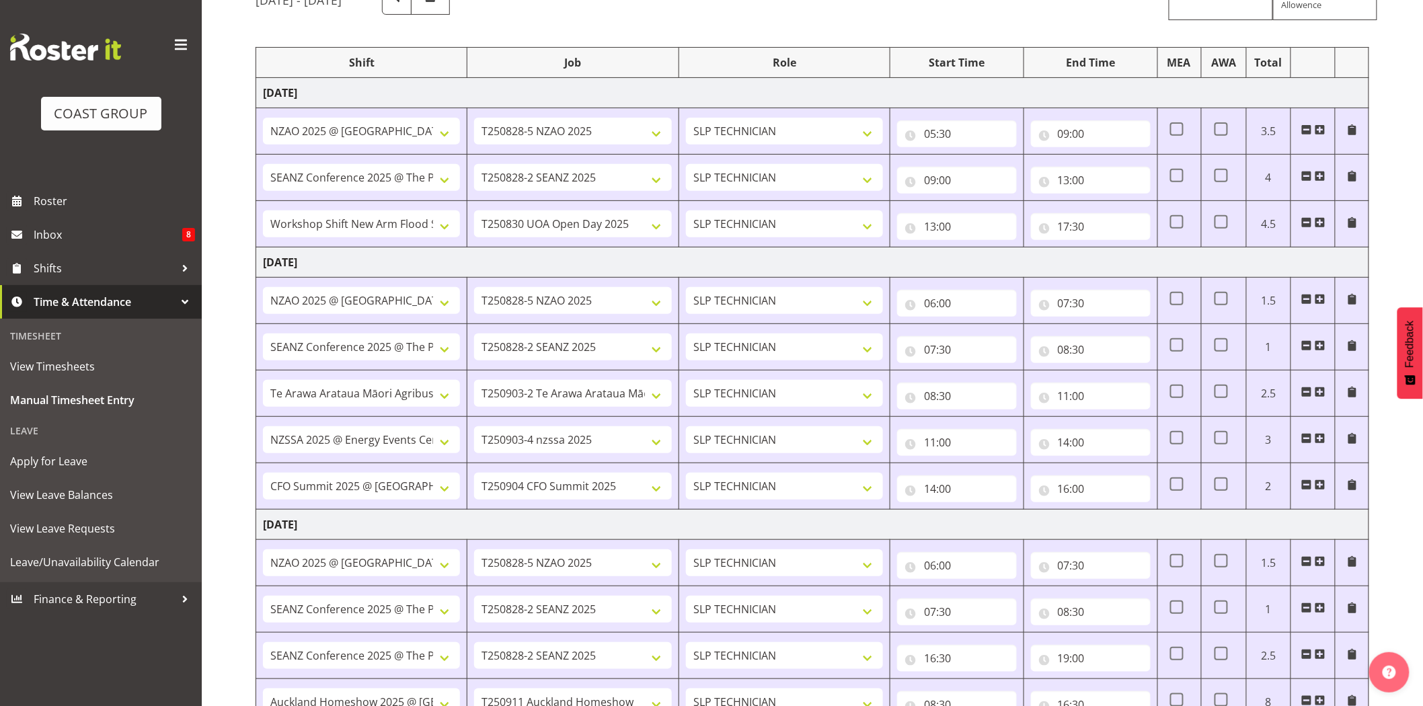
scroll to position [143, 0]
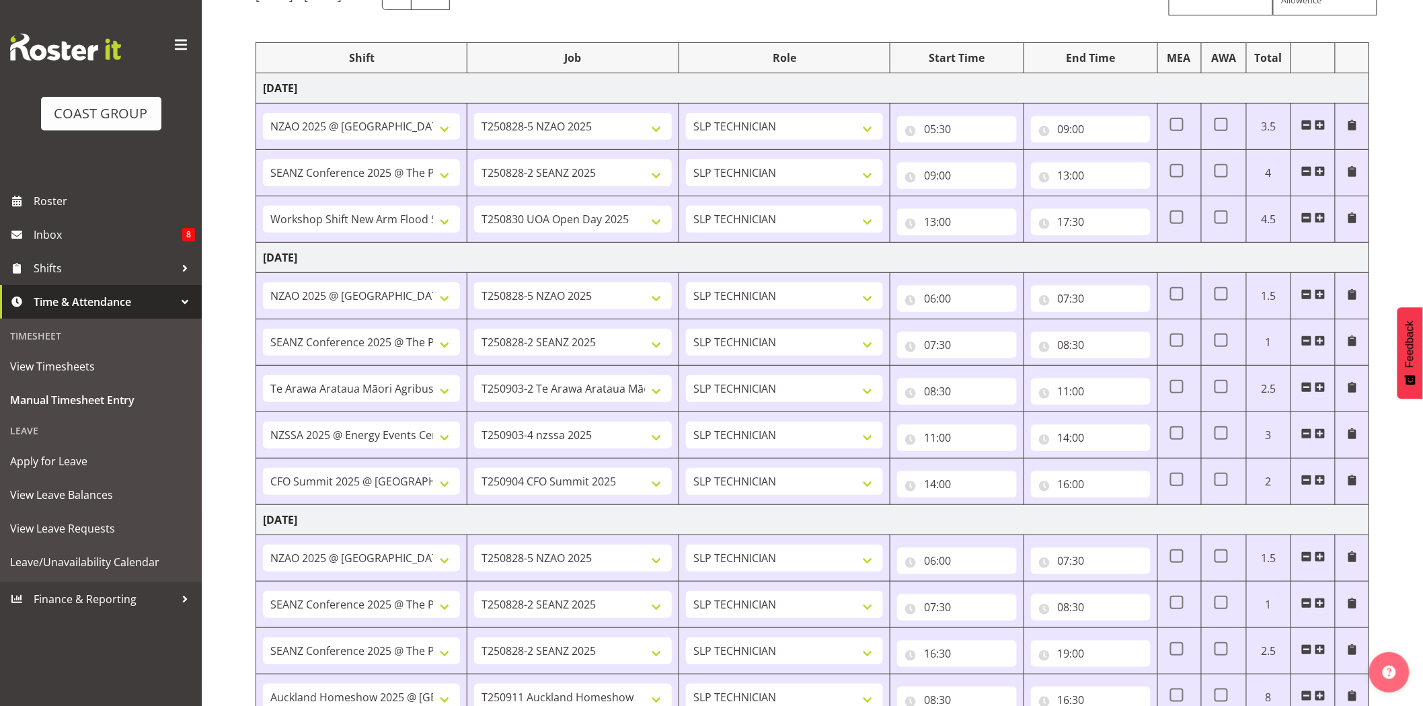
click at [1087, 265] on td "Thursday 28th August 2025" at bounding box center [812, 258] width 1113 height 30
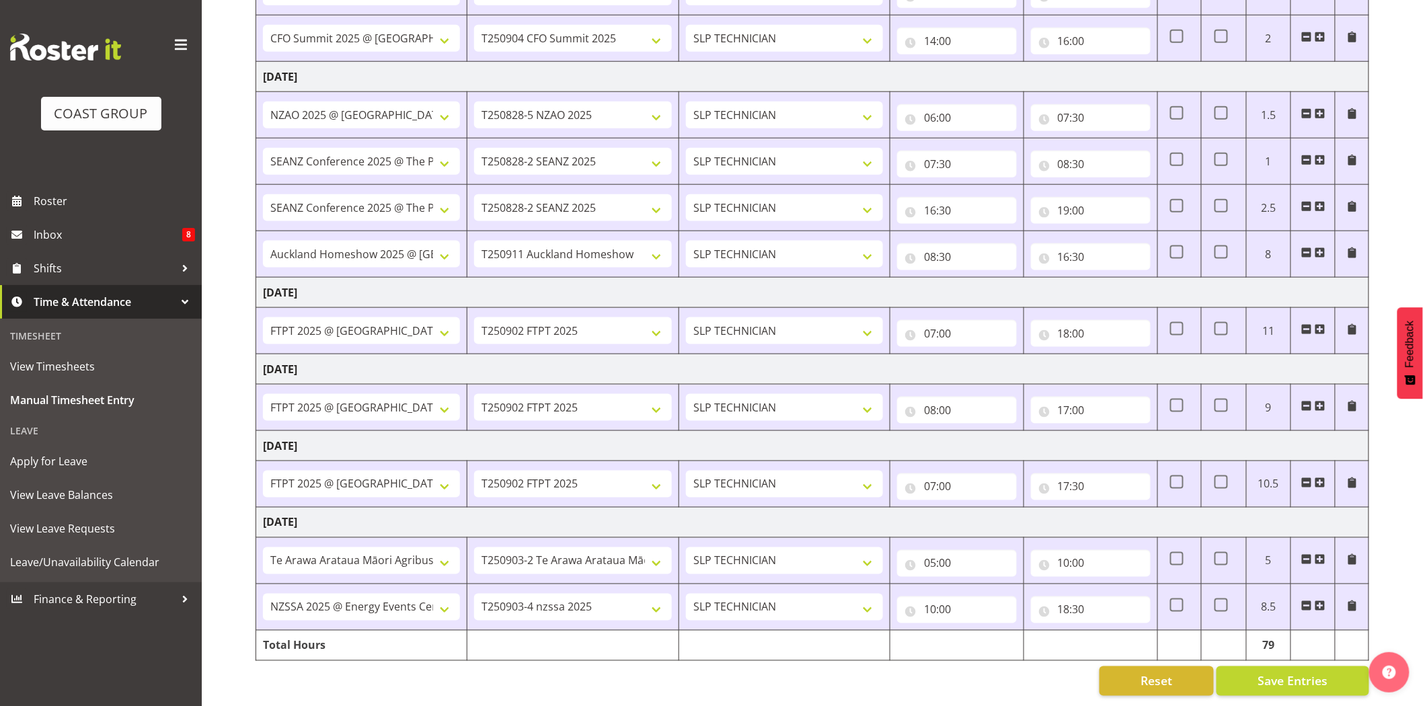
scroll to position [600, 0]
click at [1302, 672] on span "Save Entries" at bounding box center [1293, 680] width 70 height 17
click at [83, 199] on span "Roster" at bounding box center [114, 201] width 161 height 20
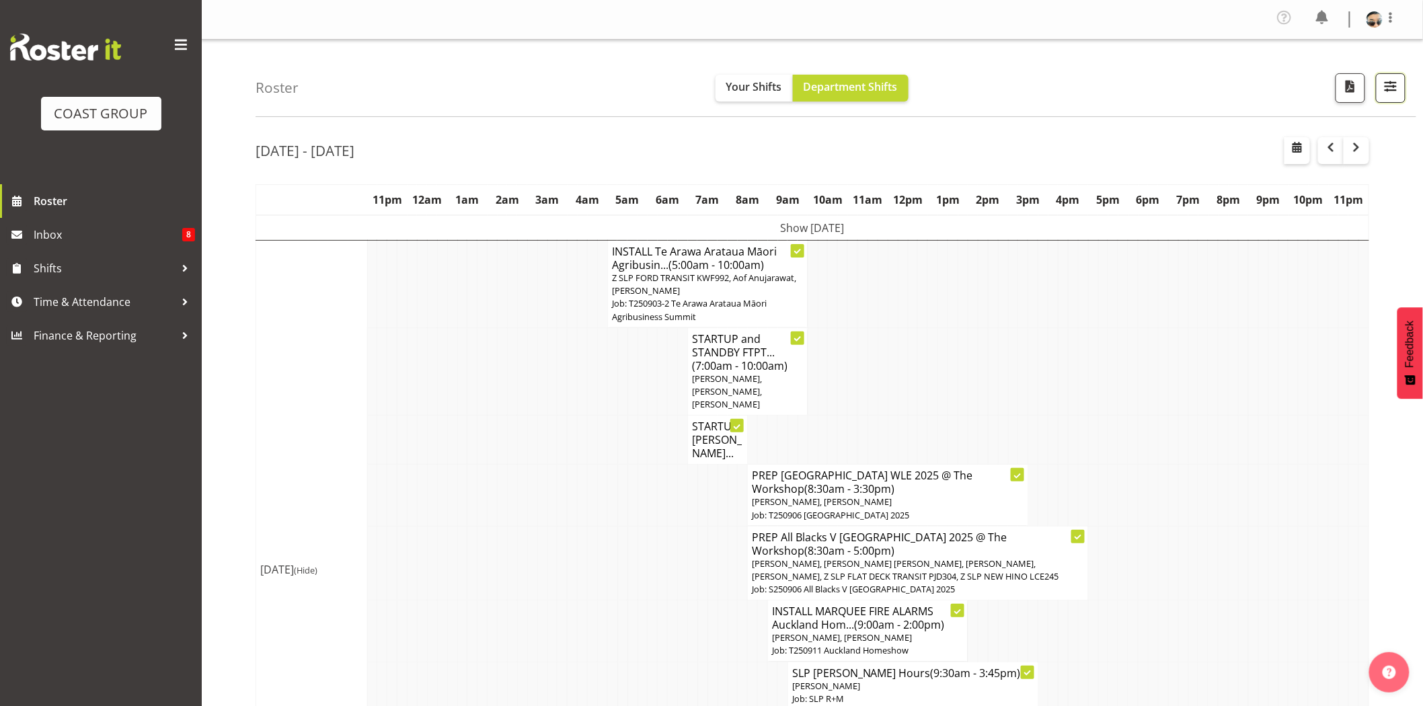
click at [1388, 90] on span "button" at bounding box center [1390, 85] width 17 height 17
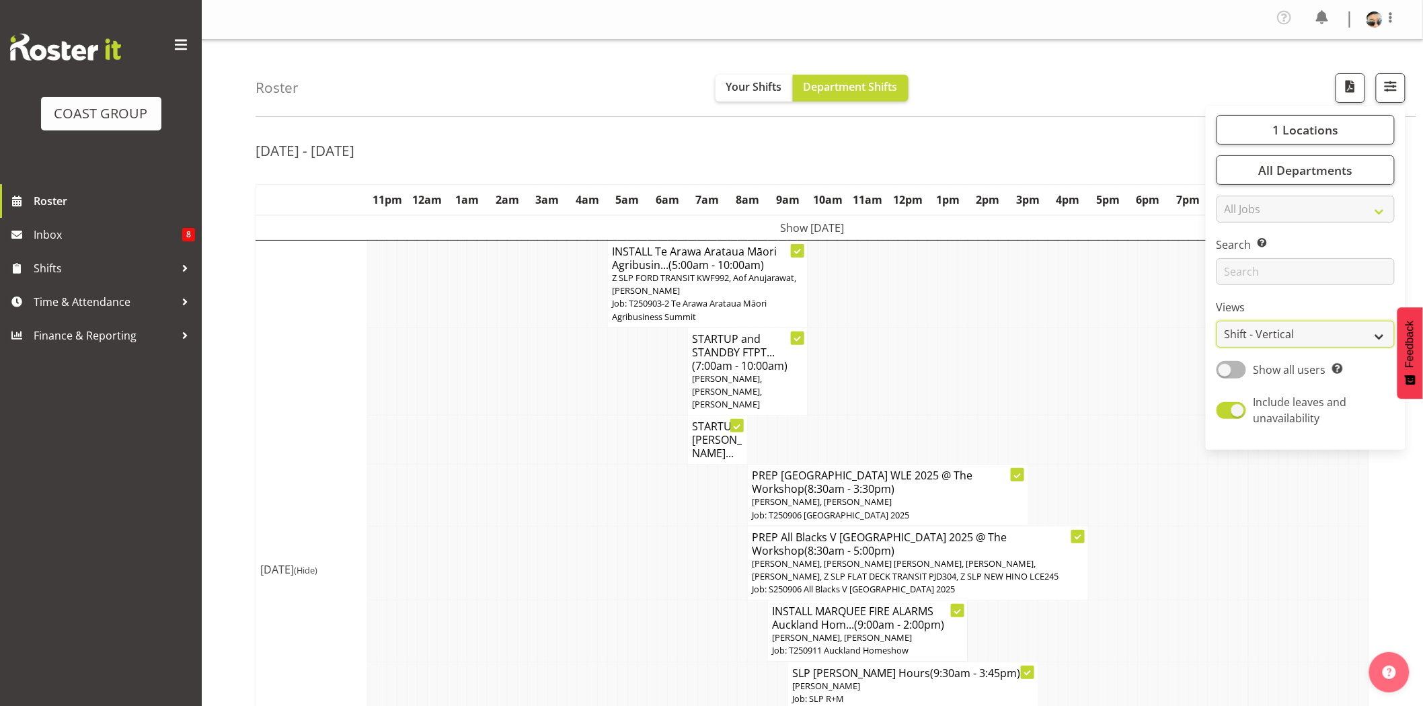
click at [1300, 334] on select "Staff Role Shift - Horizontal Shift - Vertical Staff - Location" at bounding box center [1306, 334] width 178 height 27
select select "staff"
click at [1217, 321] on select "Staff Role Shift - Horizontal Shift - Vertical Staff - Location" at bounding box center [1306, 334] width 178 height 27
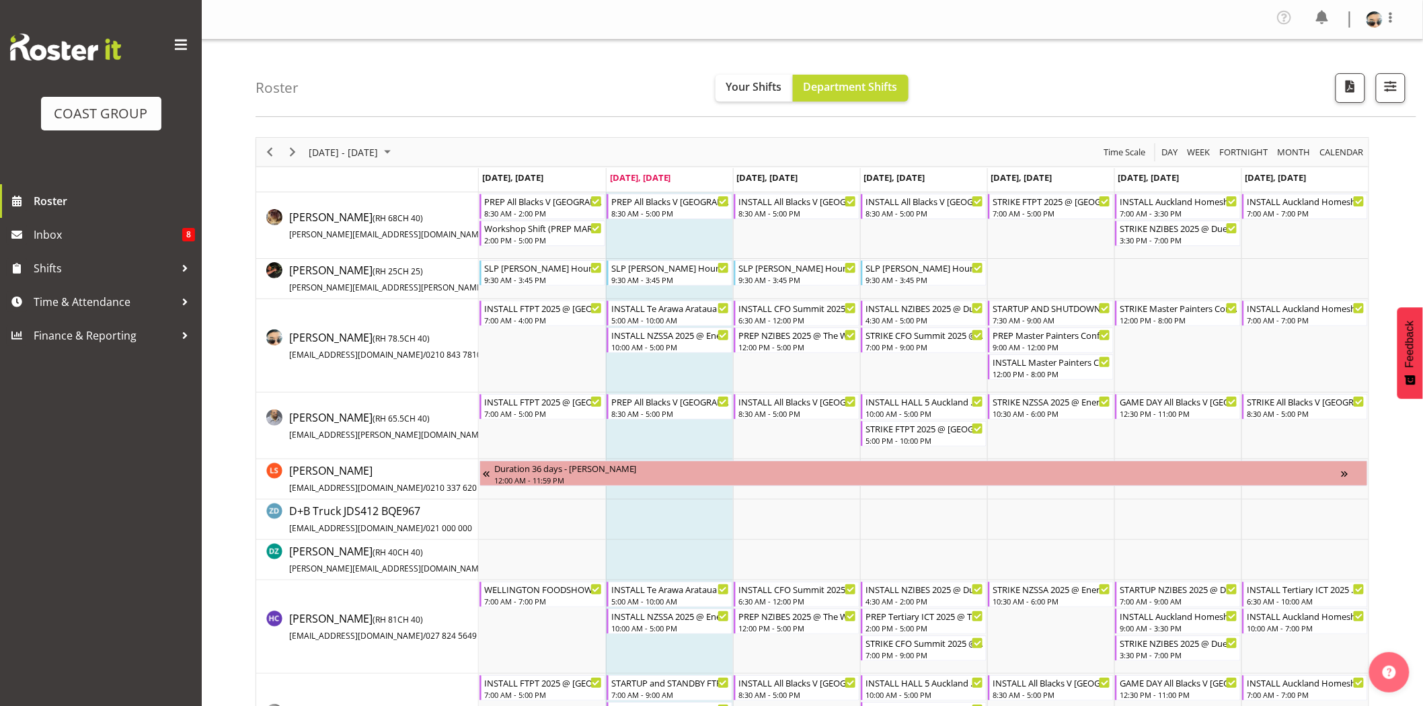
click at [700, 115] on div "Roster Your Shifts Department Shifts 1 Locations Clear CARLTON EVENTS Carlton H…" at bounding box center [836, 78] width 1161 height 77
click at [791, 313] on div "INSTALL CFO Summit 2025 @ Cordis Hotel On SIte @ 0700" at bounding box center [797, 307] width 118 height 13
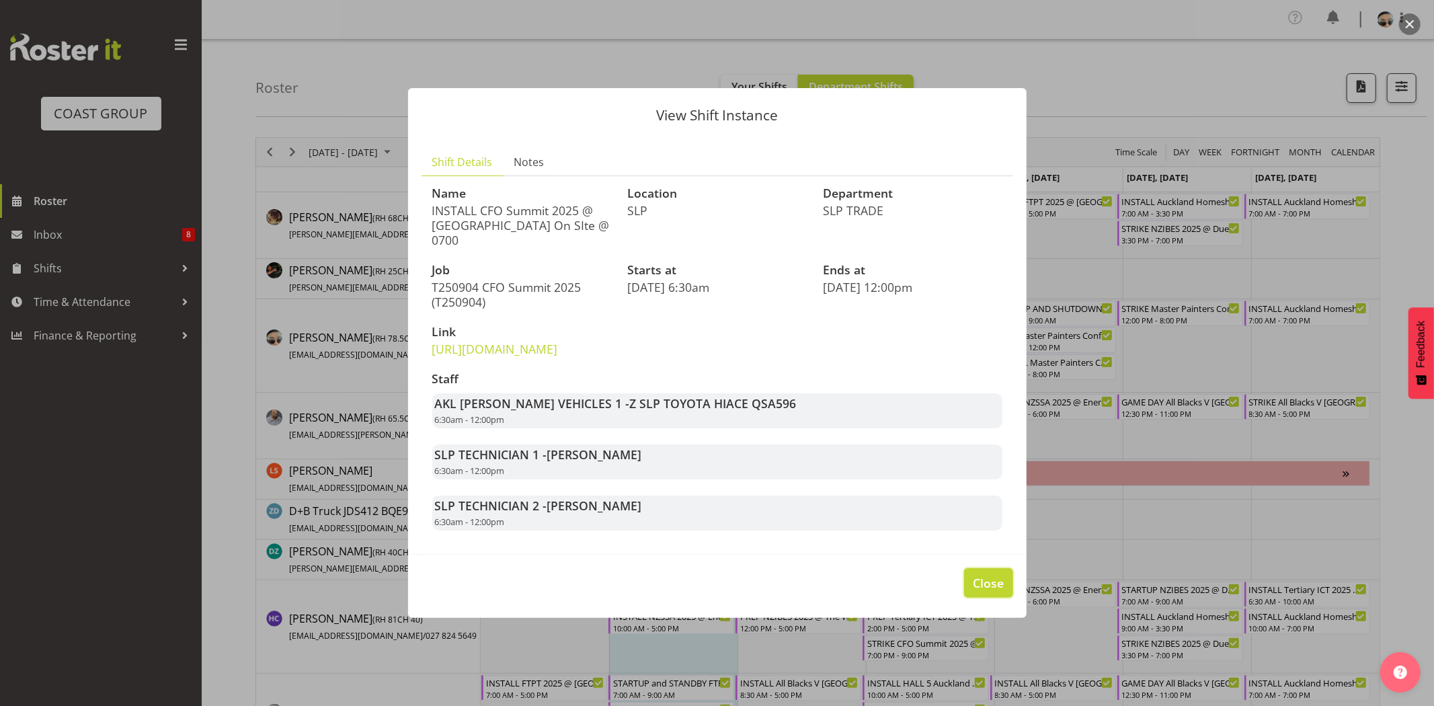
click at [989, 585] on span "Close" at bounding box center [988, 582] width 31 height 17
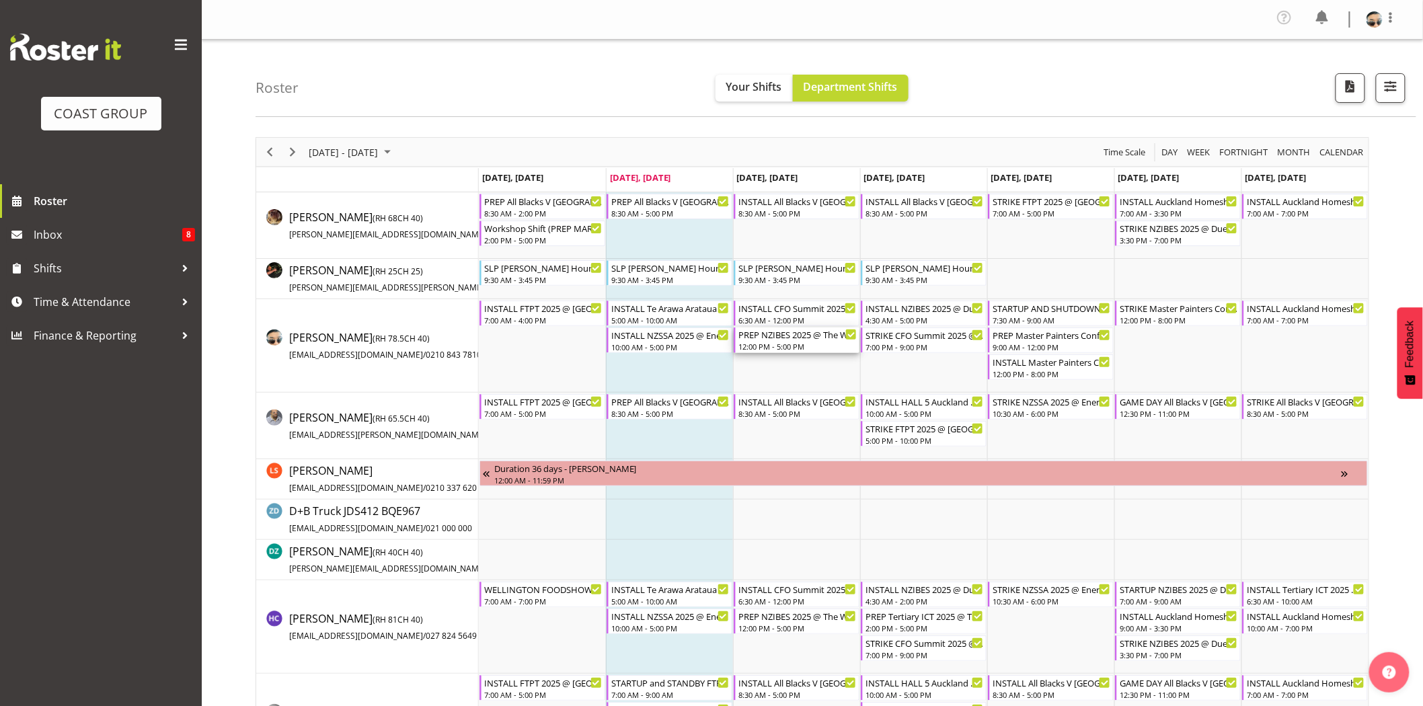
click at [792, 345] on div "12:00 PM - 5:00 PM" at bounding box center [797, 346] width 118 height 11
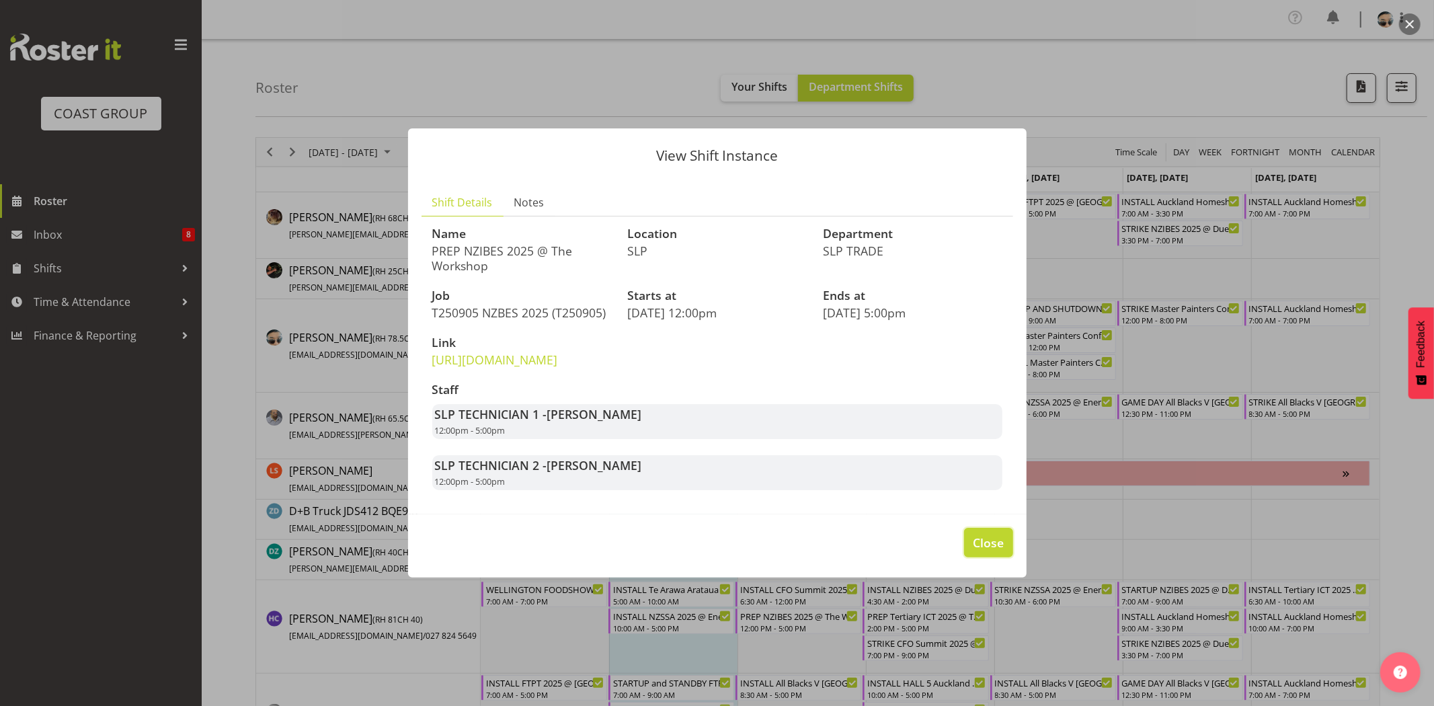
click at [998, 551] on span "Close" at bounding box center [988, 542] width 31 height 17
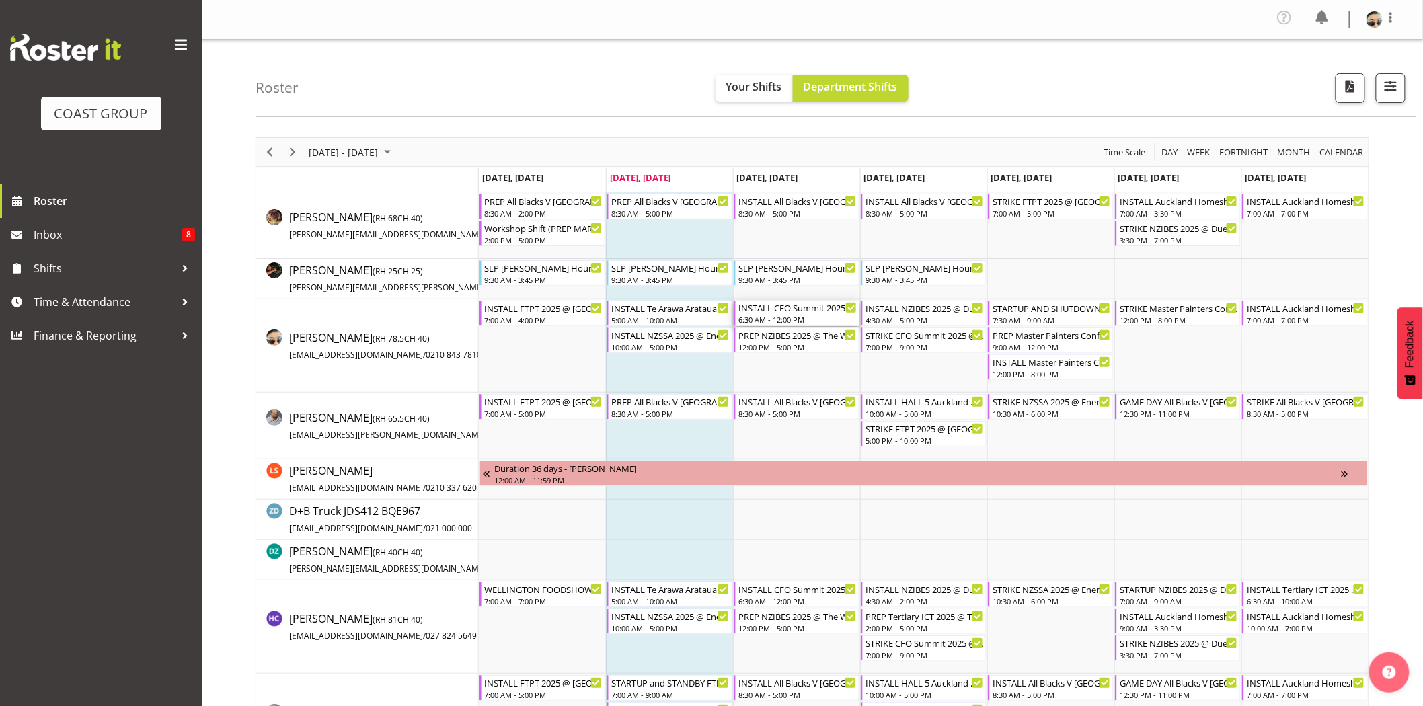
click at [814, 305] on div "INSTALL CFO Summit 2025 @ [GEOGRAPHIC_DATA] On SIte @ 0700" at bounding box center [797, 307] width 118 height 13
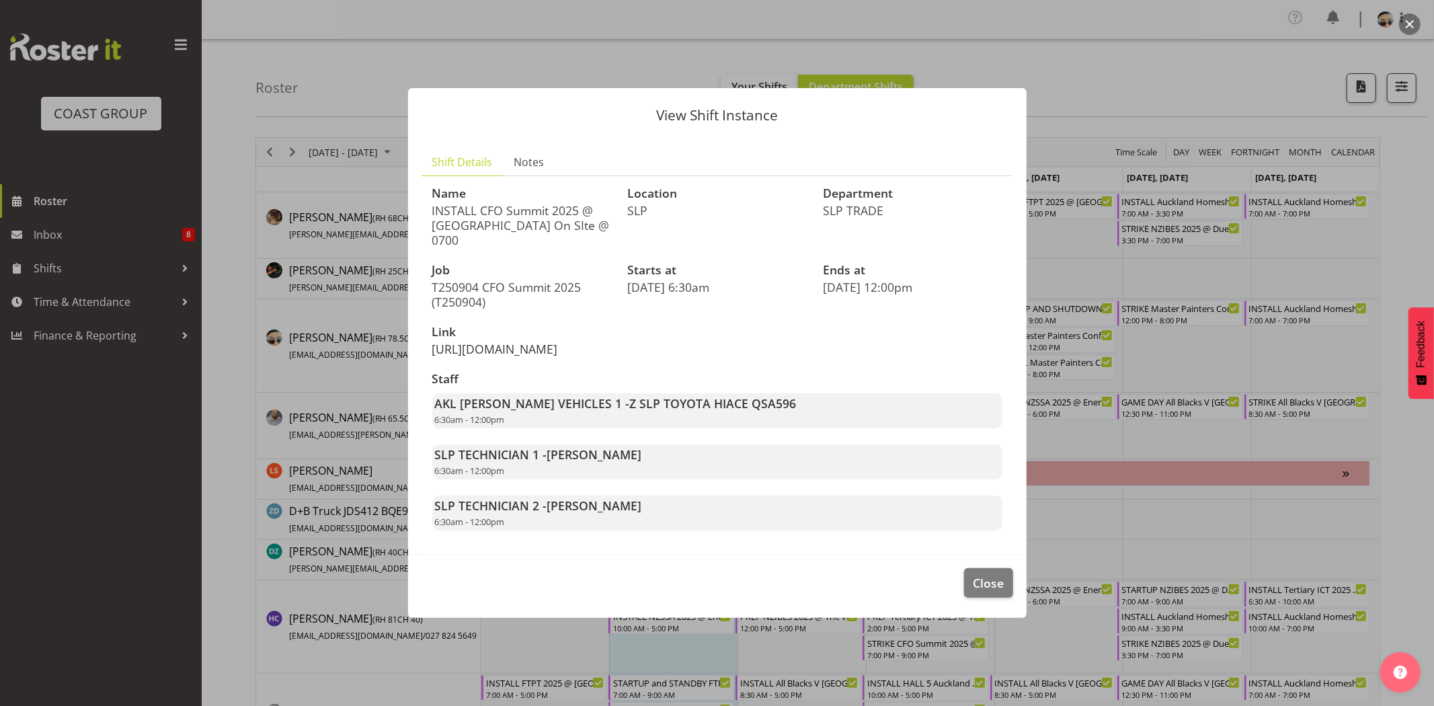
click at [539, 341] on link "https://drive.google.com/drive/folders/1ujo5qC7SpuRqeCOGYFg8z3rdUEYfFreW" at bounding box center [495, 349] width 126 height 16
click at [991, 587] on span "Close" at bounding box center [988, 582] width 31 height 17
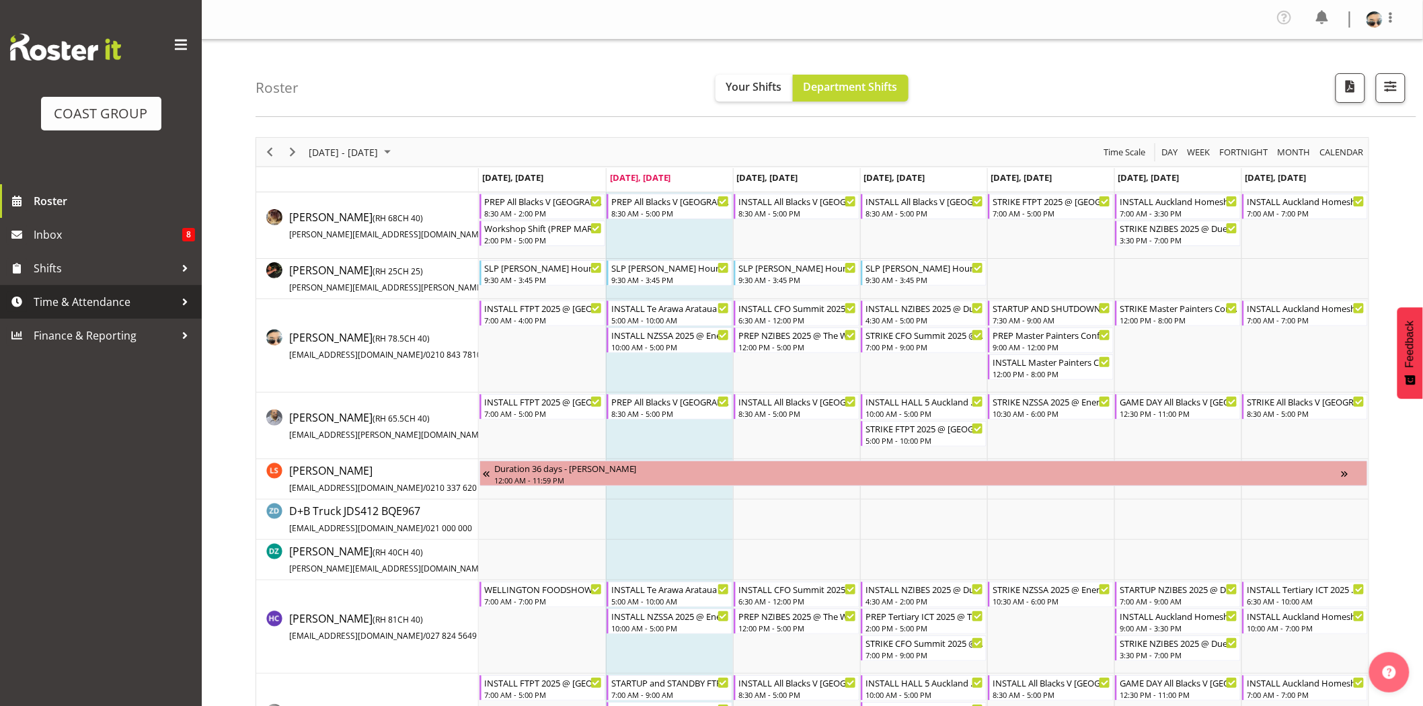
click at [125, 305] on span "Time & Attendance" at bounding box center [104, 302] width 141 height 20
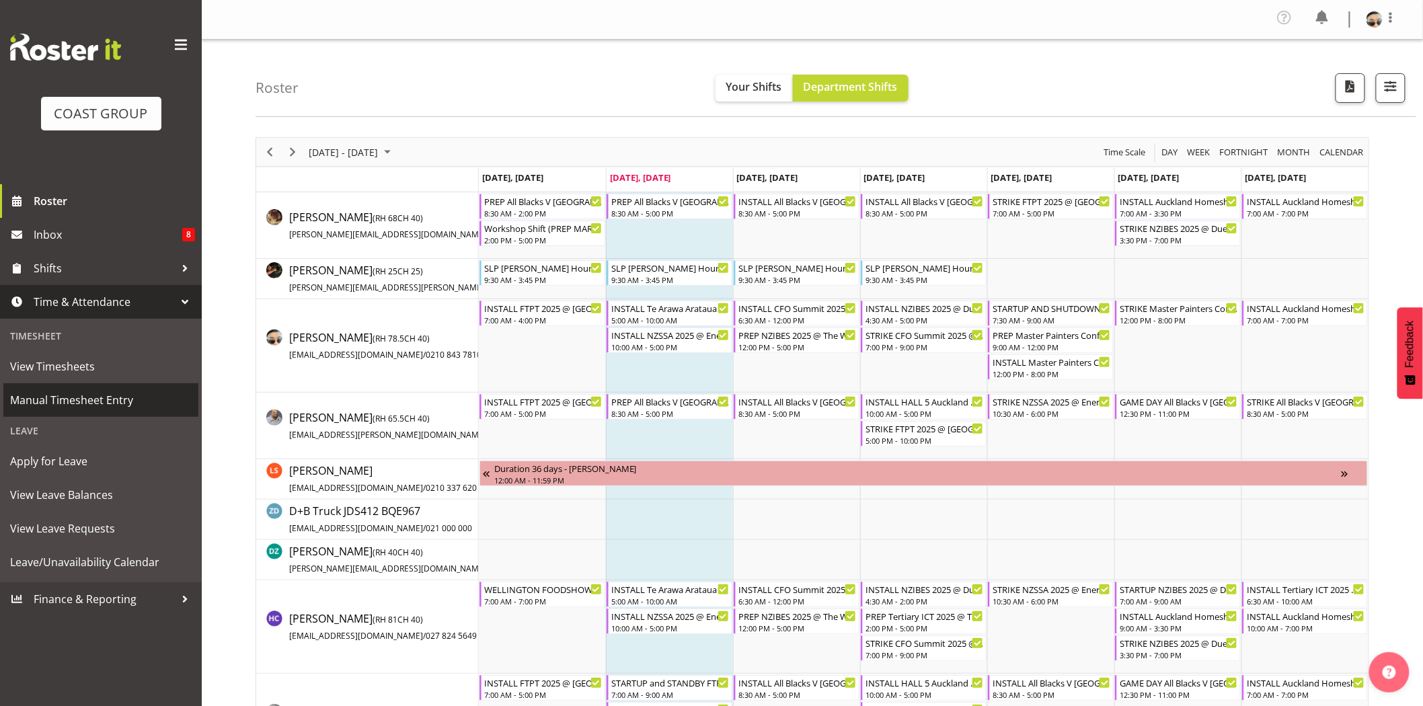
click at [113, 392] on span "Manual Timesheet Entry" at bounding box center [101, 400] width 182 height 20
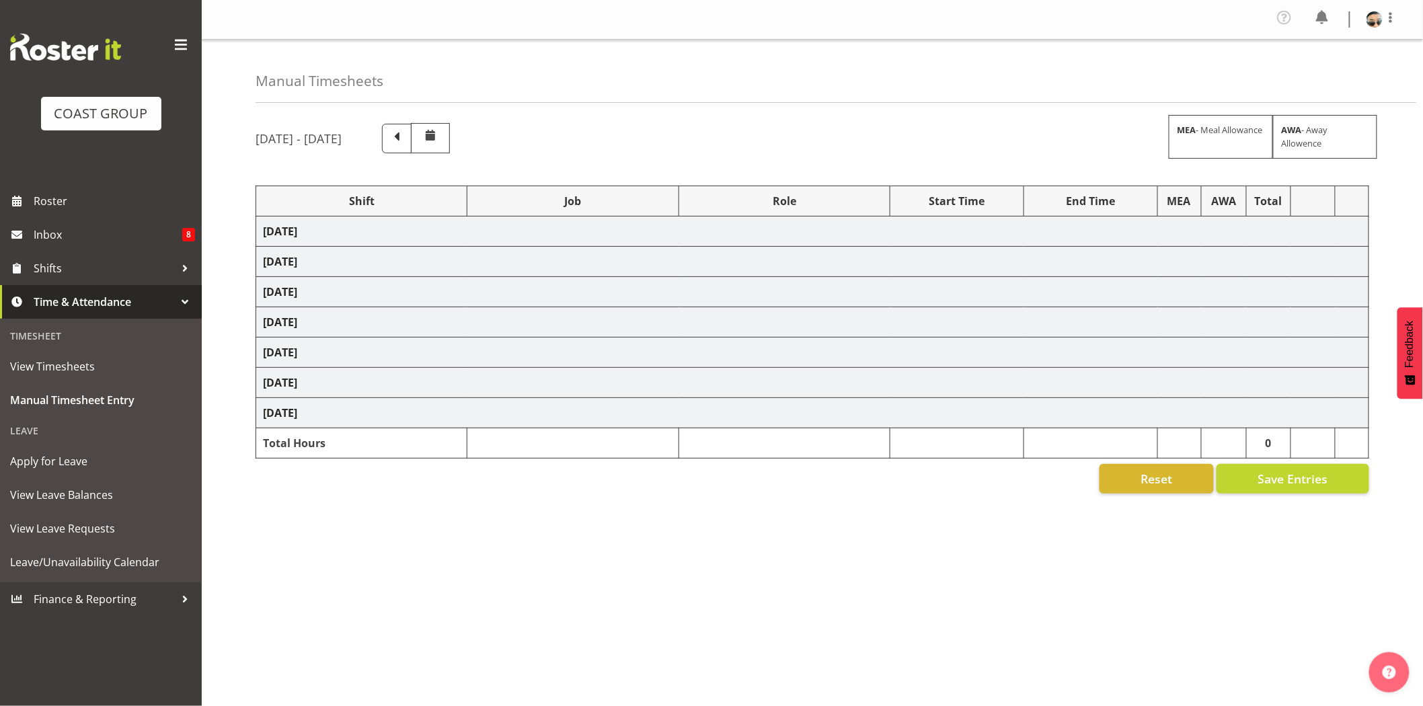
select select "68305"
select select "9353"
select select "78200"
select select "10259"
select select "81159"
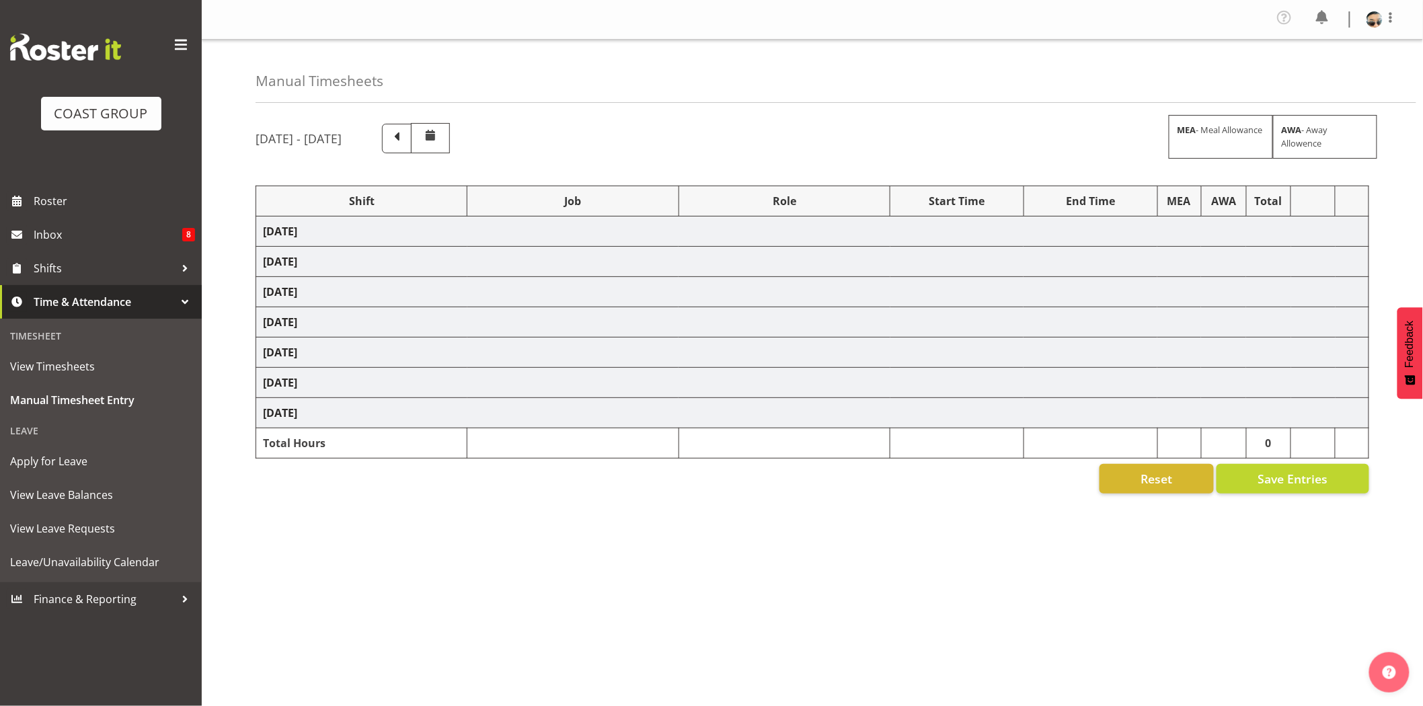
select select "10577"
select select "68305"
select select "9353"
select select "78200"
select select "10259"
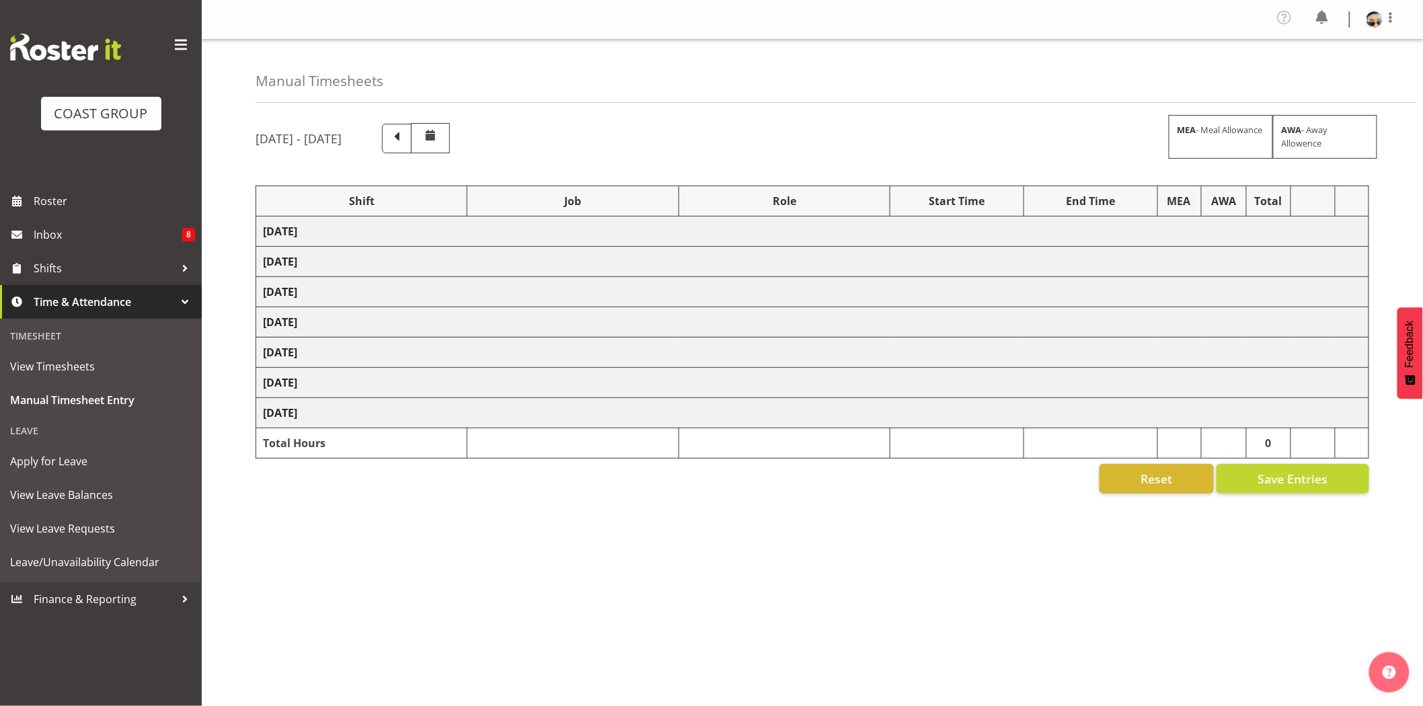
select select "79164"
select select "10391"
select select "80262"
select select "10495"
select select "78451"
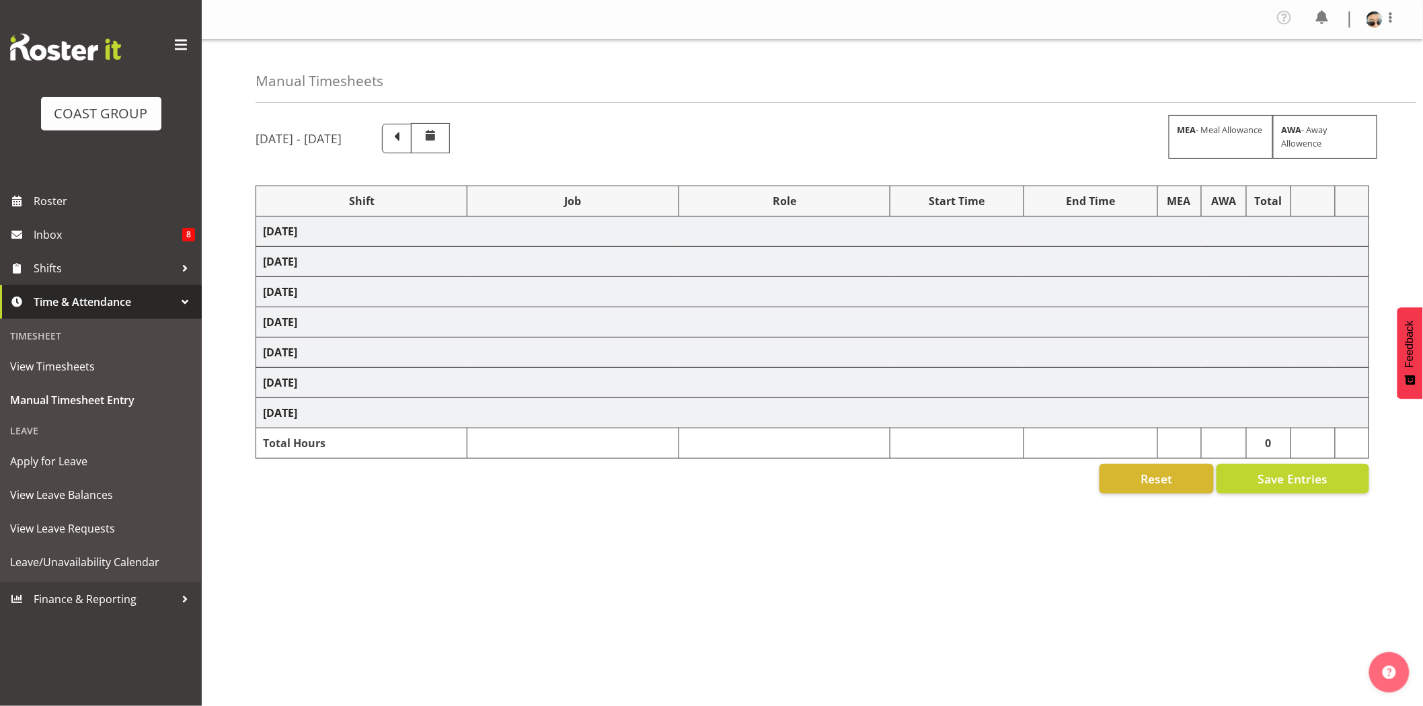
select select "10277"
select select "68305"
select select "9353"
select select "78200"
select select "10259"
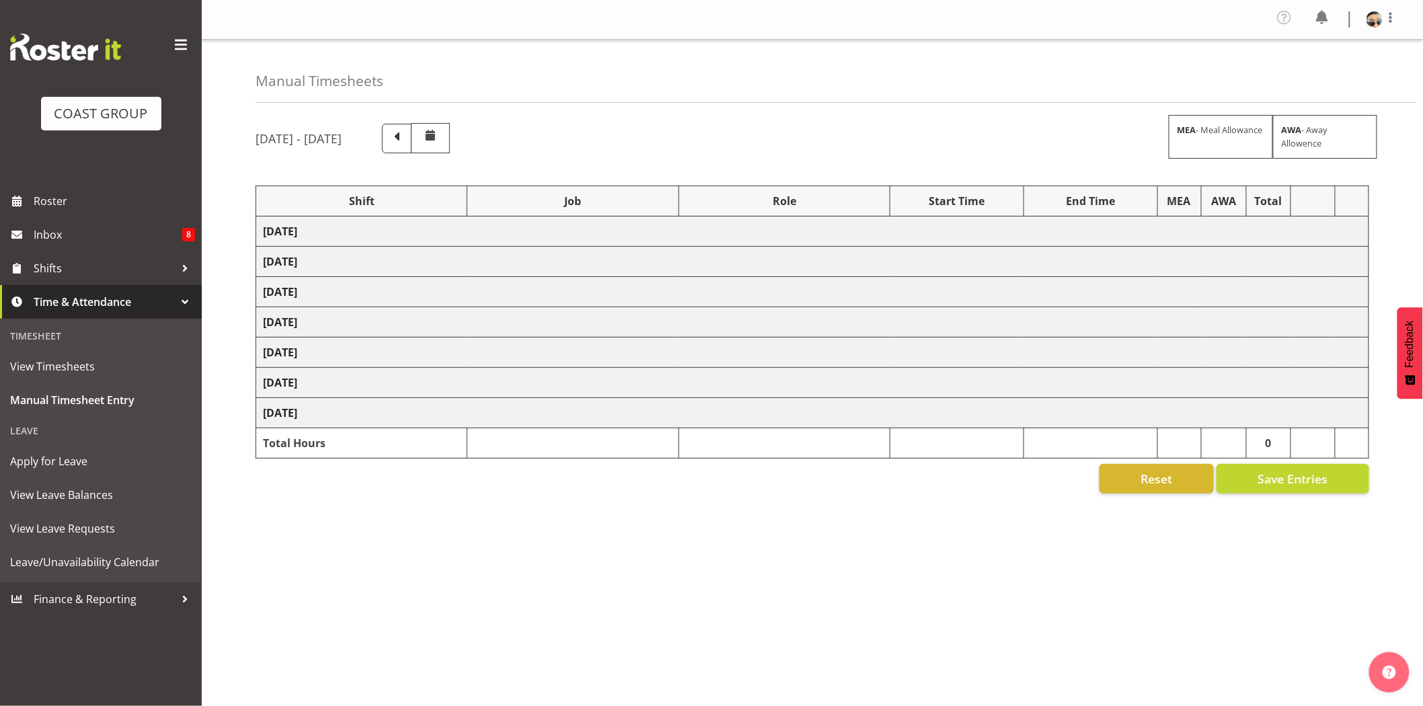
select select "78200"
select select "10259"
select select "73746"
select select "9869"
select select "66167"
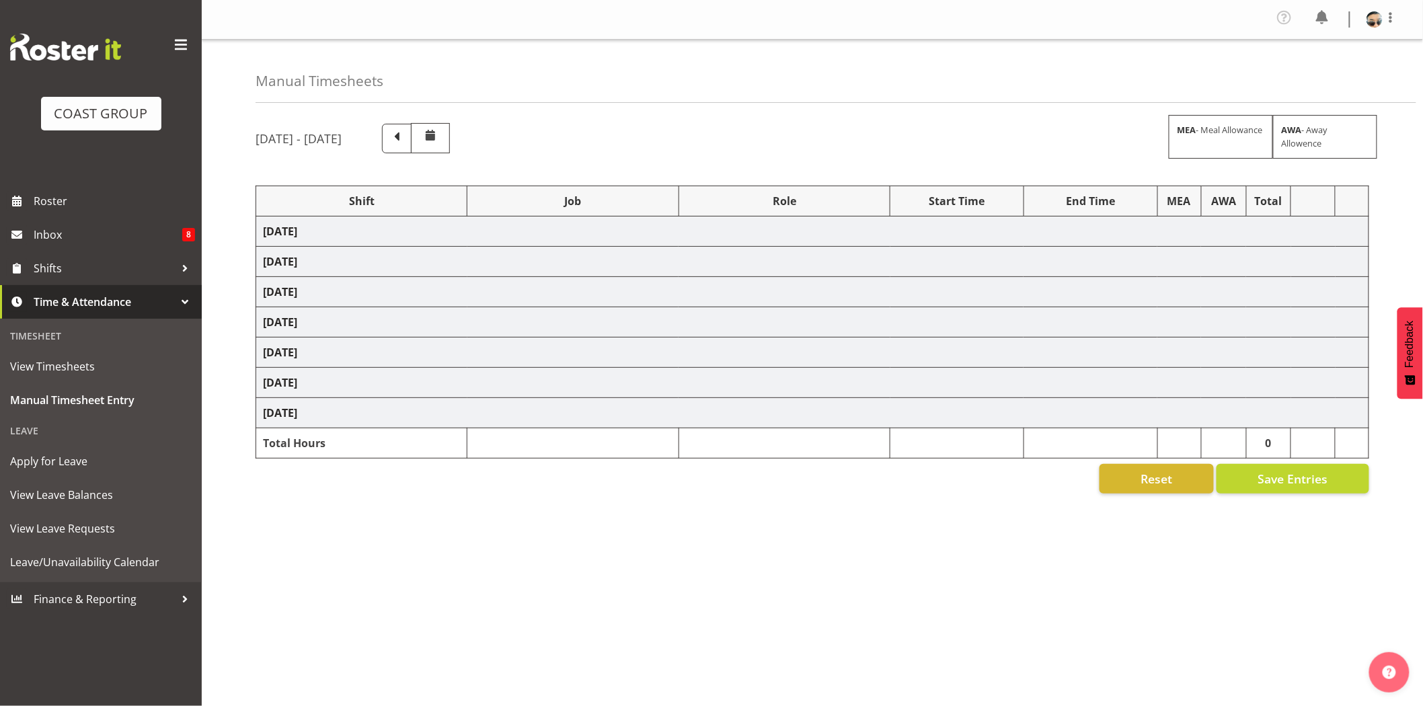
select select "9154"
select select "66167"
select select "9154"
select select "66167"
select select "9154"
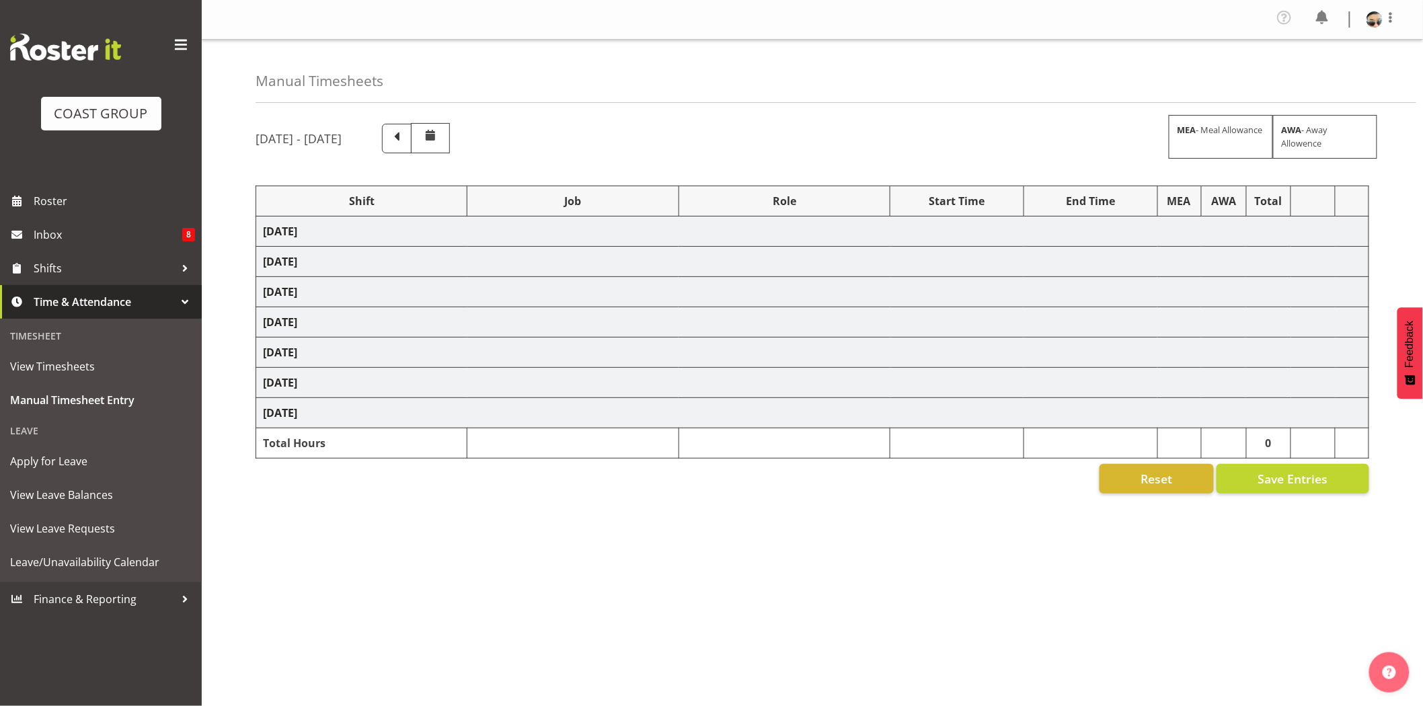
select select "79164"
select select "10391"
select select "80262"
select select "10495"
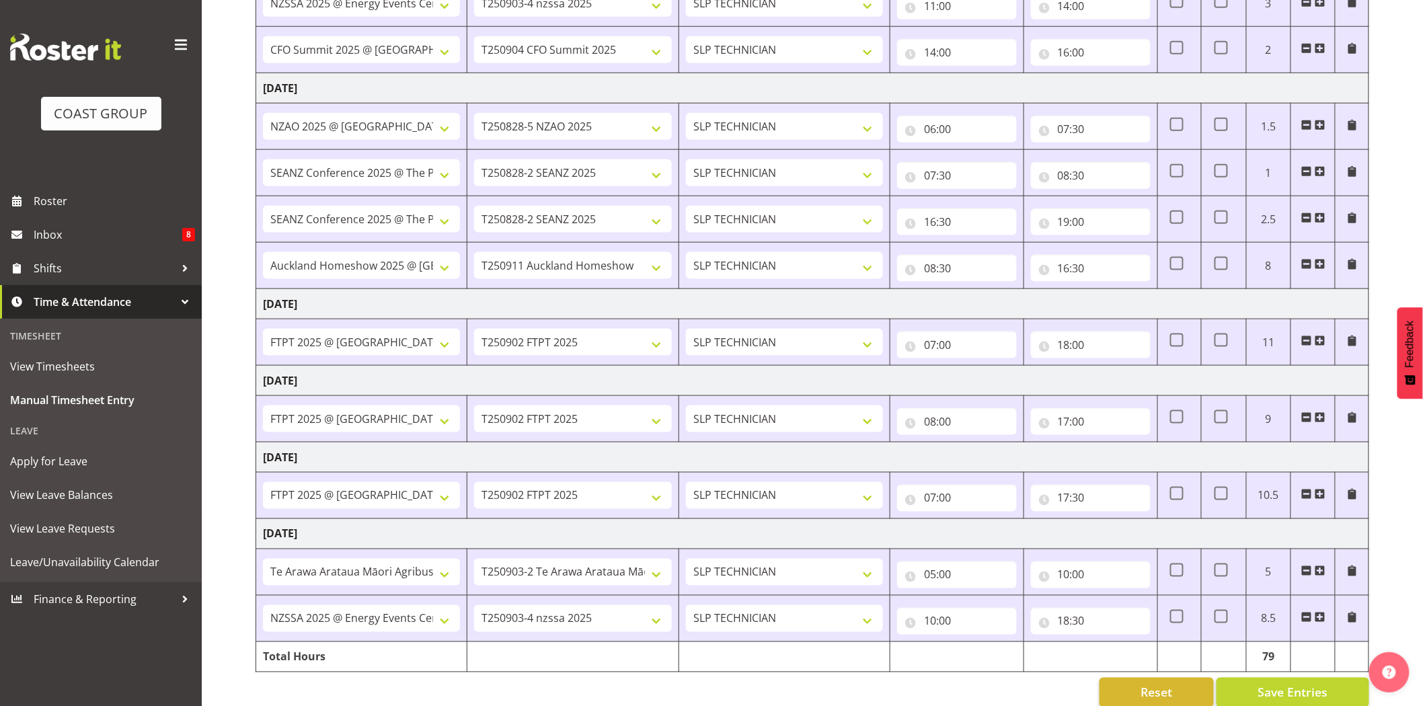
scroll to position [528, 0]
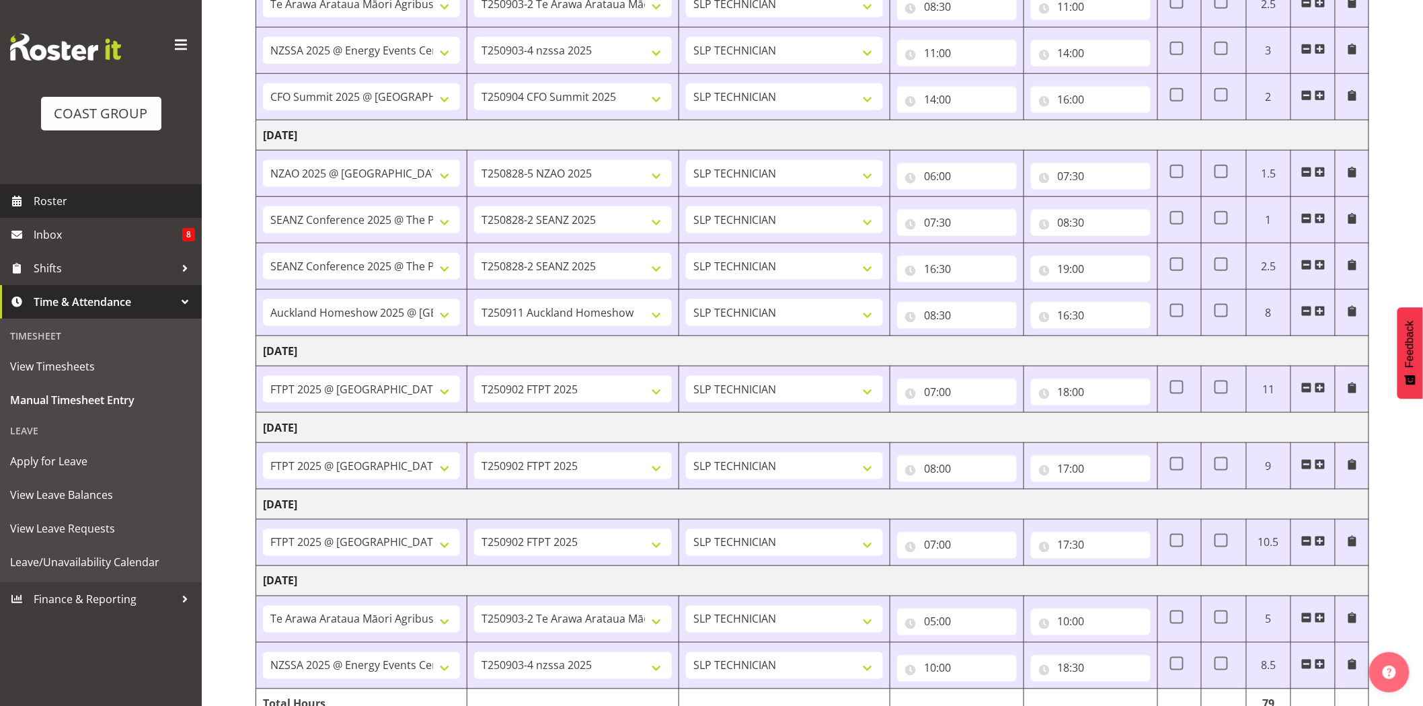
click at [69, 205] on span "Roster" at bounding box center [114, 201] width 161 height 20
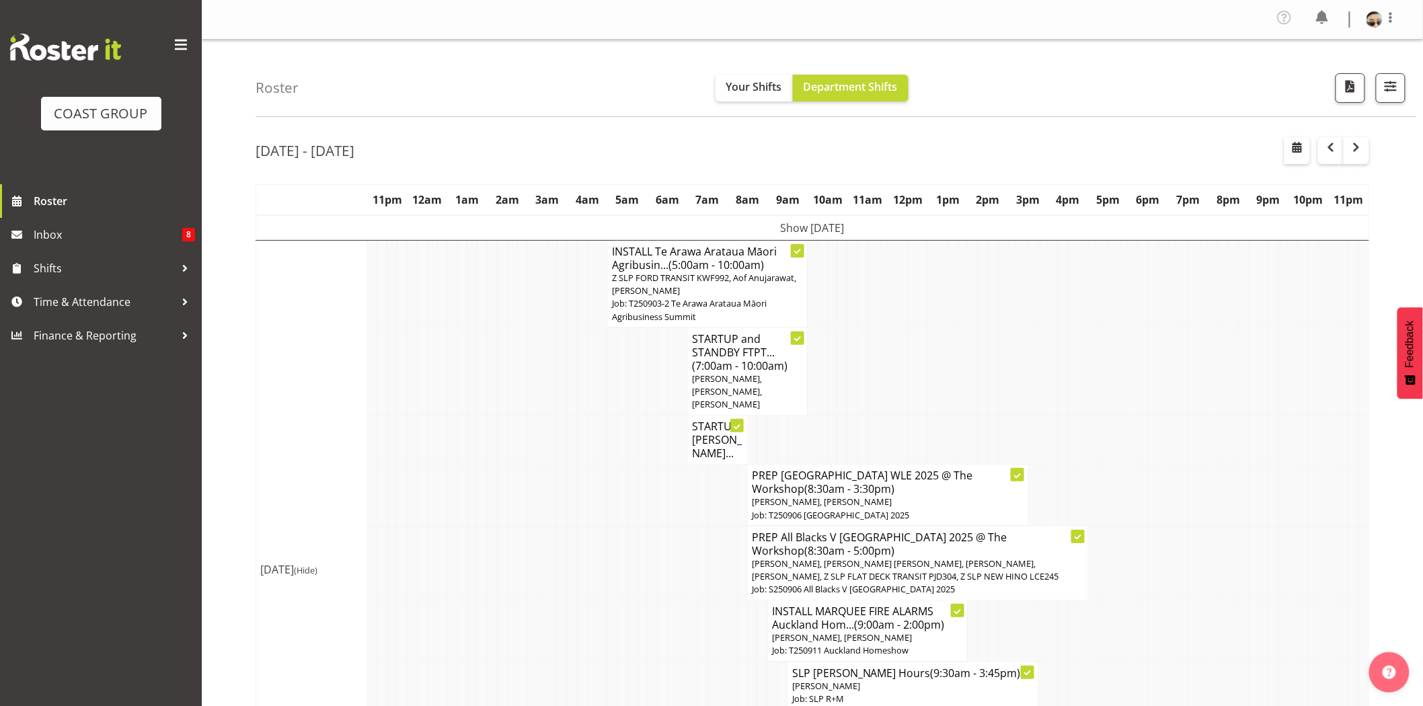
click at [1395, 104] on div "Roster Your Shifts Department Shifts 1 Locations Clear CARLTON EVENTS [PERSON_N…" at bounding box center [836, 78] width 1161 height 77
click at [1395, 96] on button "button" at bounding box center [1391, 88] width 30 height 30
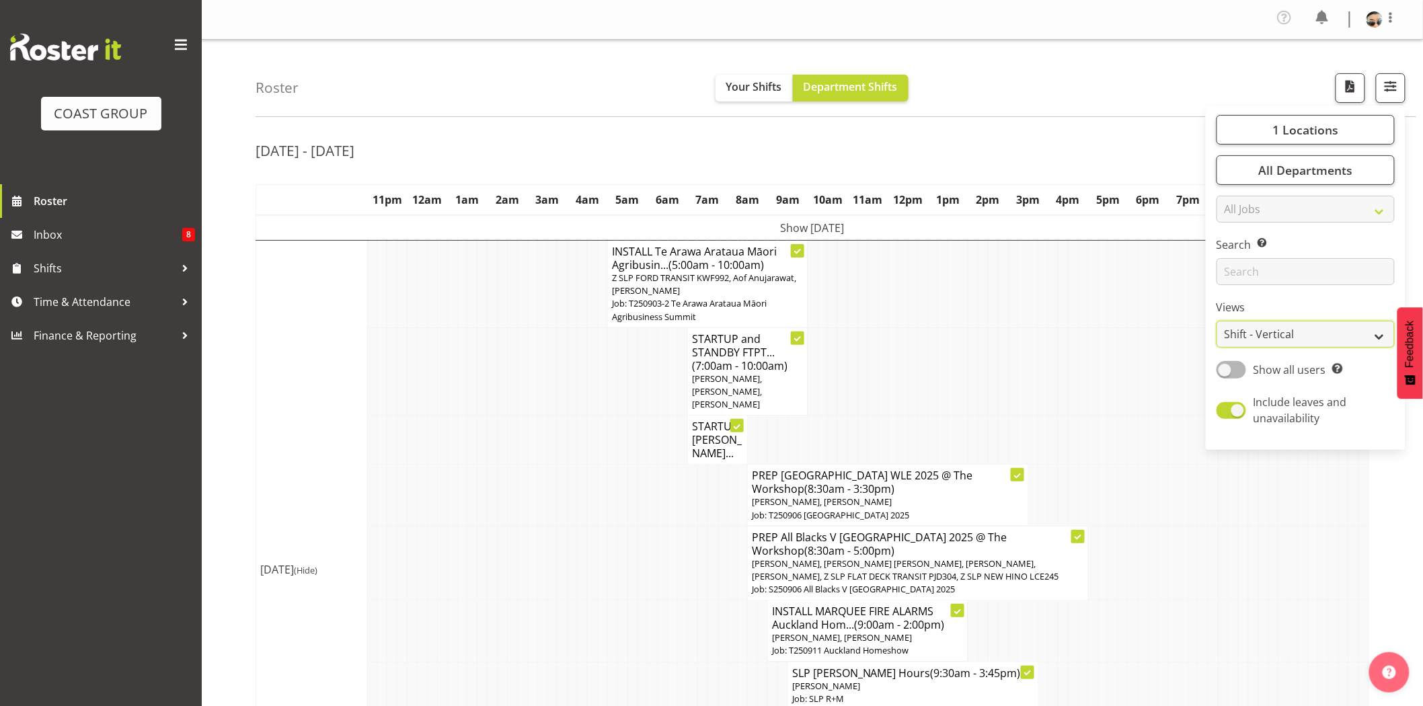
click at [1327, 340] on select "Staff Role Shift - Horizontal Shift - Vertical Staff - Location" at bounding box center [1306, 334] width 178 height 27
select select "staff"
click at [1217, 321] on select "Staff Role Shift - Horizontal Shift - Vertical Staff - Location" at bounding box center [1306, 334] width 178 height 27
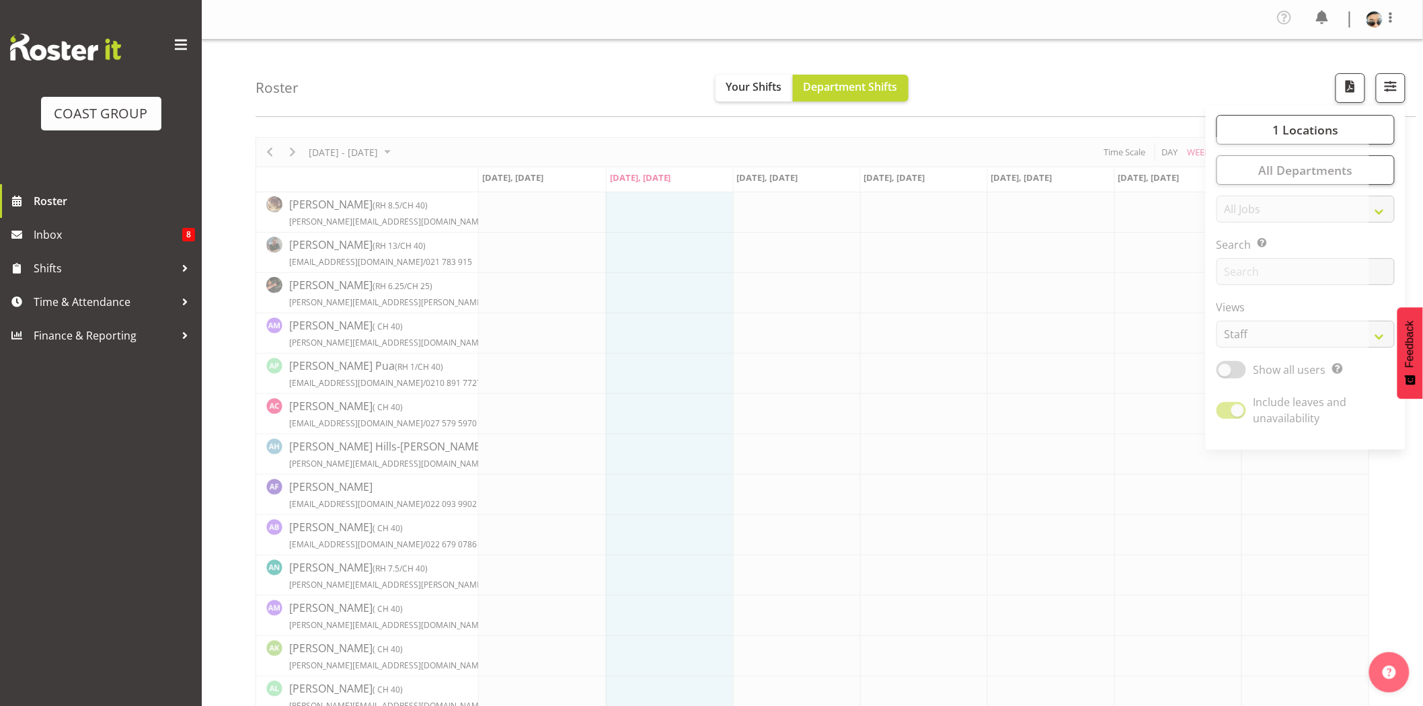
click at [1121, 68] on div "Roster Your Shifts Department Shifts 1 Locations Clear CARLTON EVENTS [PERSON_N…" at bounding box center [836, 78] width 1161 height 77
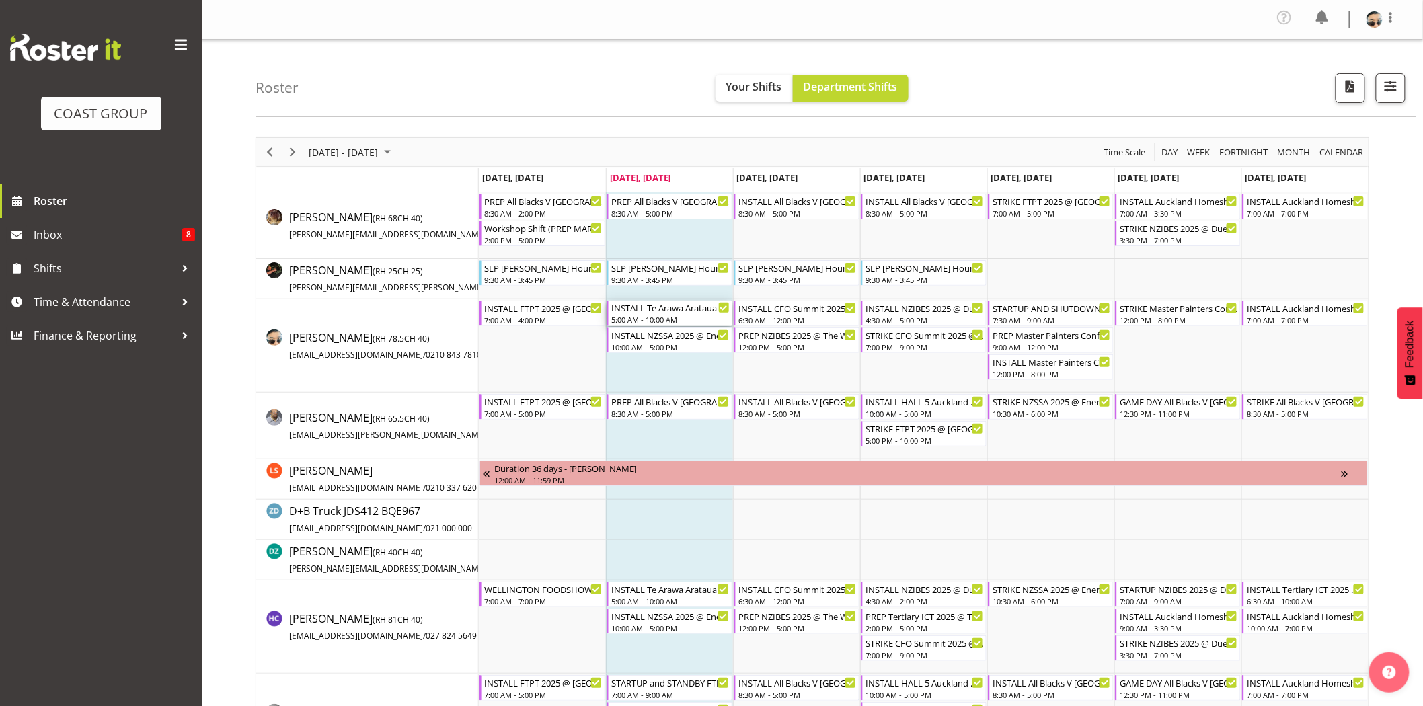
click at [694, 315] on div "5:00 AM - 10:00 AM" at bounding box center [670, 319] width 118 height 11
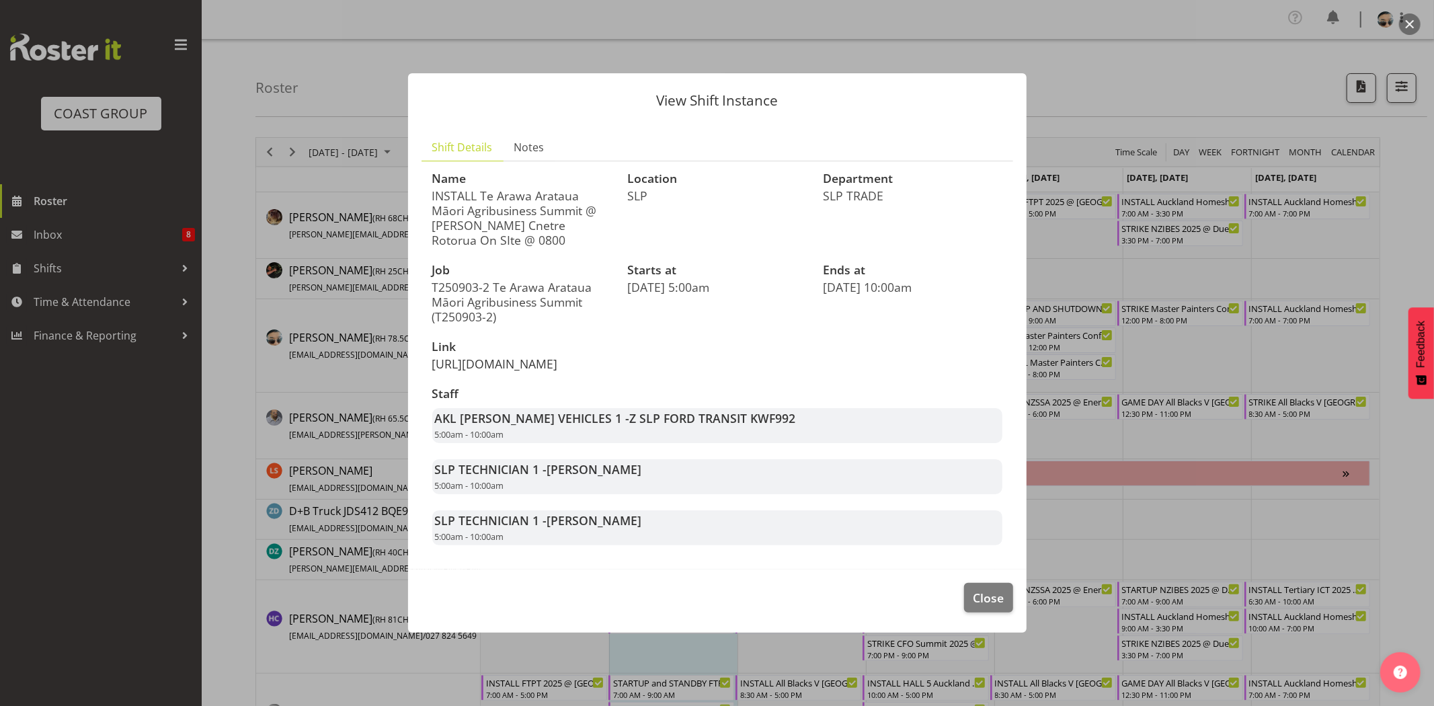
click at [558, 366] on link "[URL][DOMAIN_NAME]" at bounding box center [495, 364] width 126 height 16
click at [991, 607] on span "Close" at bounding box center [988, 597] width 31 height 17
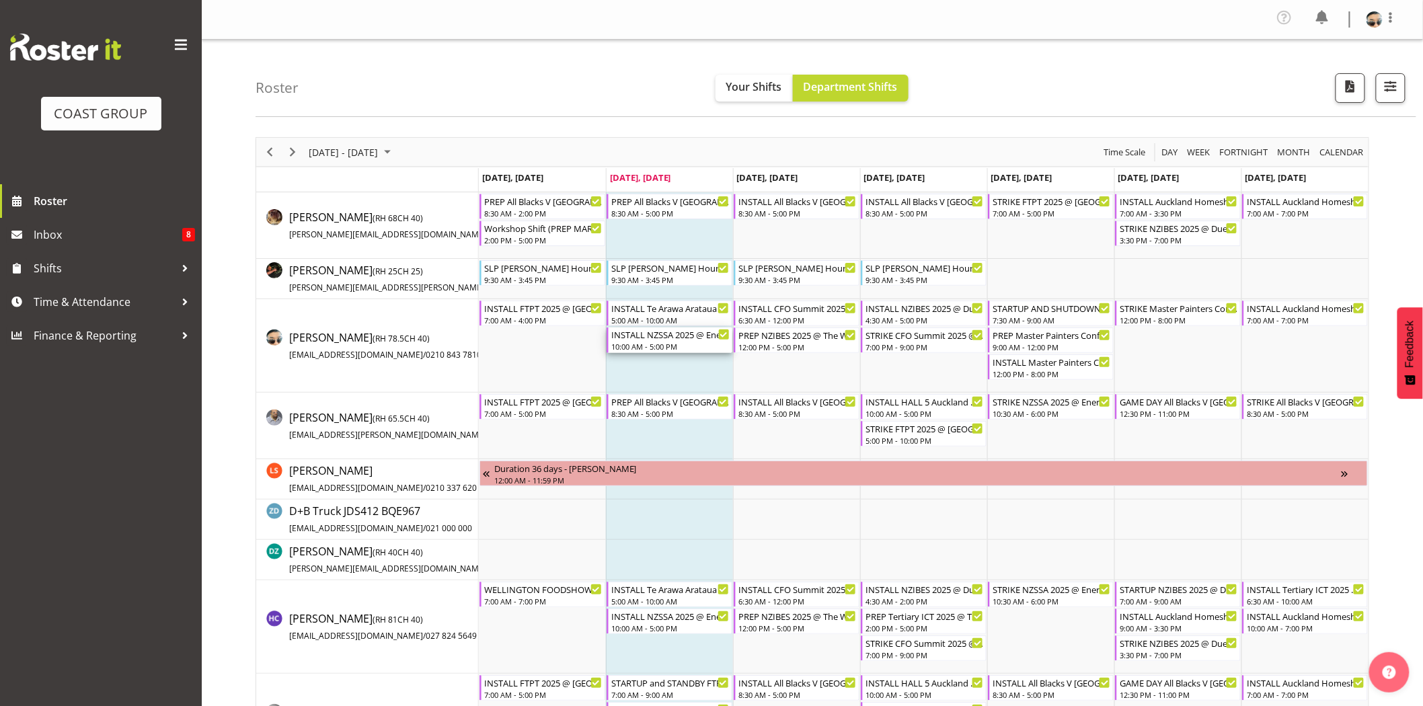
click at [680, 346] on div "10:00 AM - 5:00 PM" at bounding box center [670, 346] width 118 height 11
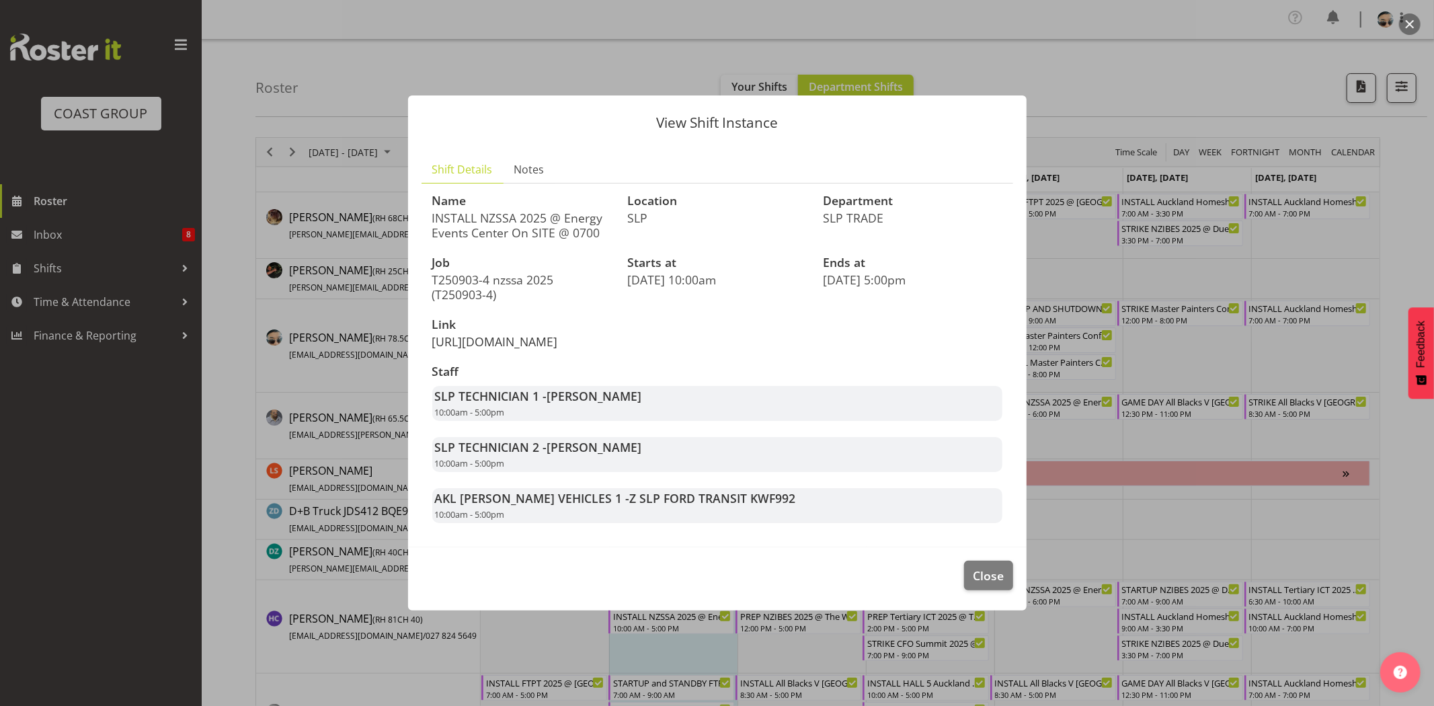
click at [558, 342] on link "[URL][DOMAIN_NAME]" at bounding box center [495, 342] width 126 height 16
click at [985, 584] on span "Close" at bounding box center [988, 575] width 31 height 17
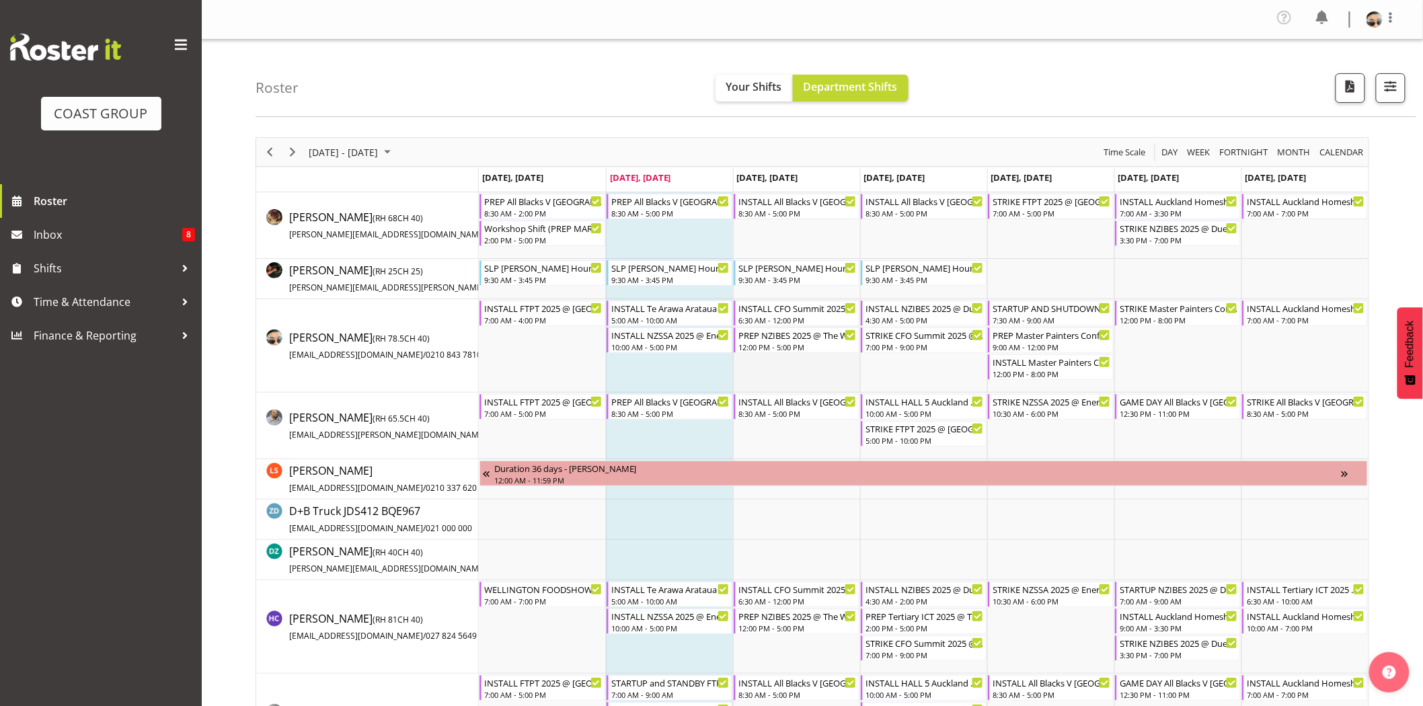
click at [775, 371] on td "Timeline Week of September 2, 2025" at bounding box center [796, 345] width 127 height 93
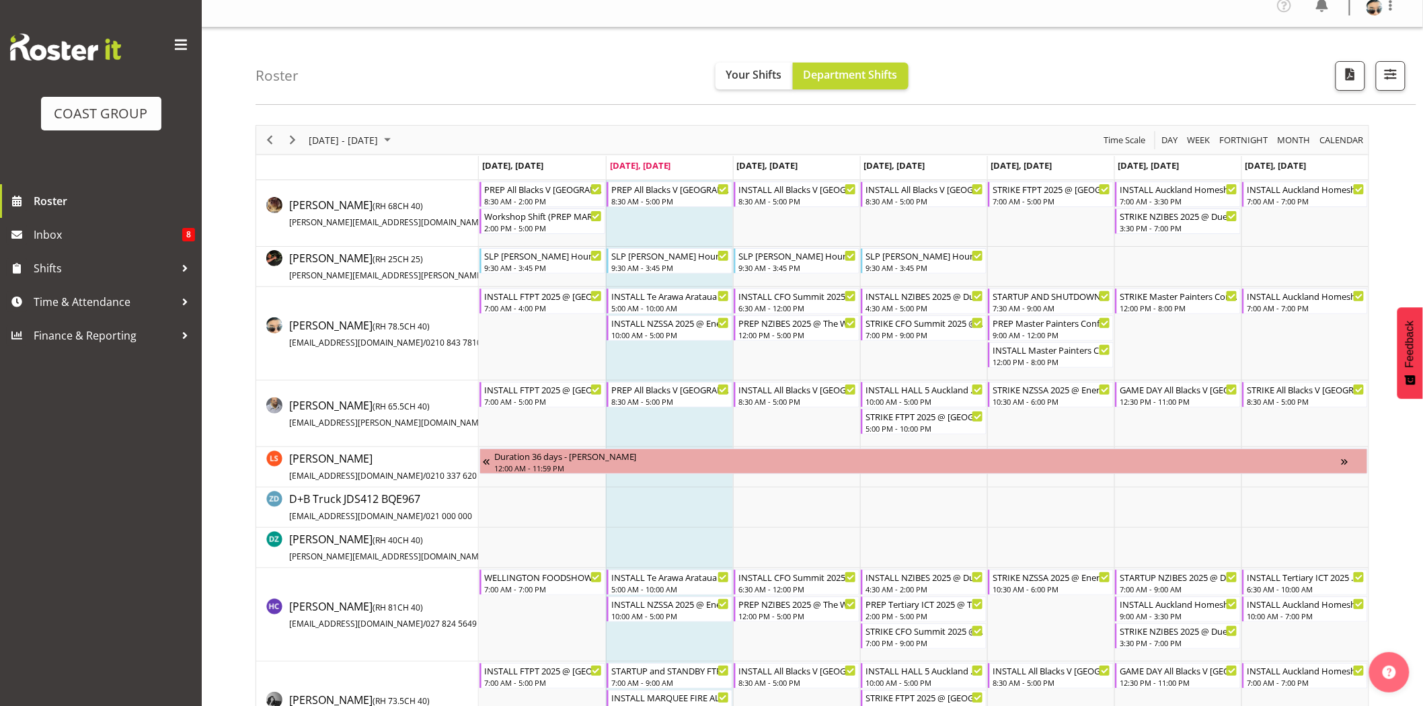
scroll to position [13, 0]
click at [909, 128] on div "[DATE] - [DATE] [DATE] Day Week Fortnight Month calendar Month Agenda Time Scale" at bounding box center [812, 138] width 1112 height 28
click at [814, 334] on div "12:00 PM - 5:00 PM" at bounding box center [797, 332] width 118 height 11
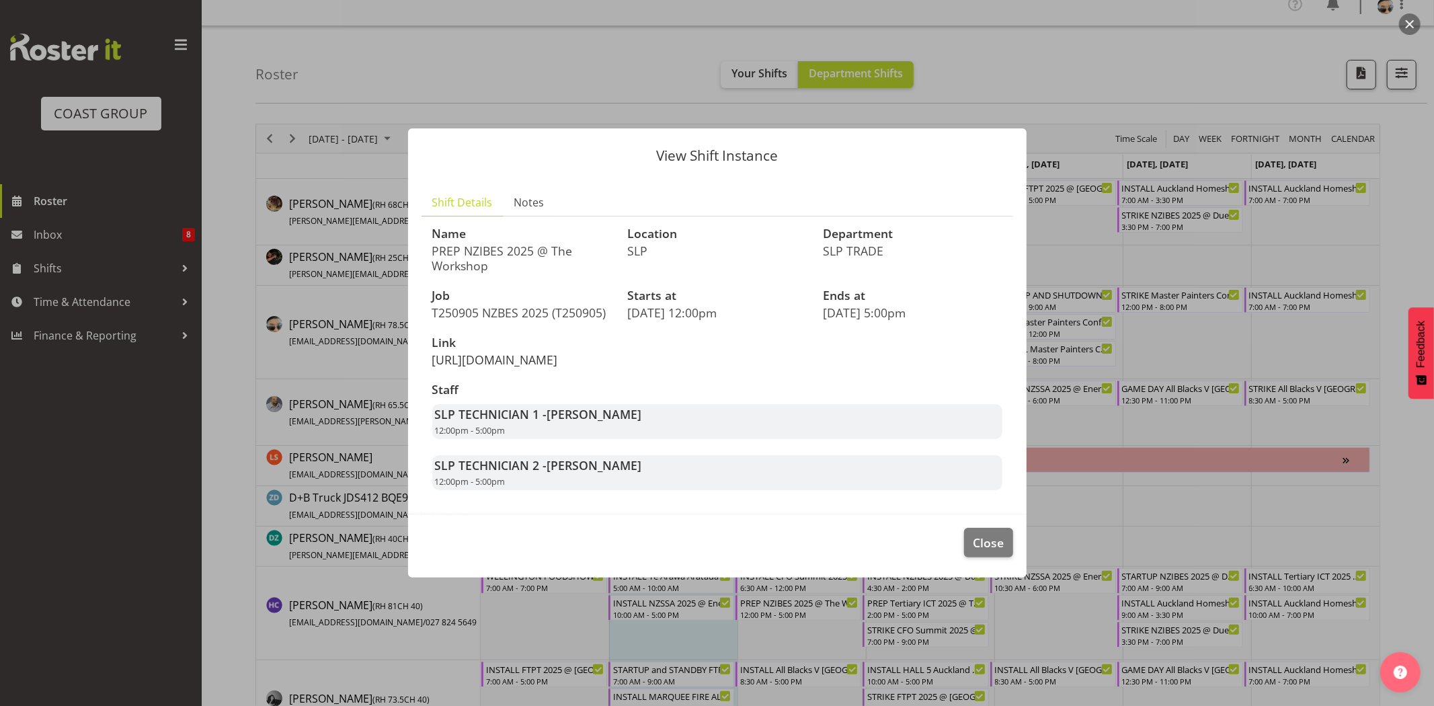
click at [558, 354] on link "[URL][DOMAIN_NAME]" at bounding box center [495, 360] width 126 height 16
click at [1005, 557] on button "Close" at bounding box center [988, 543] width 48 height 30
